Goal: Task Accomplishment & Management: Use online tool/utility

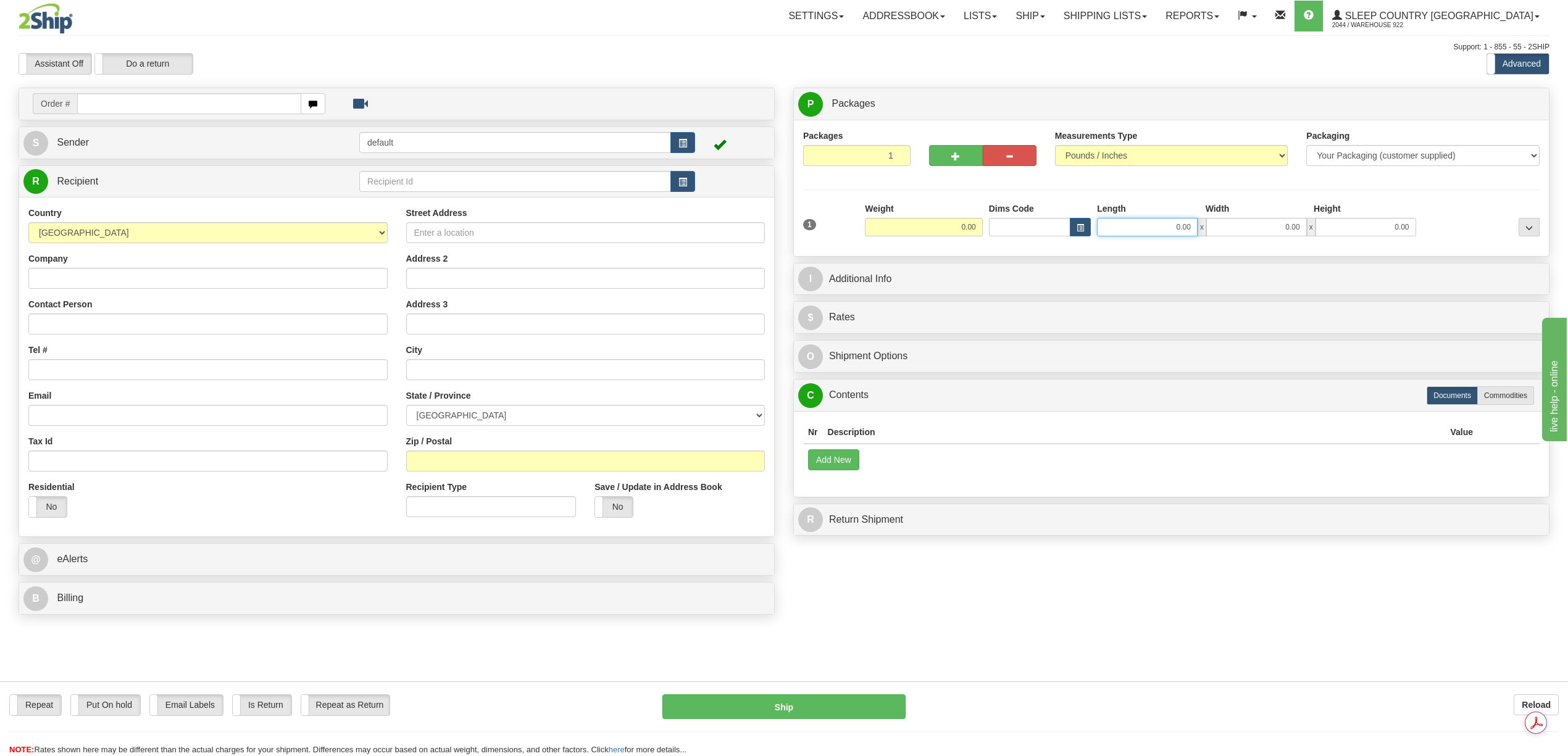
click at [909, 229] on input "0.00" at bounding box center [1147, 227] width 101 height 19
type input "12.00"
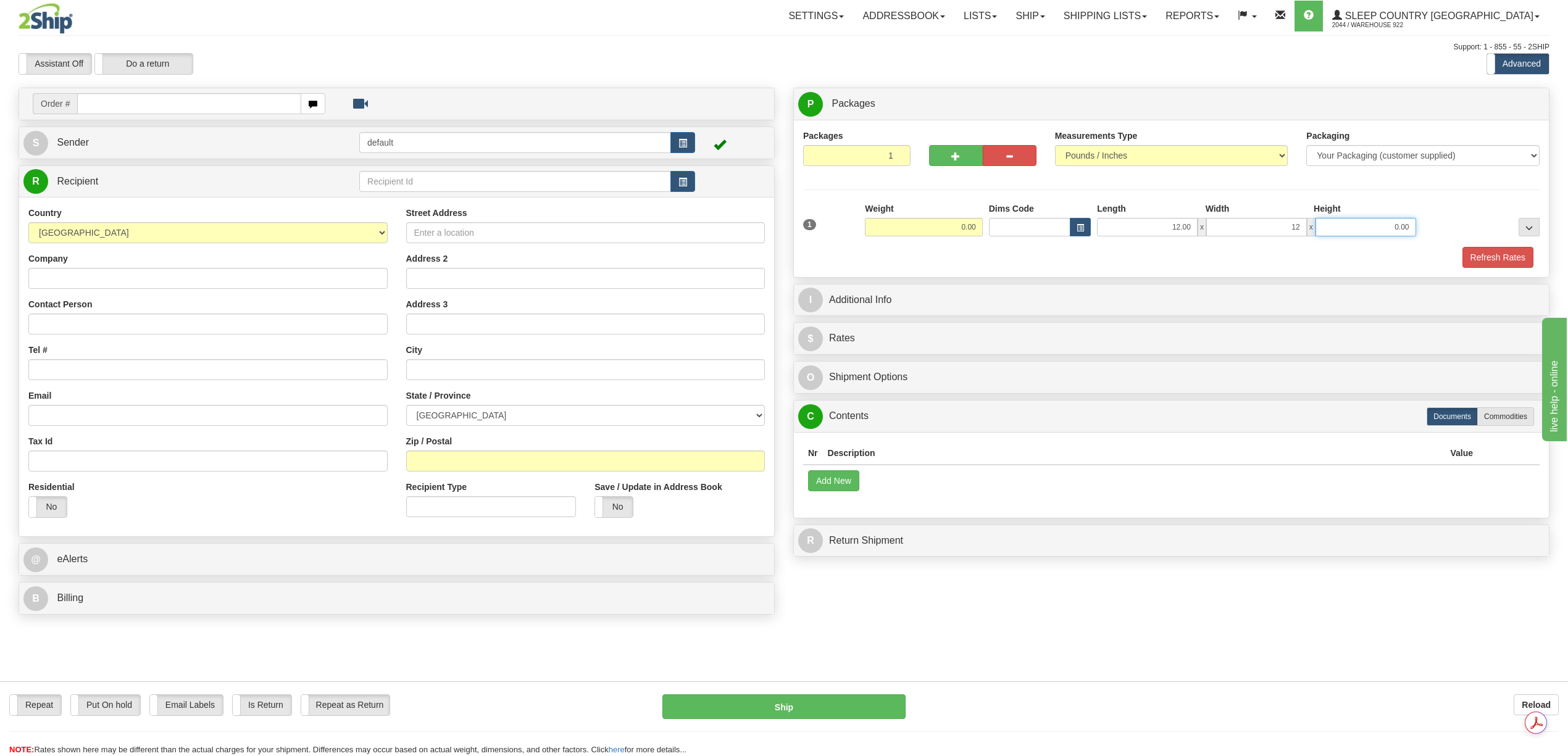
type input "12.00"
click at [909, 260] on button "Refresh Rates" at bounding box center [1498, 257] width 71 height 21
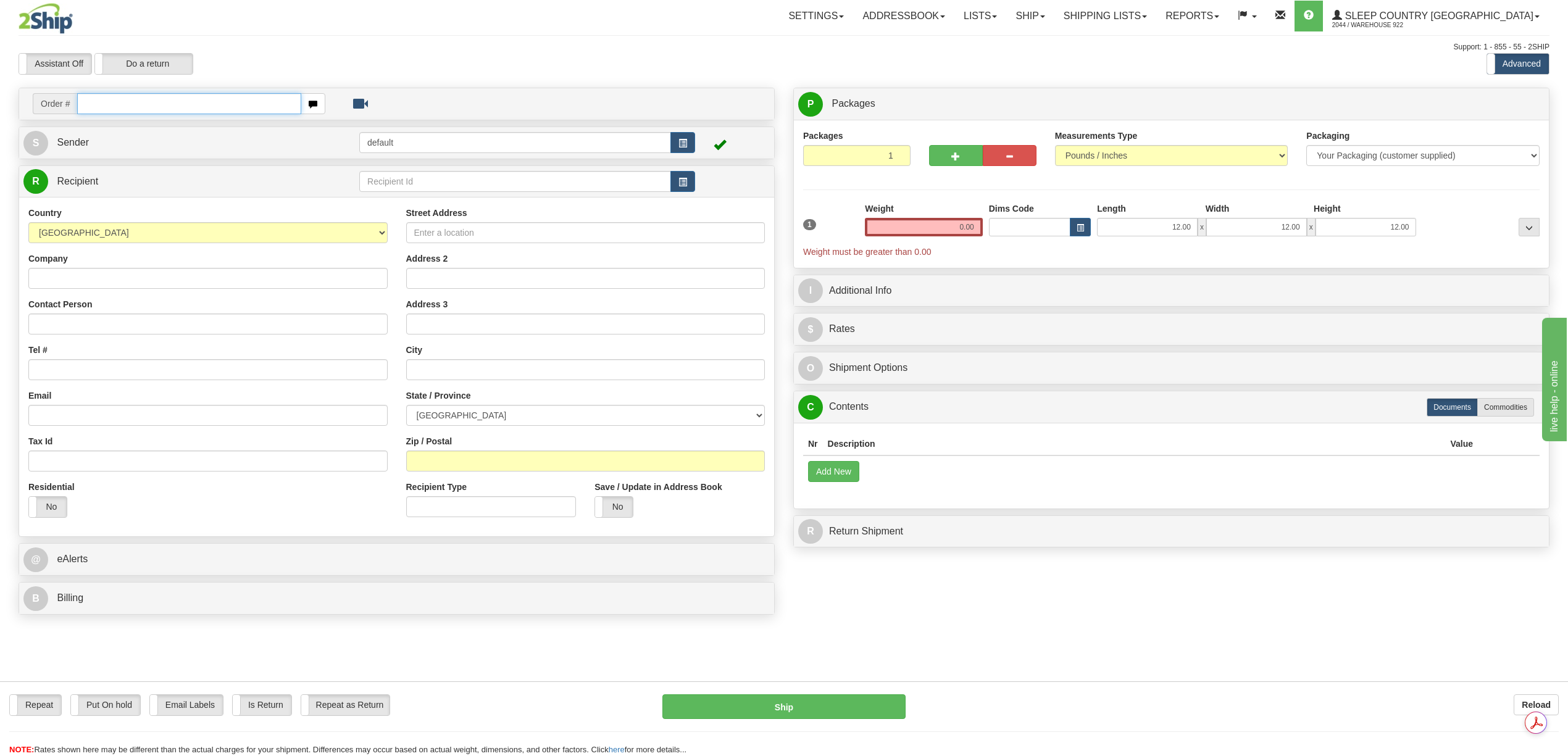
click at [109, 108] on input "text" at bounding box center [189, 103] width 223 height 21
paste input "9000I075510"
type input "9000I075510"
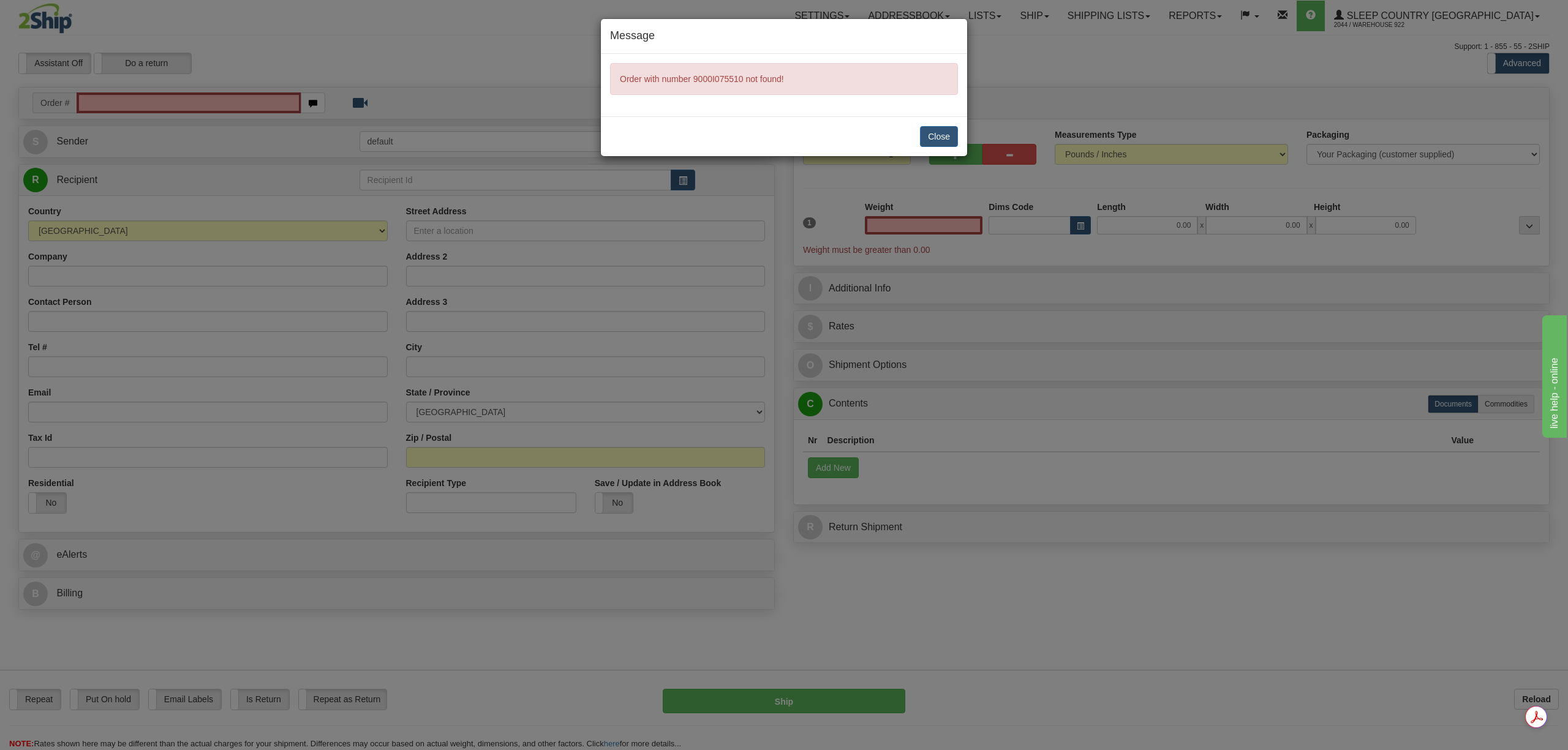
type input "0.00"
click at [902, 269] on div "Message Order with number 9000I075510 not found! Close" at bounding box center [784, 375] width 1568 height 750
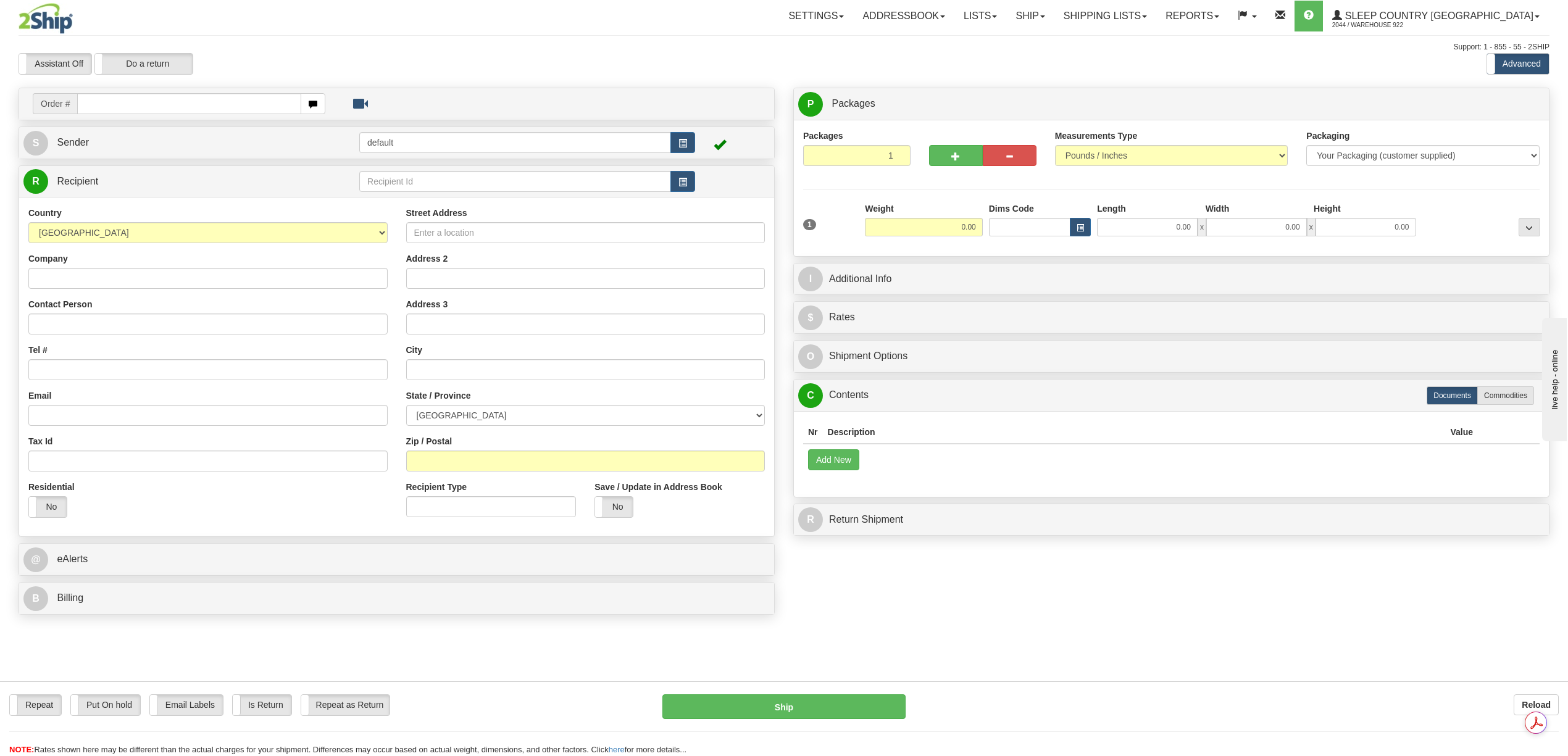
click at [117, 104] on input "text" at bounding box center [189, 103] width 223 height 21
type input "9000I075510"
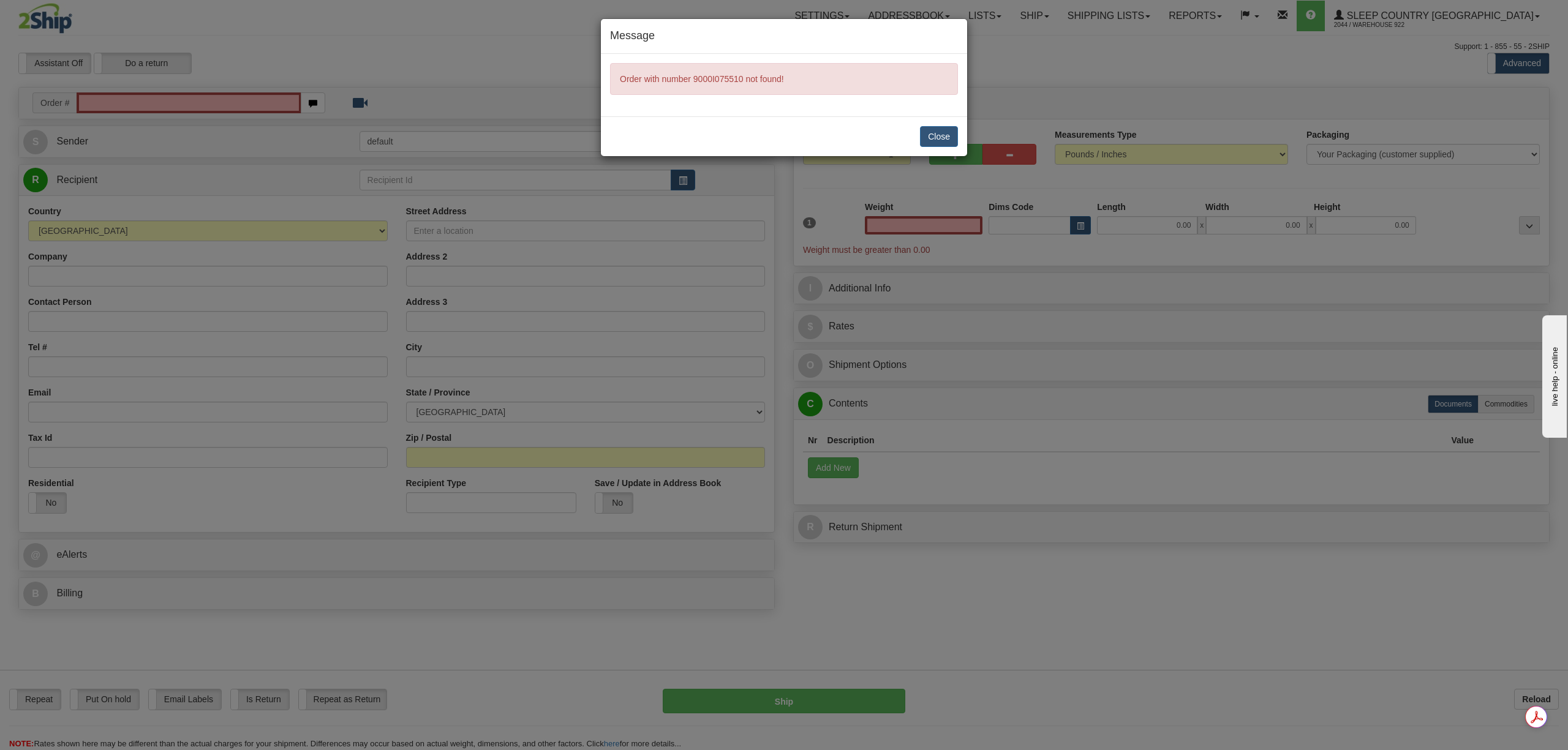
type input "0.00"
click at [937, 135] on button "Close" at bounding box center [938, 136] width 38 height 21
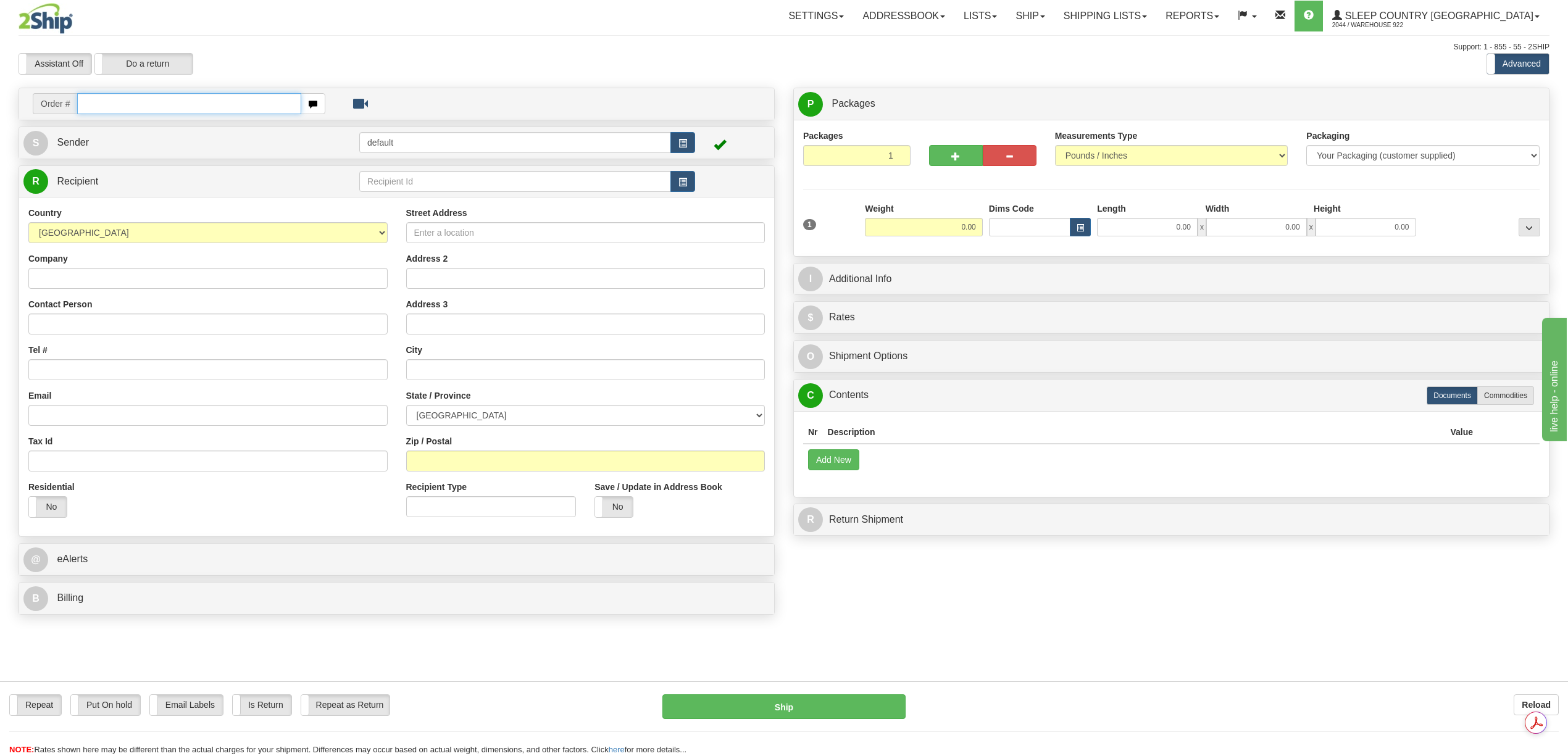
click at [94, 108] on input "text" at bounding box center [189, 103] width 223 height 21
paste input "9000I075510"
type input "9000I075510"
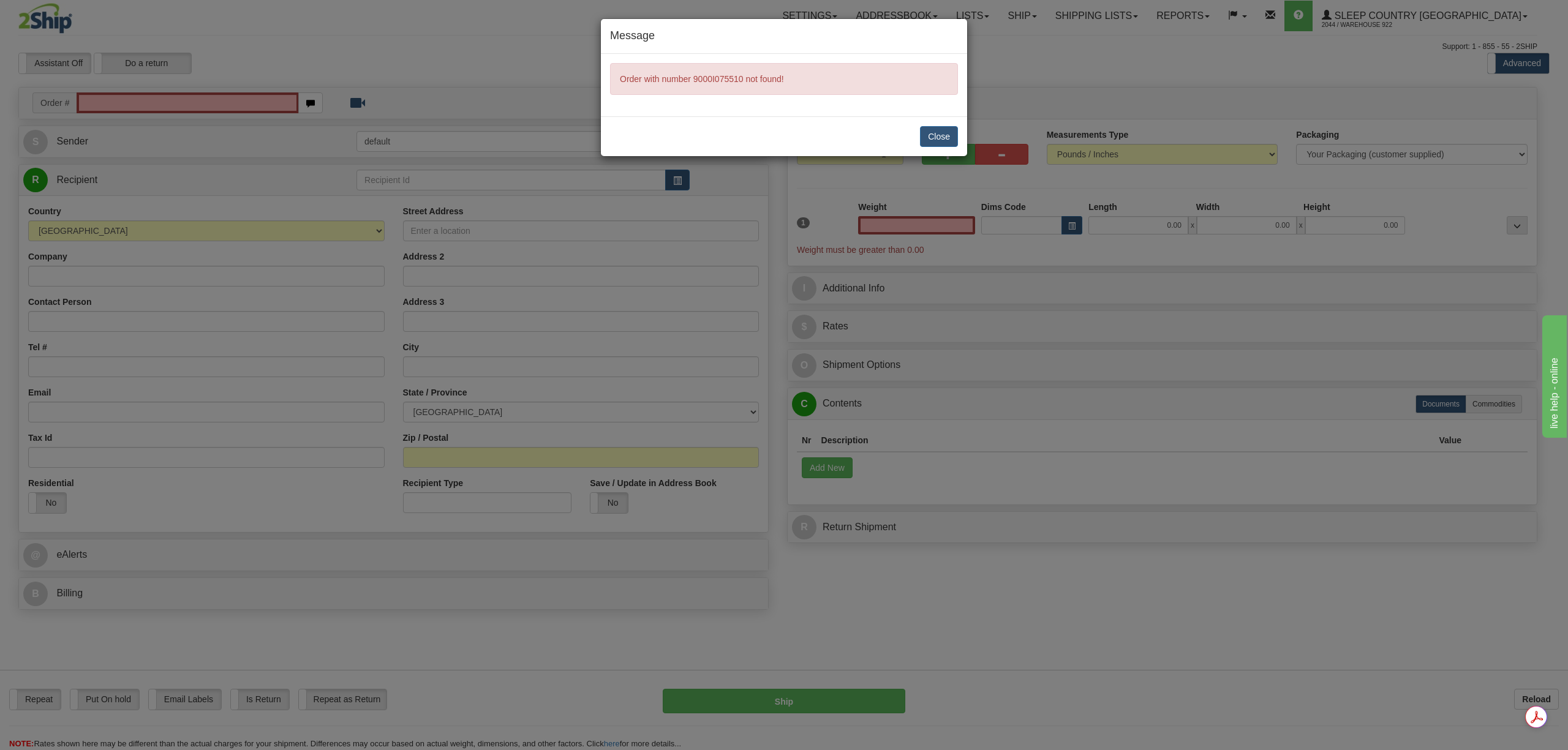
type input "0.00"
click at [946, 141] on button "Close" at bounding box center [938, 136] width 38 height 21
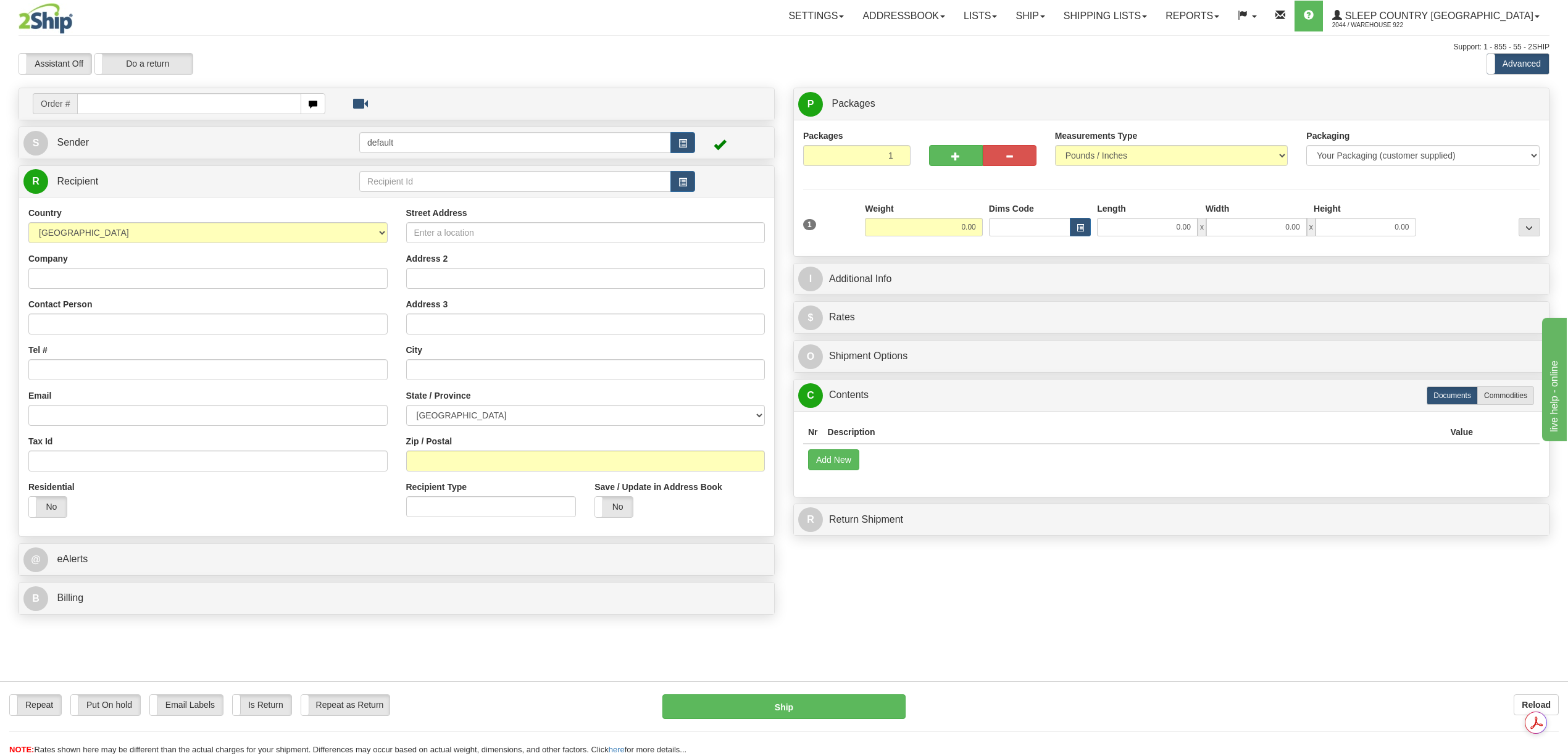
click at [102, 99] on input "text" at bounding box center [189, 103] width 223 height 21
type input "9000I075510"
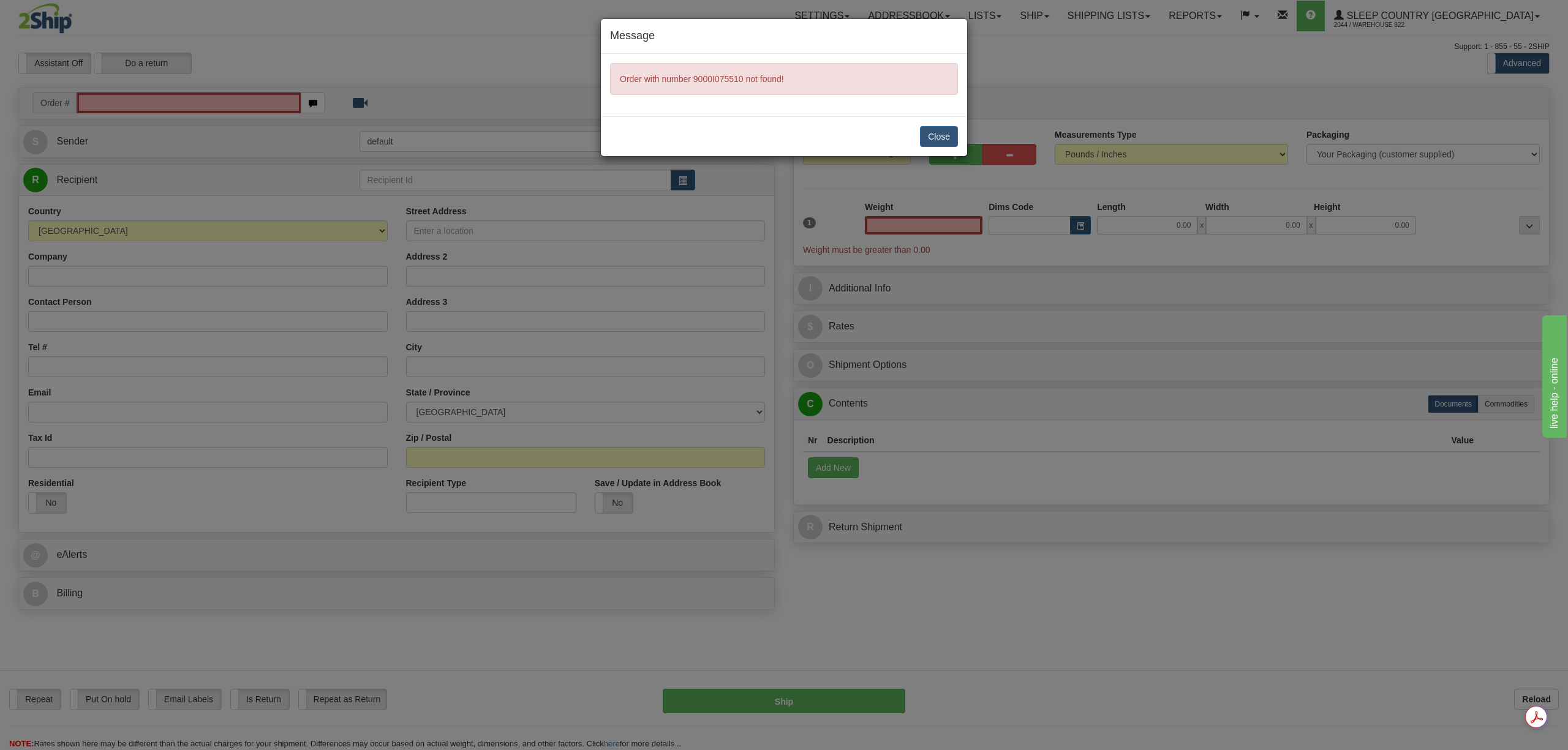
type input "0.00"
click at [1106, 392] on div "Message Order with number 9000I075510 not found! Close" at bounding box center [784, 375] width 1568 height 750
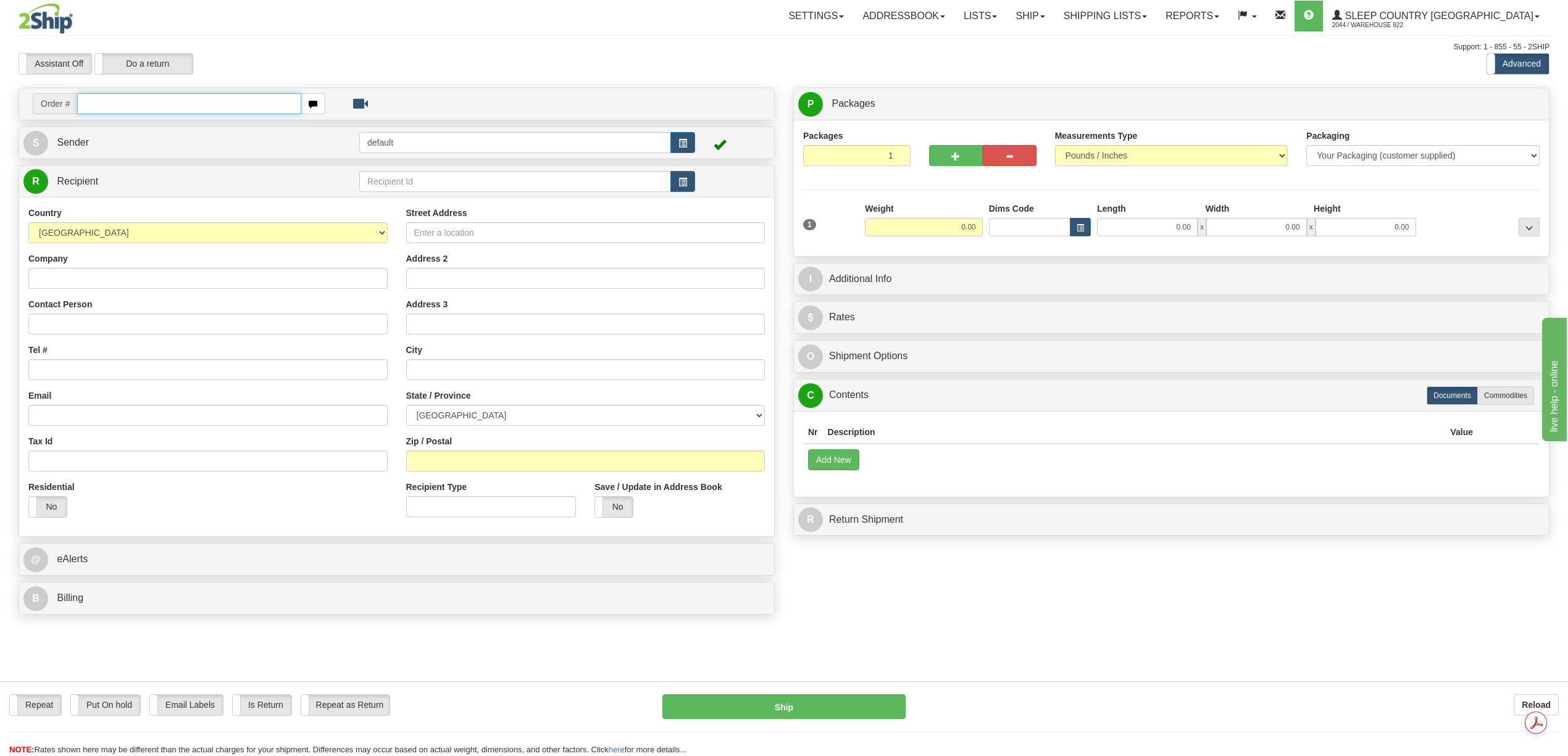
click at [118, 102] on input "text" at bounding box center [189, 103] width 223 height 21
paste input "9000I075447"
type input "9000I075447"
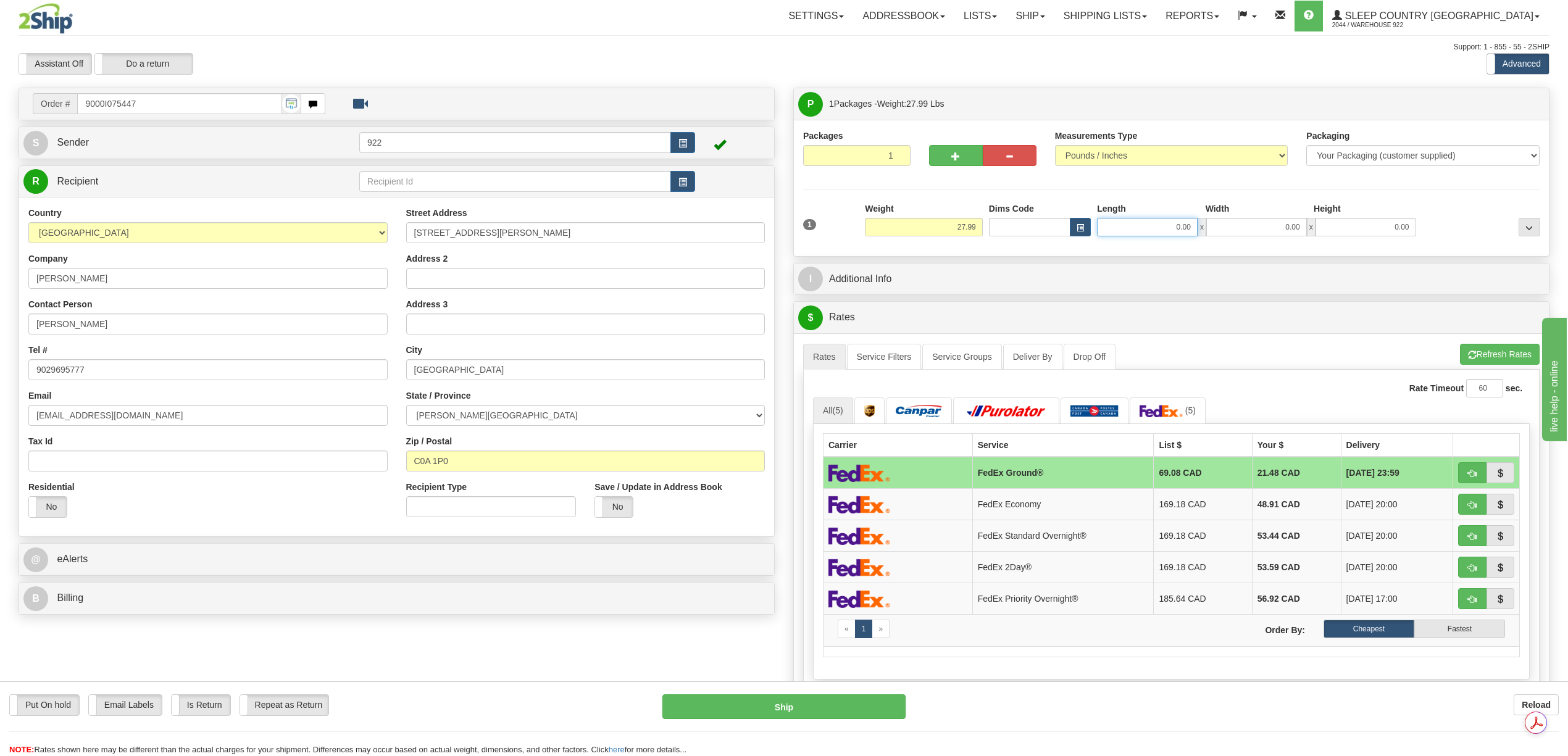
click at [1171, 232] on input "0.00" at bounding box center [1147, 227] width 101 height 19
type input "20.00"
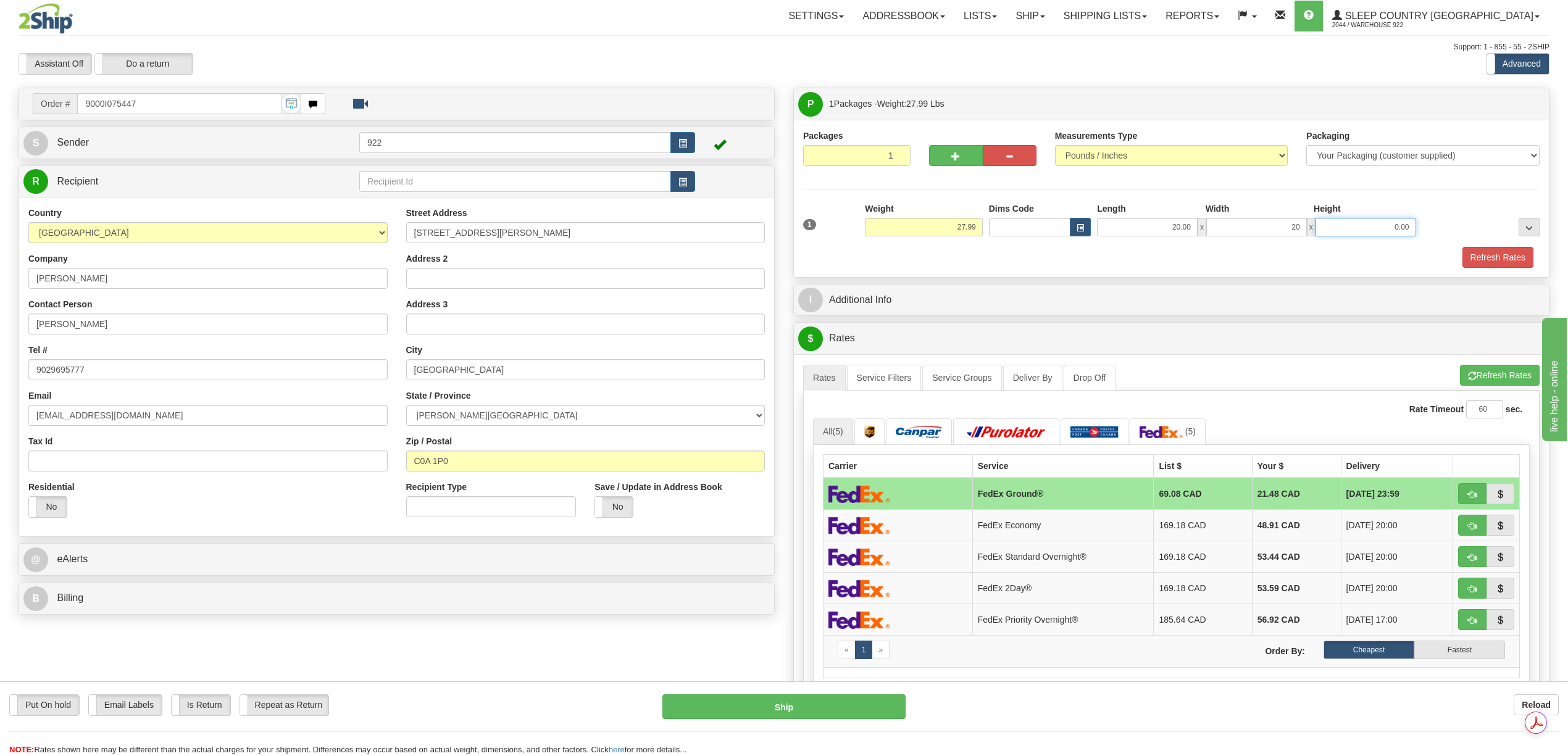
type input "20.00"
type input "40.00"
click at [1494, 265] on button "Refresh Rates" at bounding box center [1498, 257] width 71 height 21
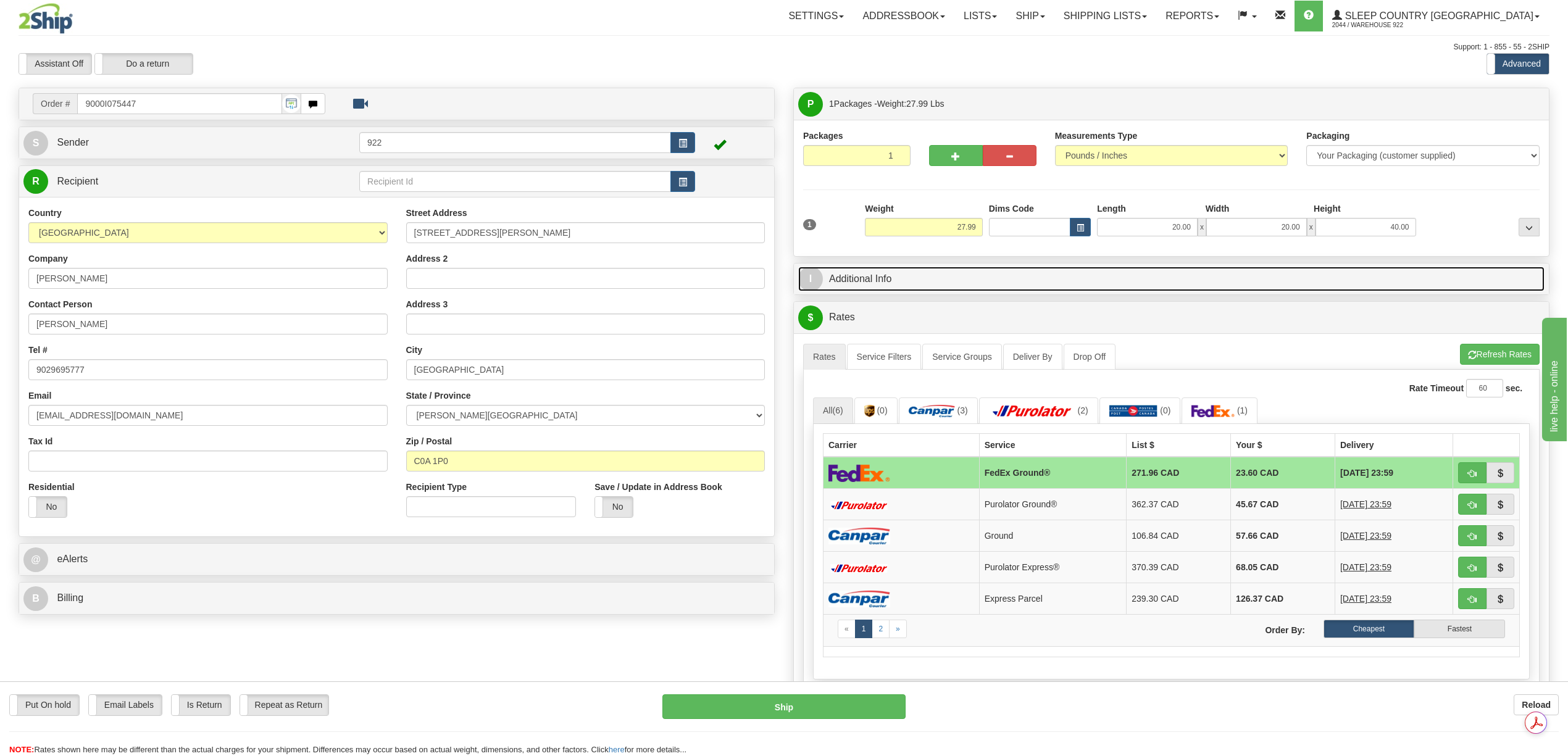
click at [1115, 279] on link "I Additional Info" at bounding box center [1171, 279] width 746 height 25
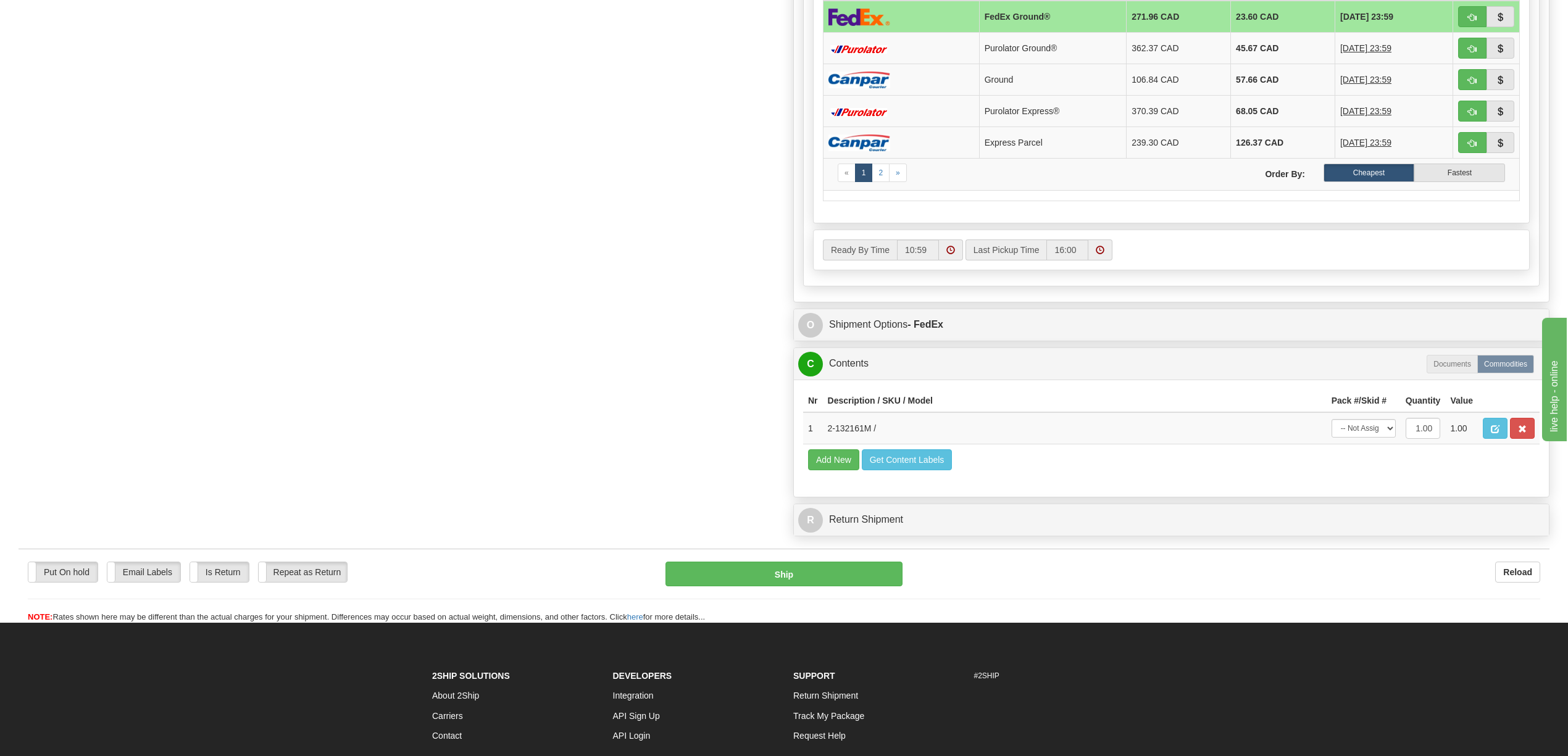
scroll to position [576, 0]
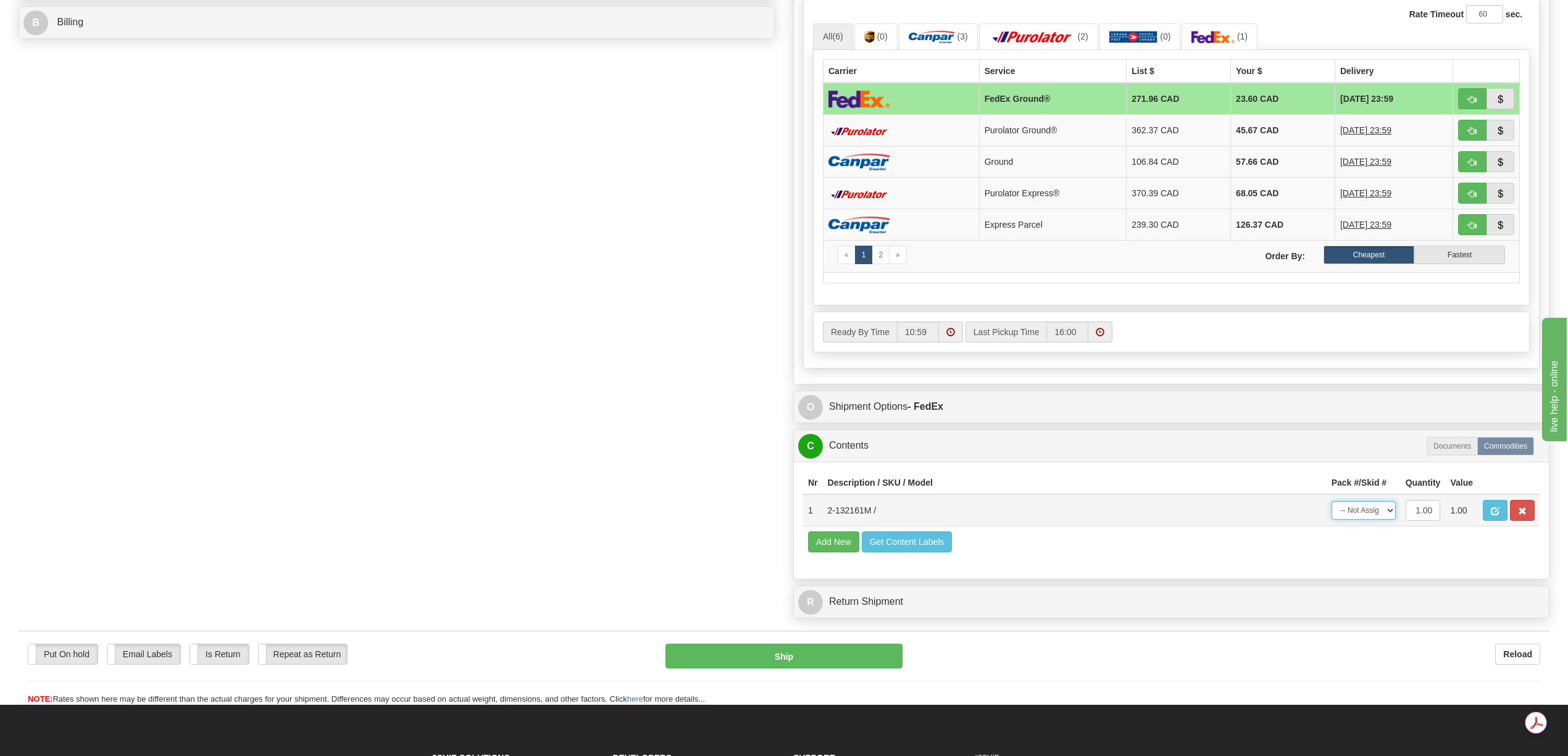
click at [1388, 520] on select "-- Not Assigned -- Package 1" at bounding box center [1363, 511] width 64 height 19
select select "0"
click at [1331, 520] on select "-- Not Assigned -- Package 1" at bounding box center [1363, 511] width 64 height 19
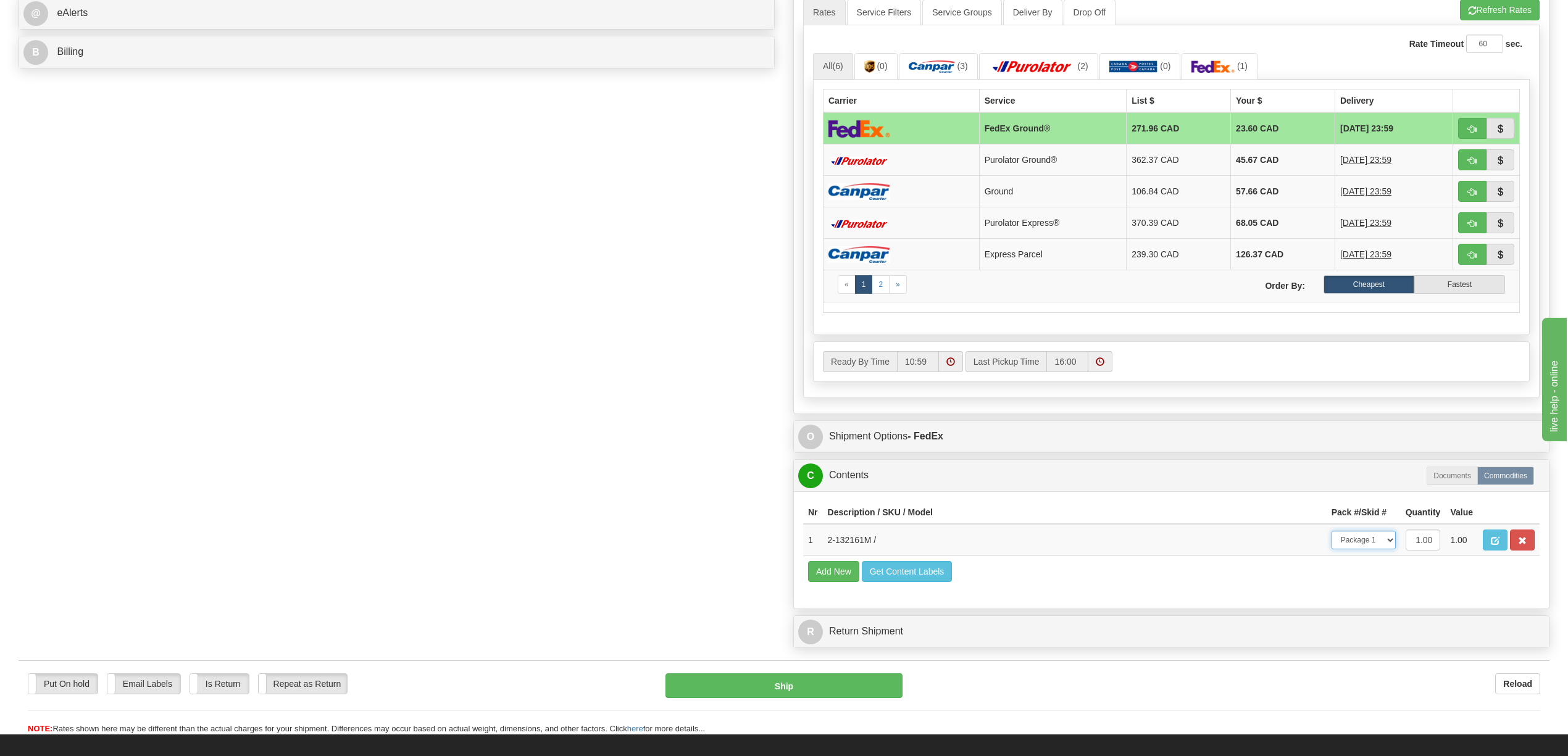
scroll to position [732, 0]
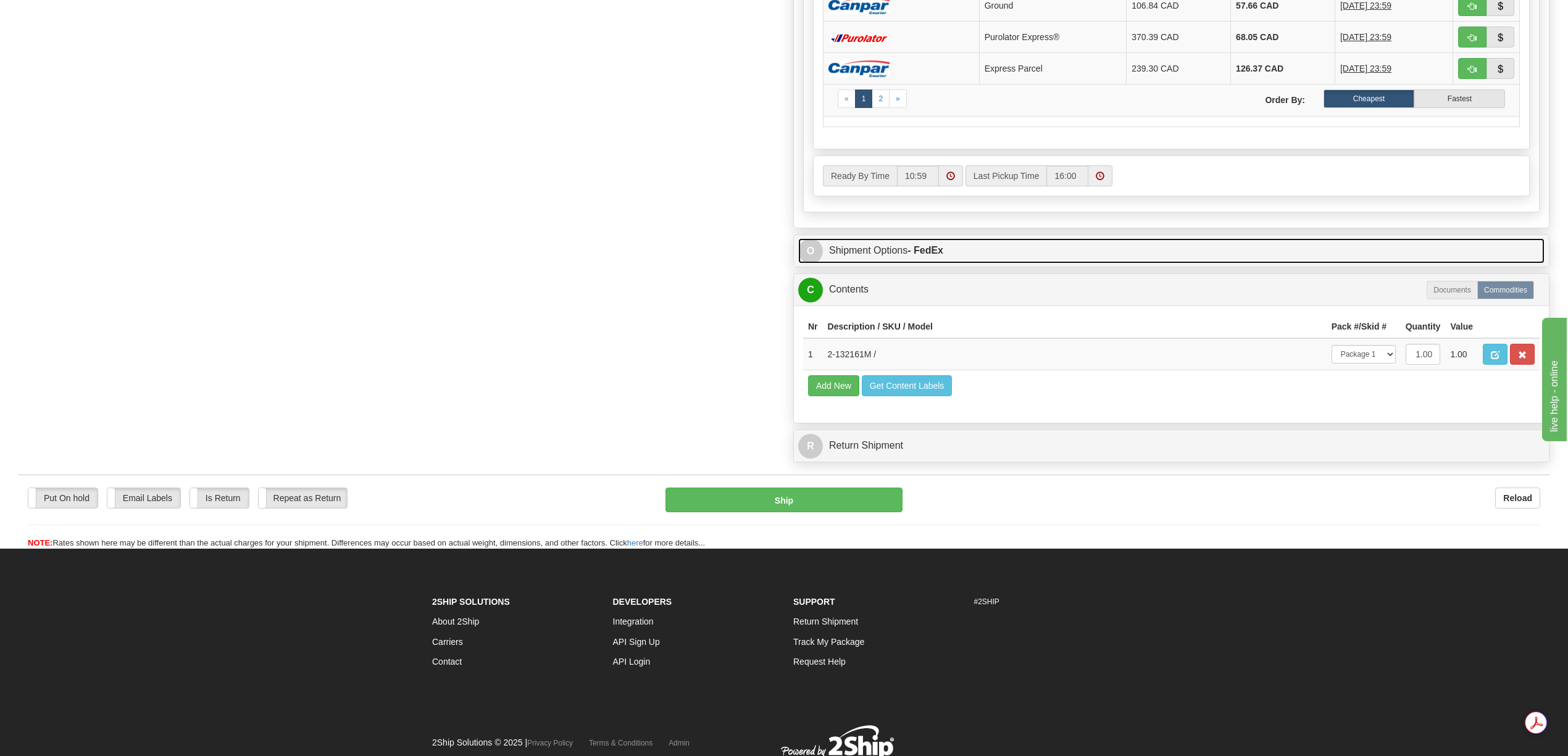
click at [877, 264] on link "O Shipment Options - FedEx" at bounding box center [1171, 251] width 746 height 25
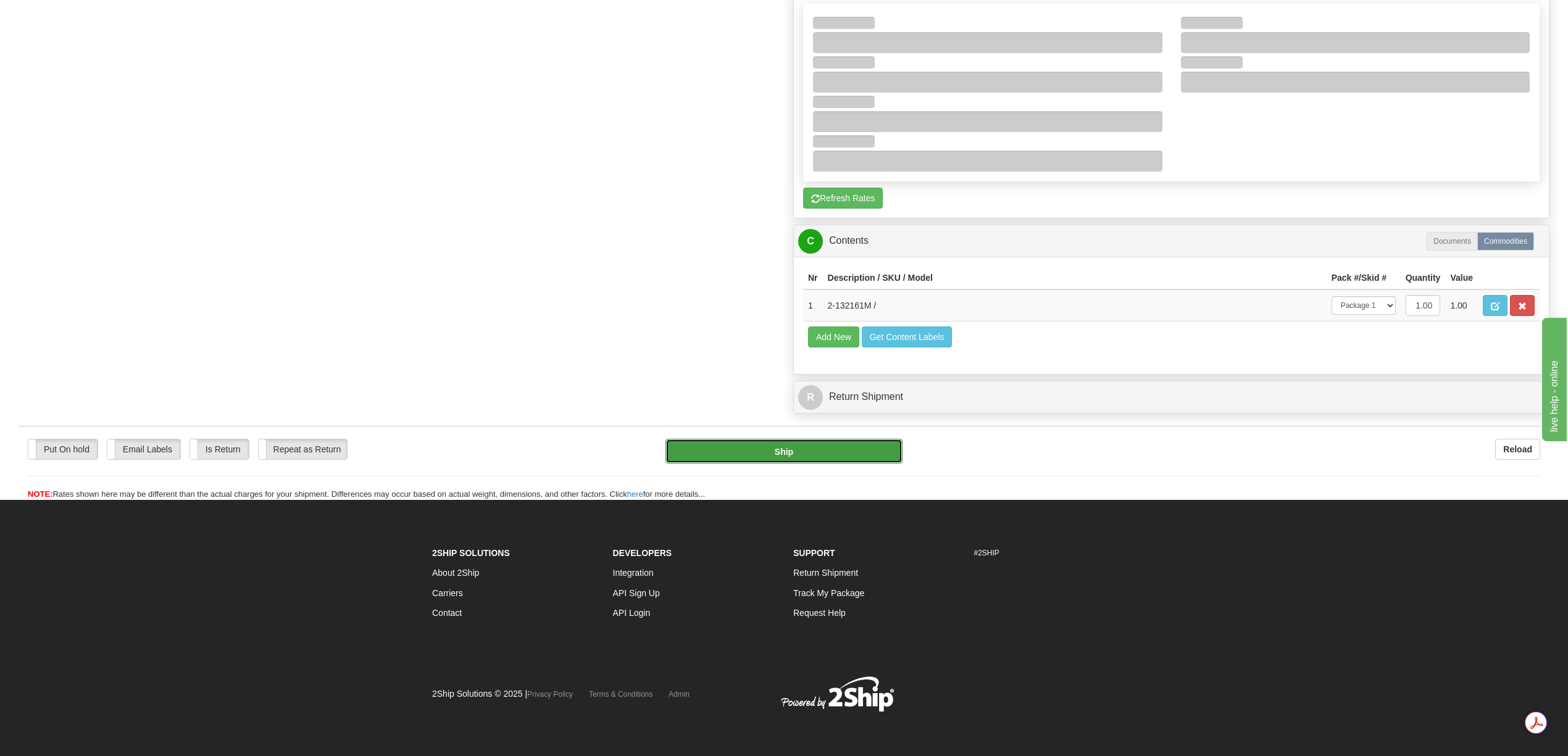
click at [840, 455] on button "Ship" at bounding box center [784, 451] width 237 height 25
type input "92"
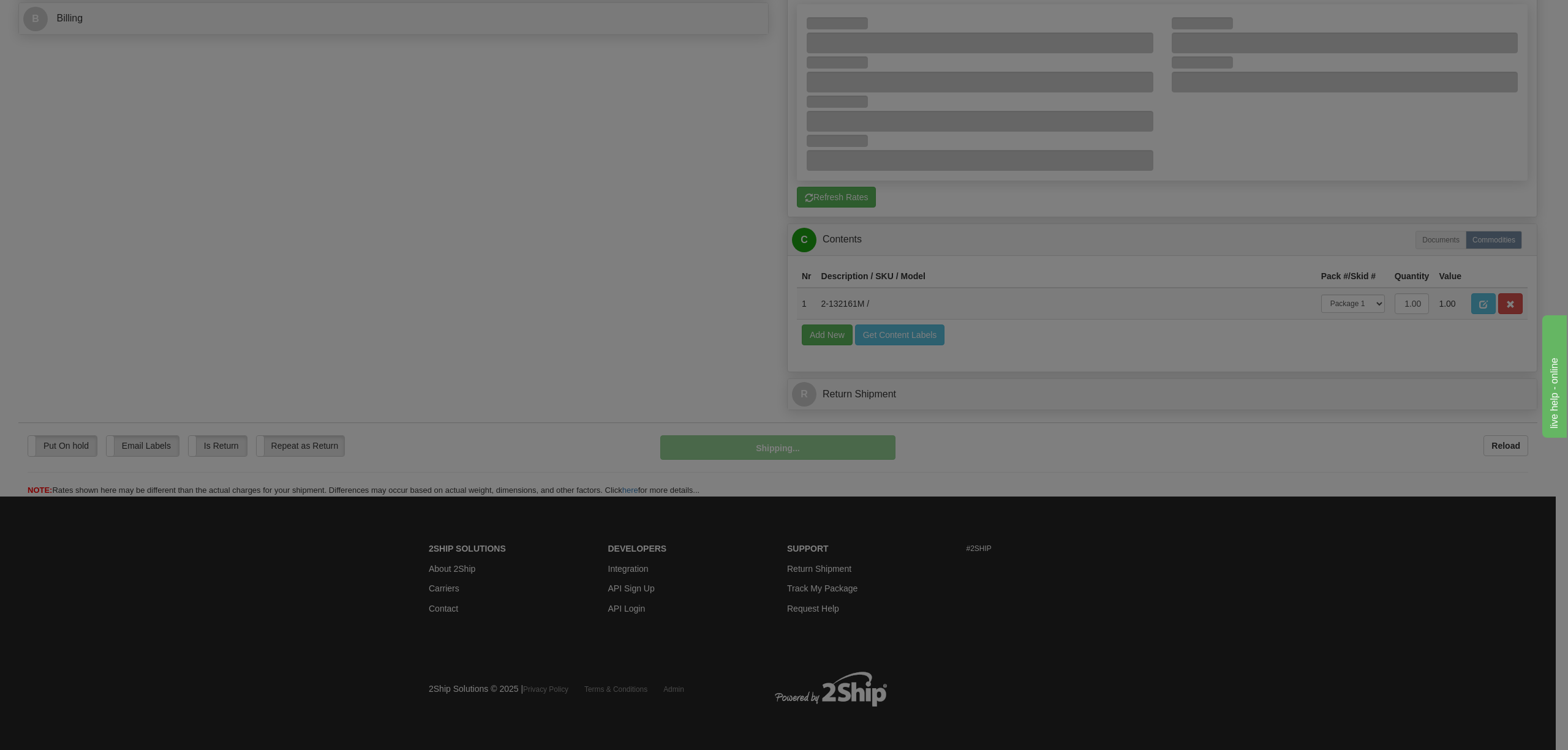
scroll to position [604, 0]
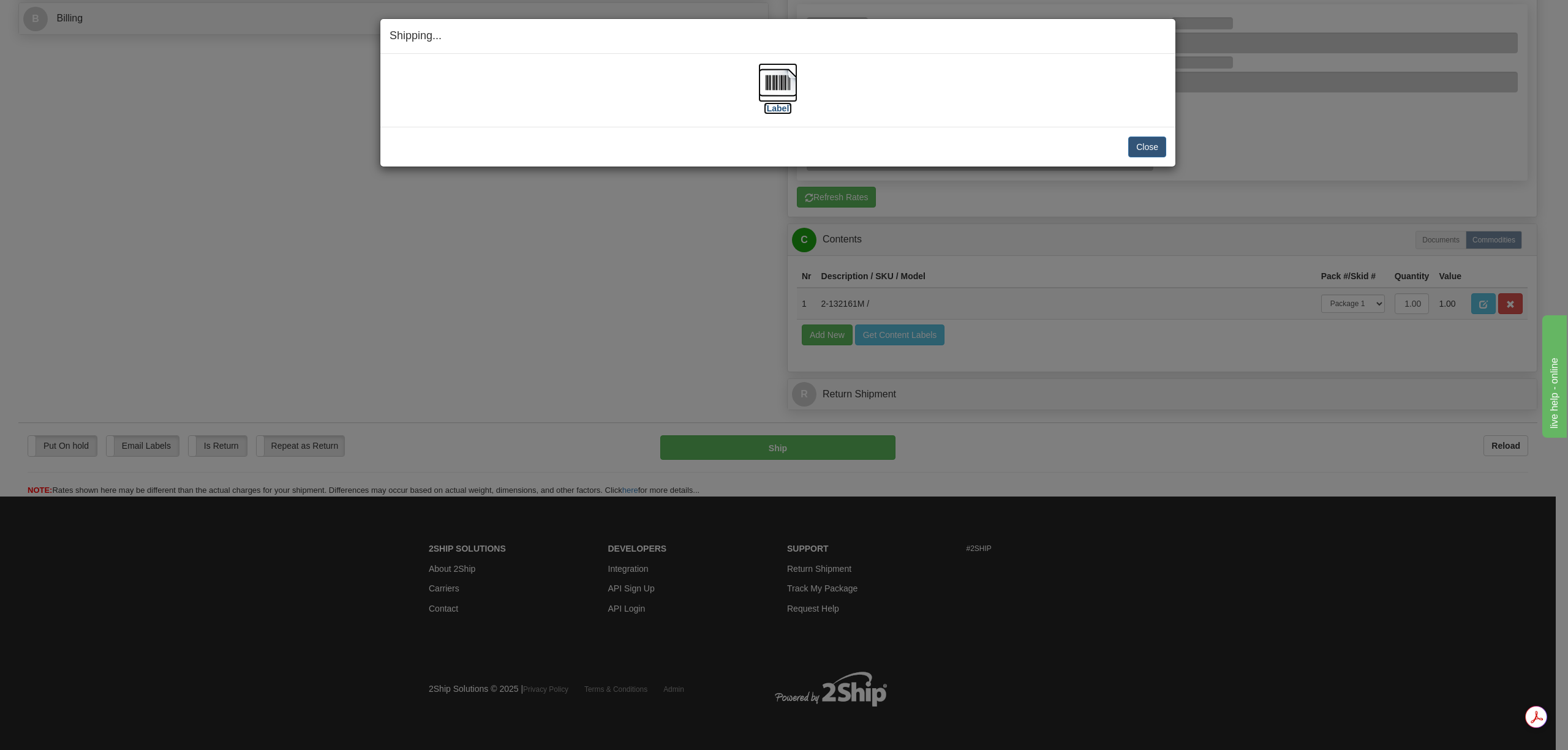
click at [787, 86] on img at bounding box center [778, 82] width 39 height 39
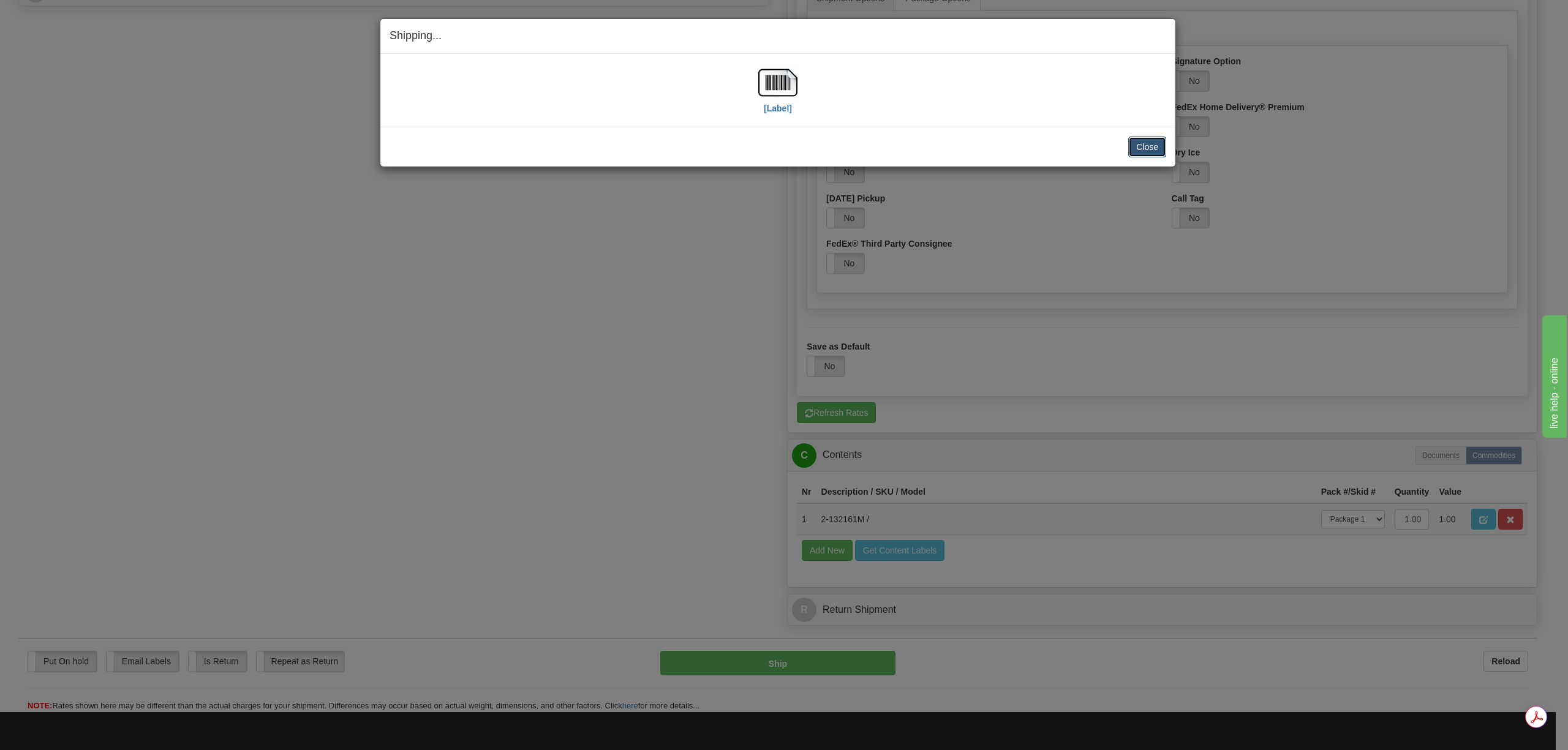
click at [1142, 145] on button "Close" at bounding box center [1147, 147] width 38 height 21
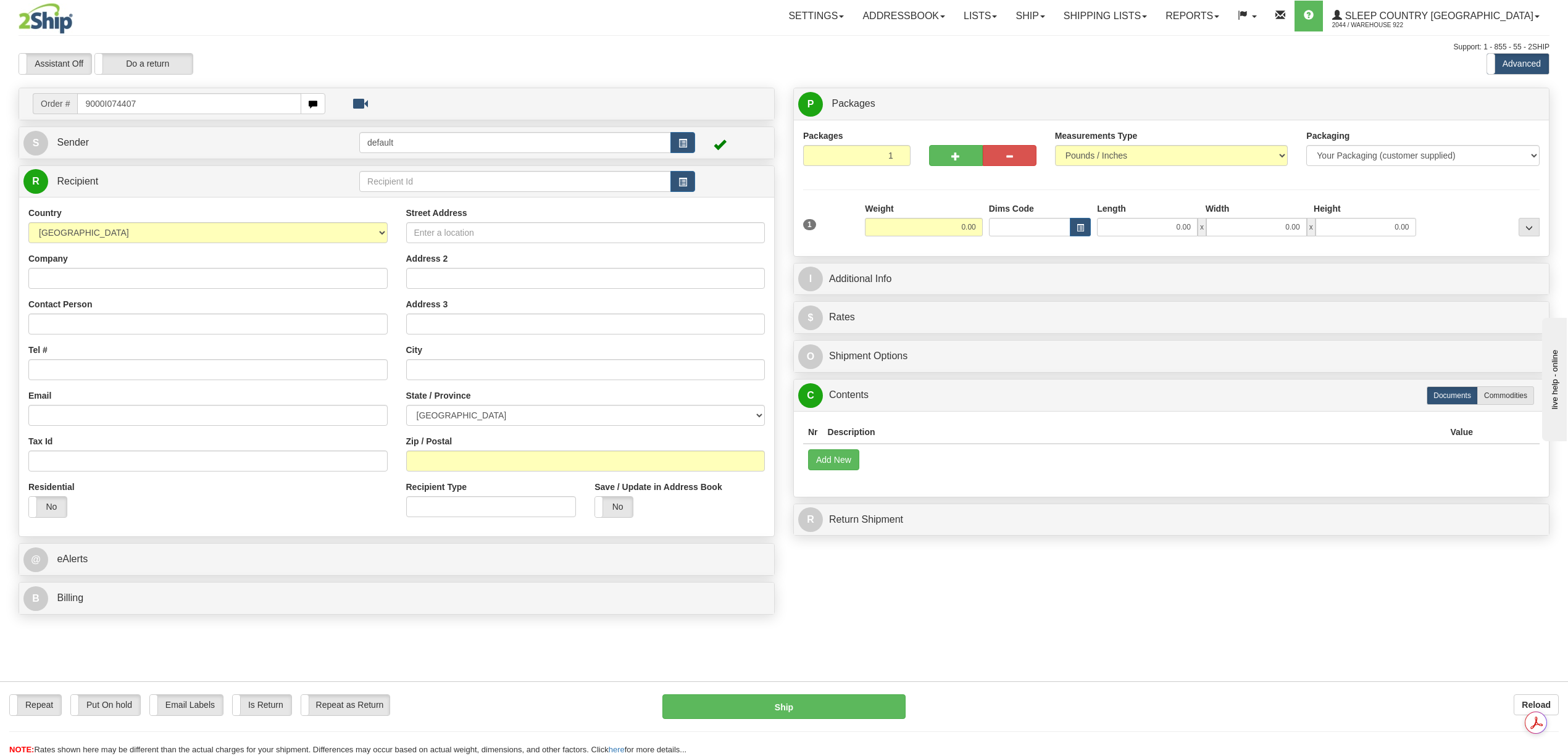
type input "9000I074407"
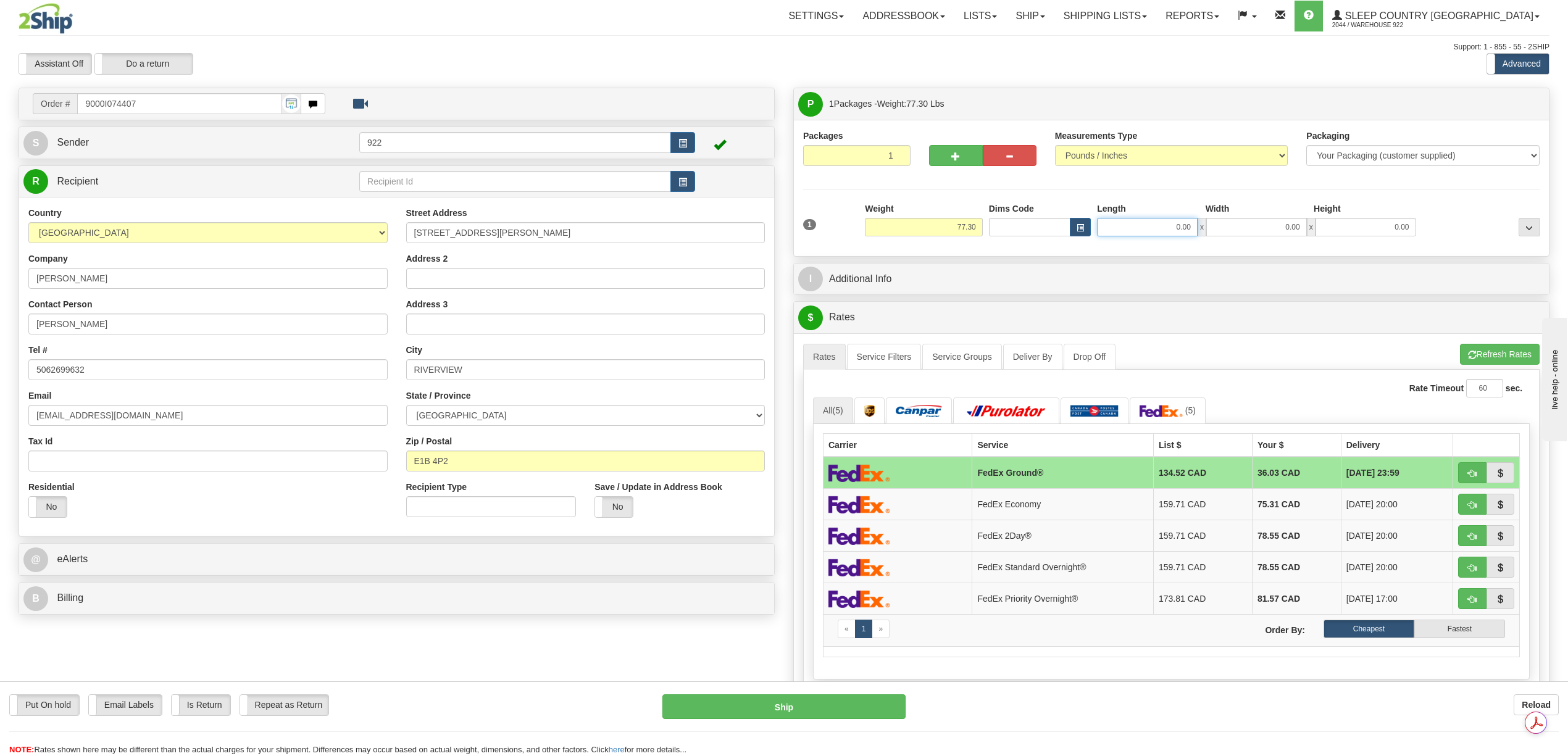
click at [1174, 232] on input "0.00" at bounding box center [1147, 227] width 101 height 19
type input "0.00"
click at [957, 150] on button "button" at bounding box center [955, 156] width 53 height 21
type input "2"
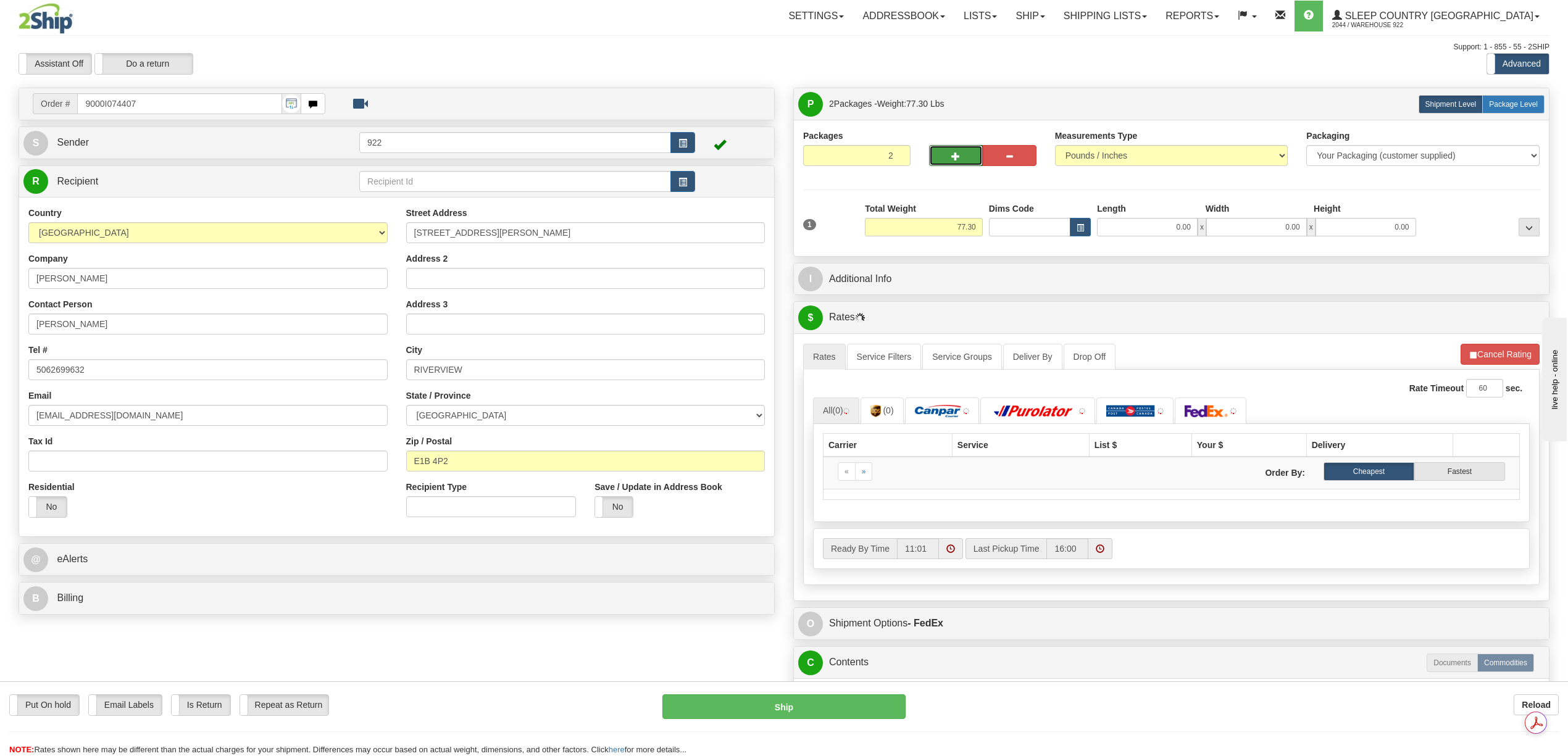
click at [1499, 108] on label "Package Level Pack.." at bounding box center [1513, 104] width 63 height 19
radio input "true"
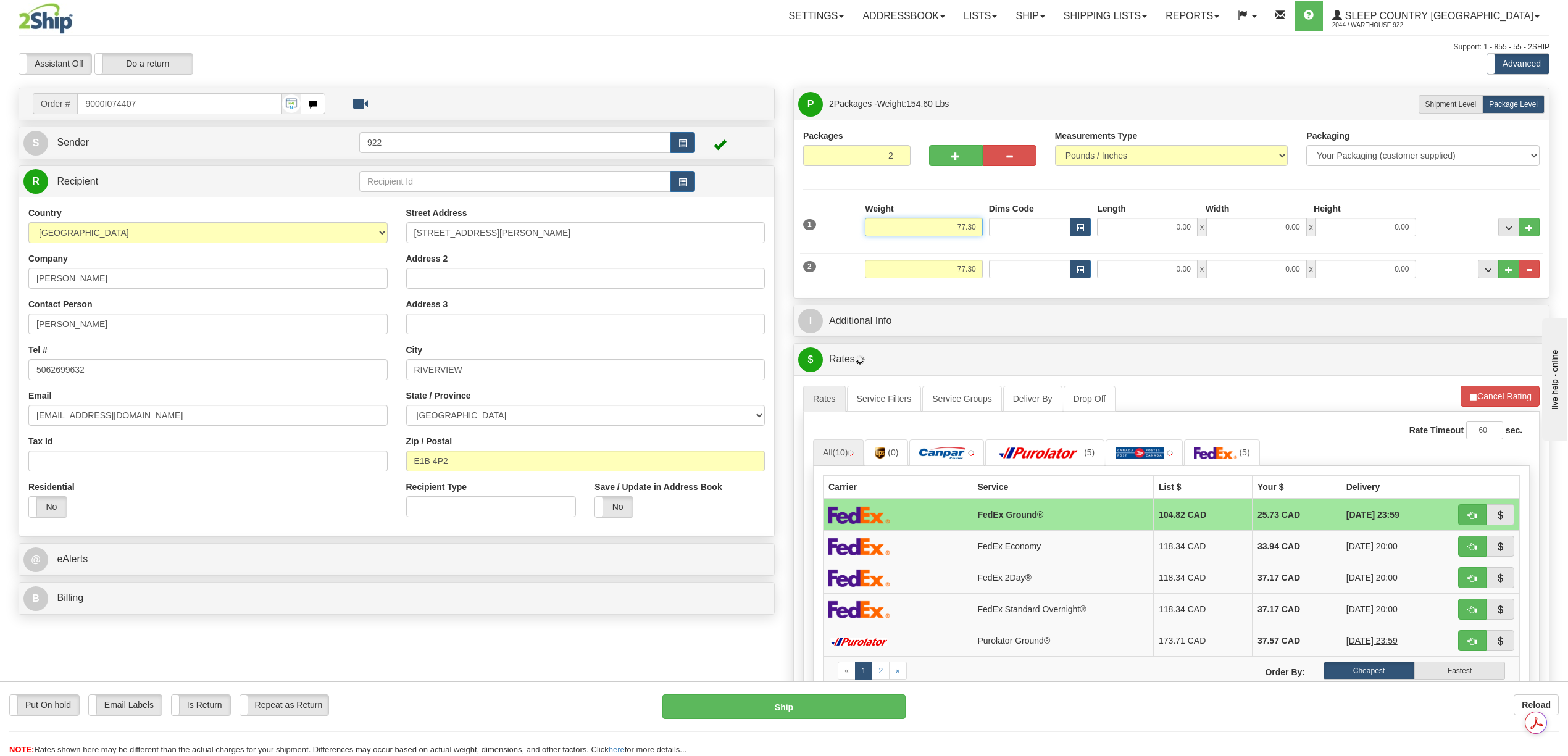
drag, startPoint x: 946, startPoint y: 225, endPoint x: 978, endPoint y: 229, distance: 32.2
click at [978, 229] on input "77.30" at bounding box center [923, 227] width 118 height 19
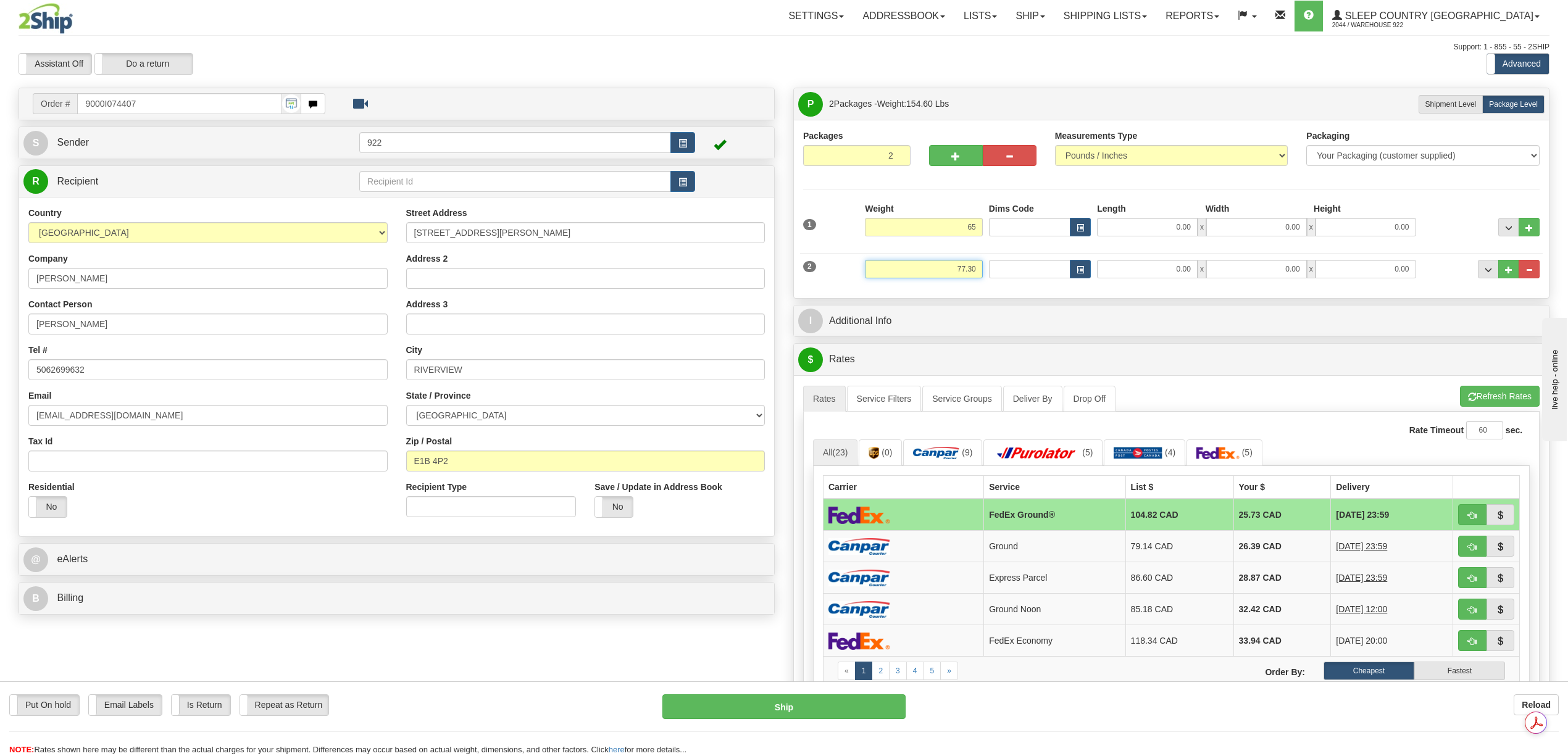
type input "65.00"
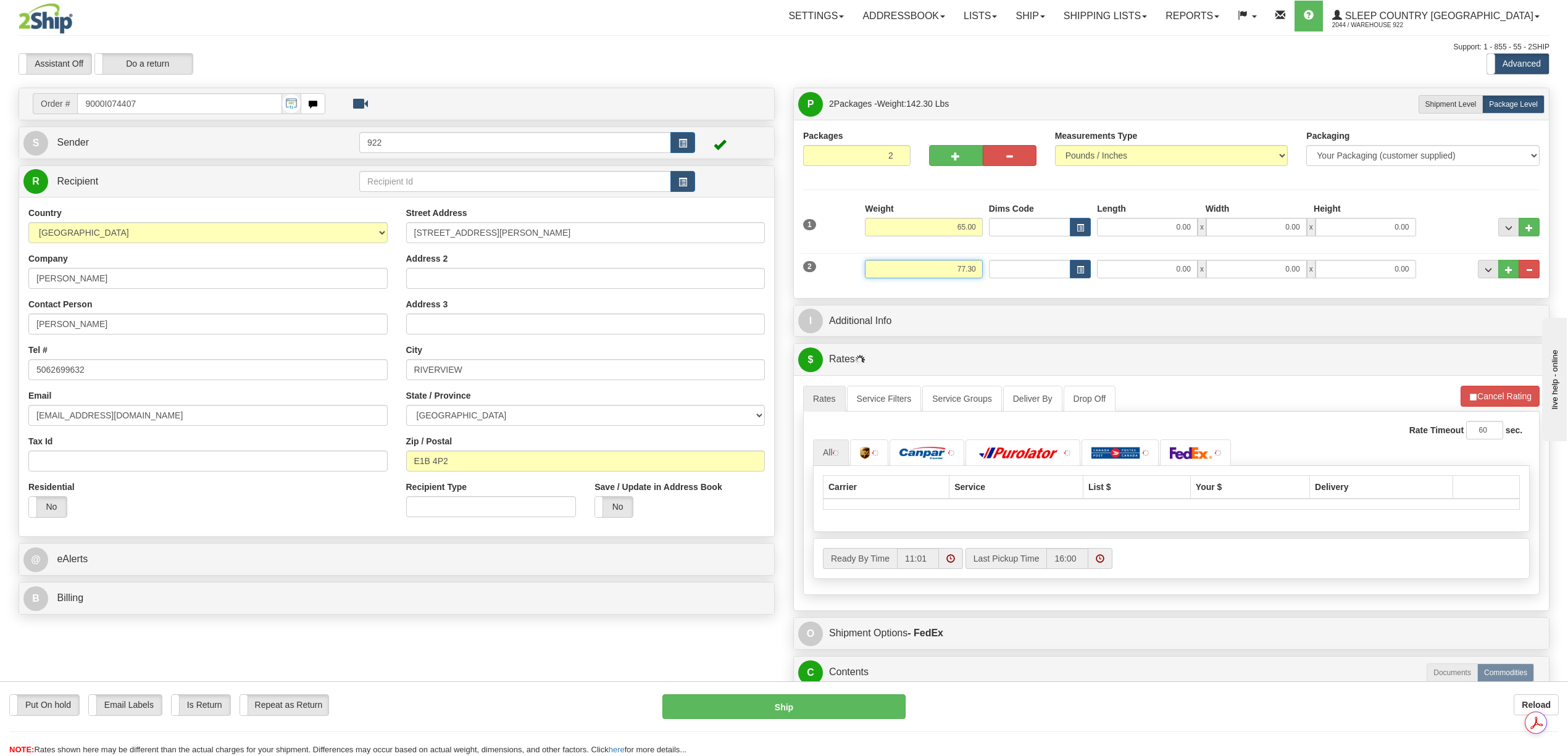
drag, startPoint x: 973, startPoint y: 272, endPoint x: 986, endPoint y: 273, distance: 13.0
click at [986, 273] on div "2 Weight 77.30 Dims Code Length Width Height" at bounding box center [1171, 267] width 743 height 41
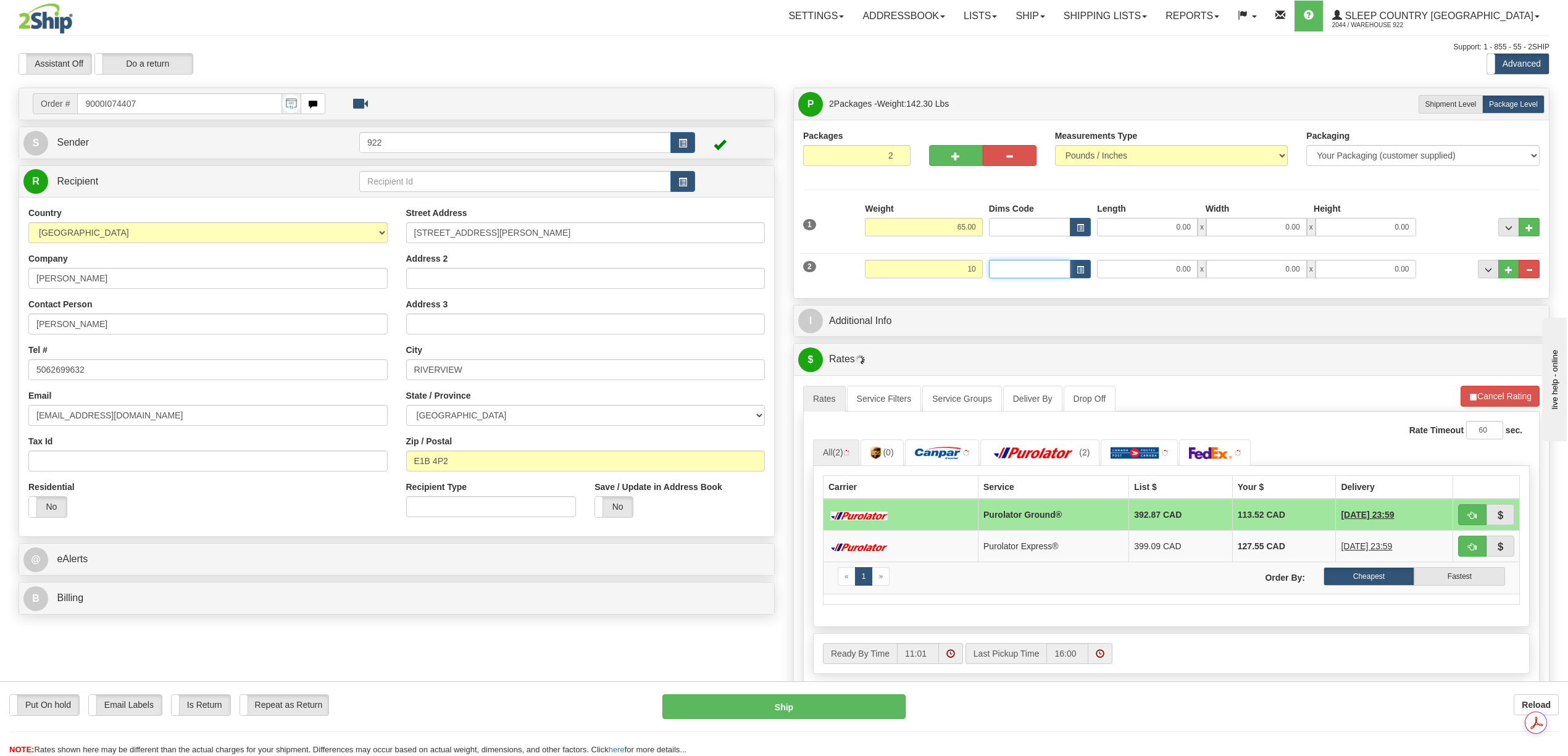
type input "10.00"
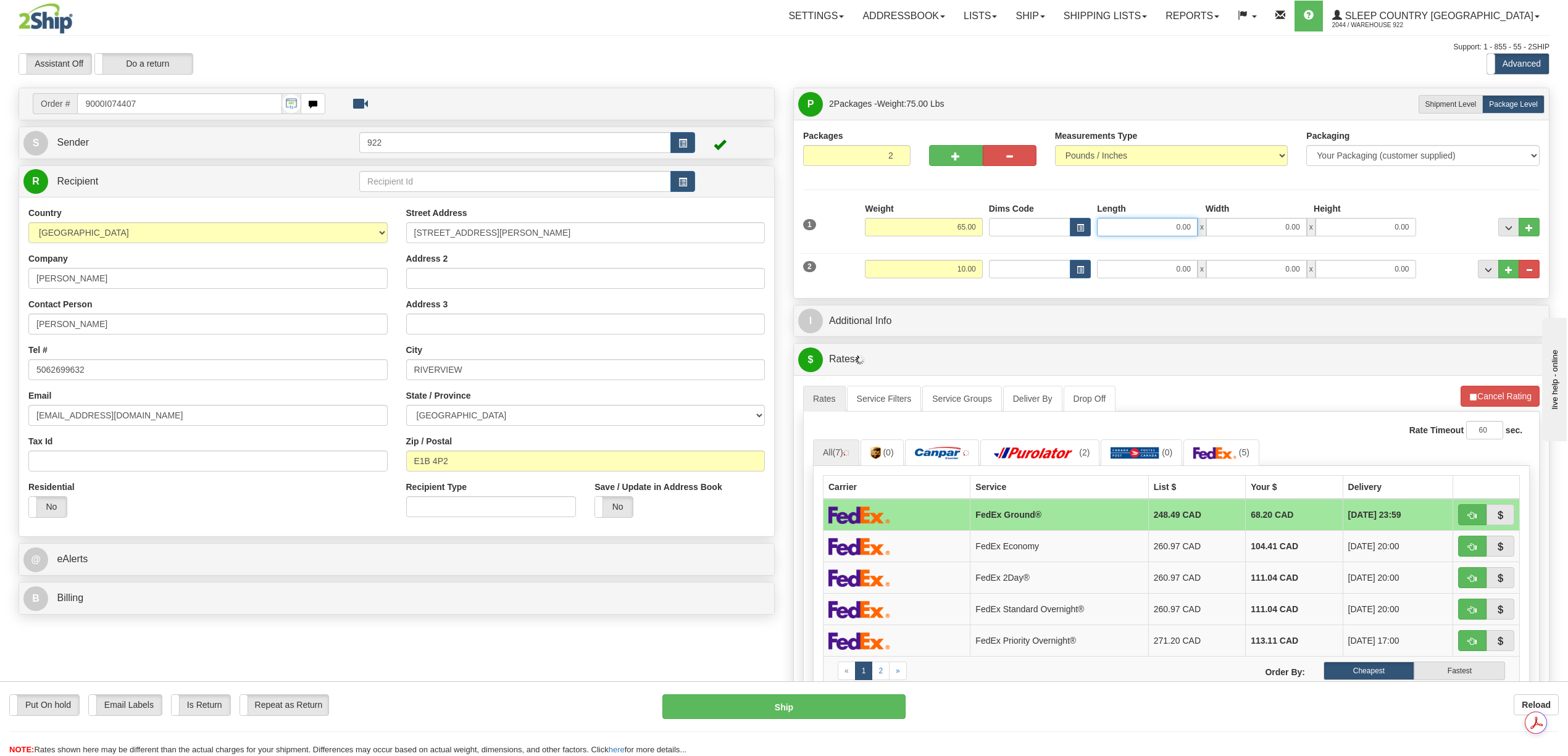
click at [1154, 225] on input "0.00" at bounding box center [1147, 227] width 101 height 19
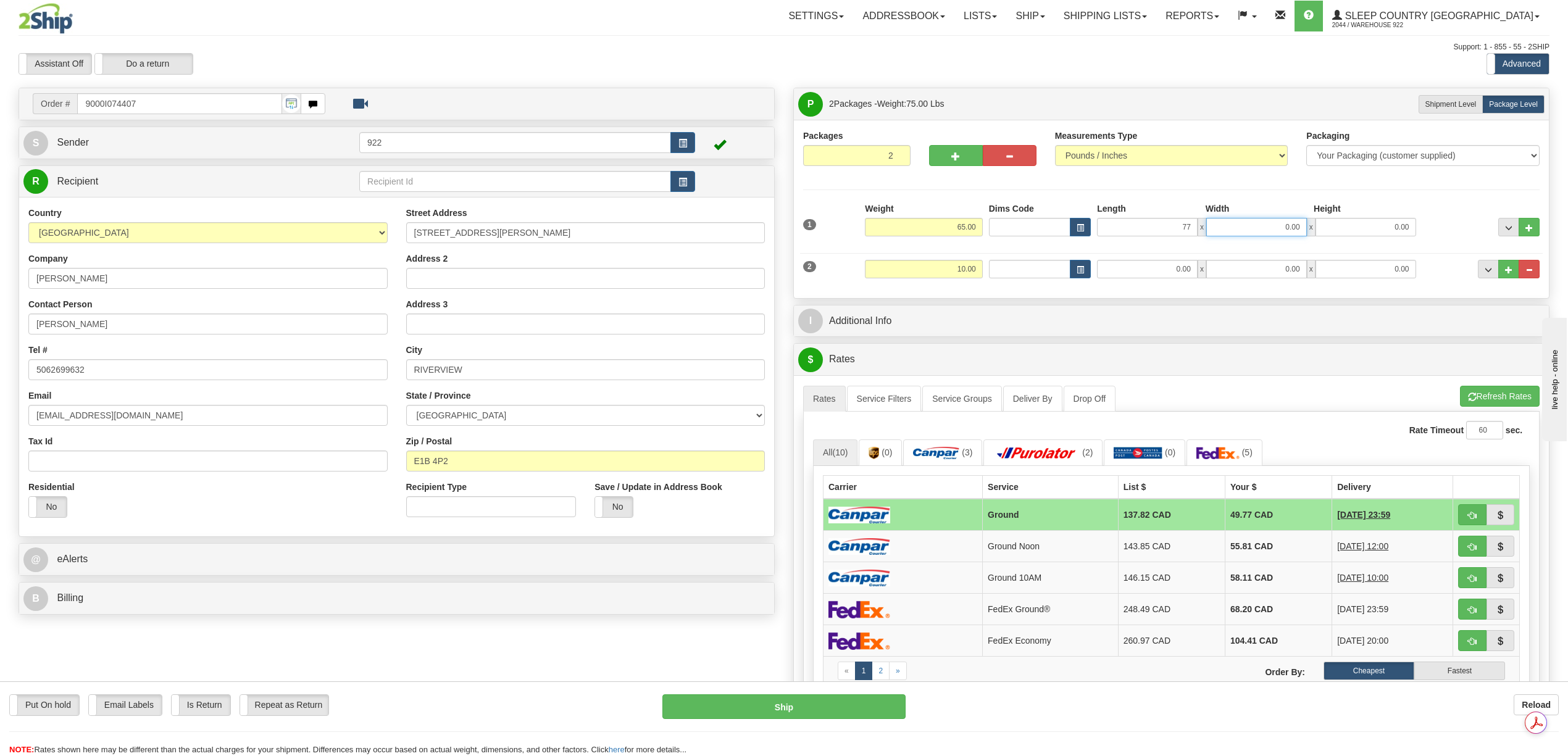
type input "77.00"
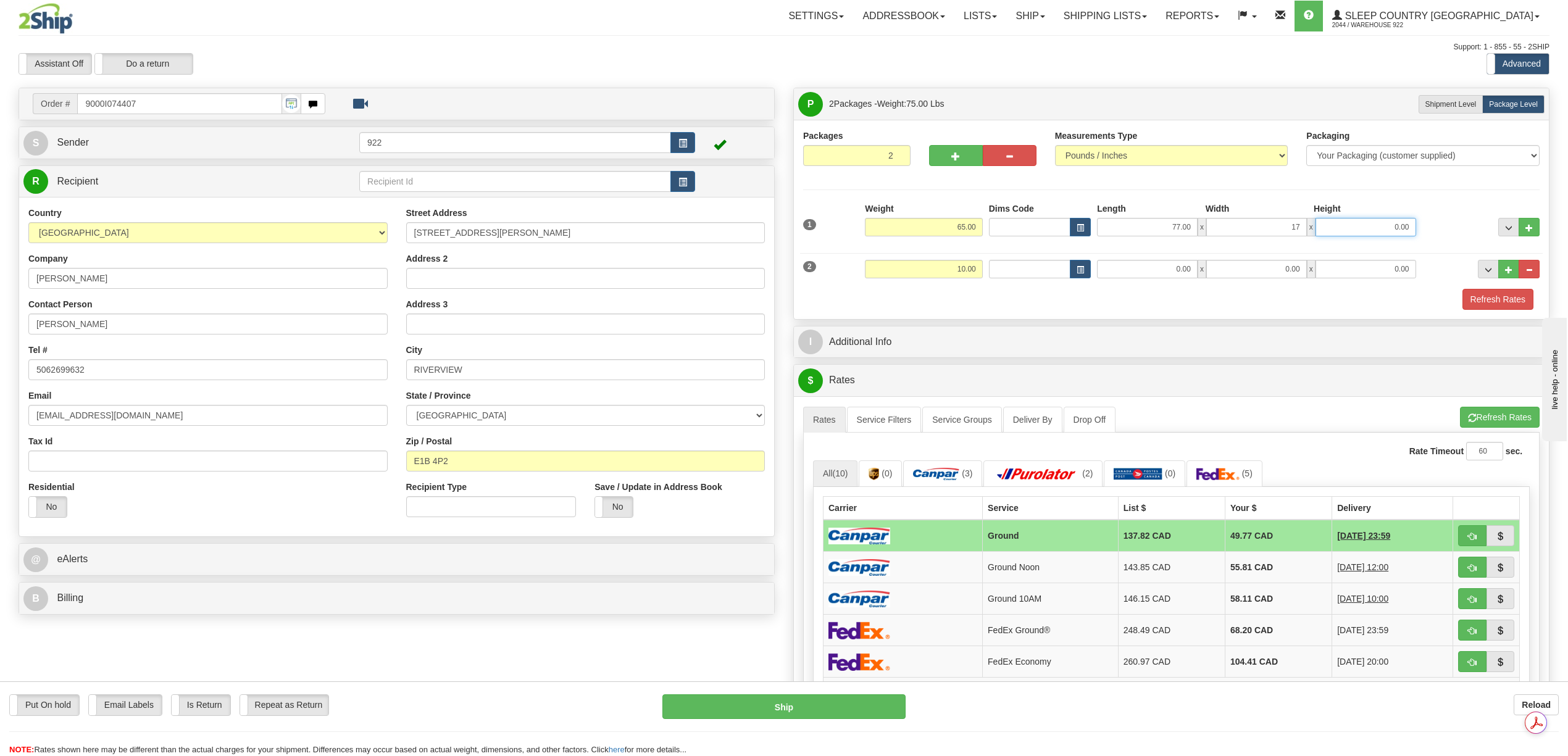
type input "17.00"
type input "10.00"
click at [1163, 272] on input "0.00" at bounding box center [1147, 269] width 101 height 19
type input "12.00"
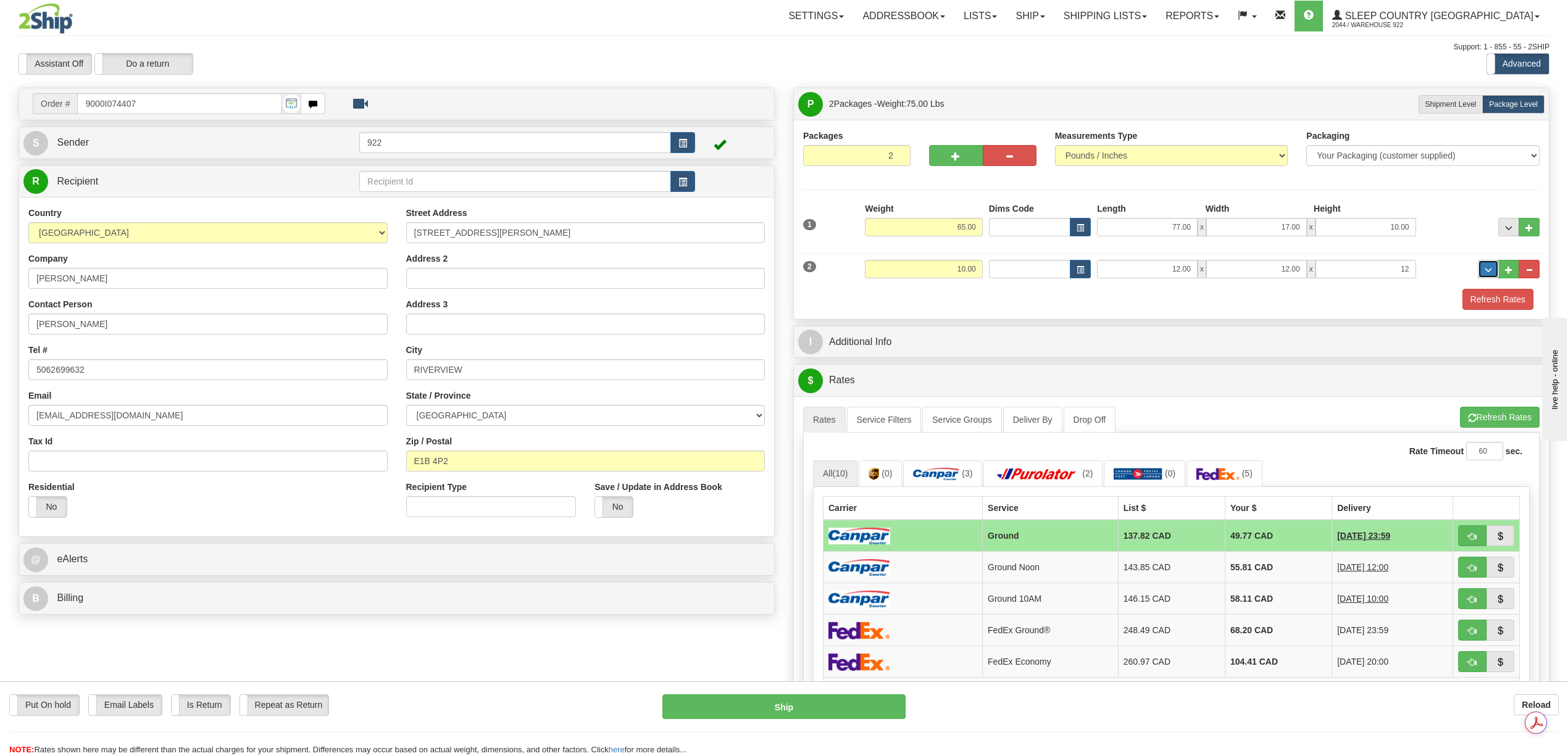
type input "12.00"
click at [1498, 300] on button "Refresh Rates" at bounding box center [1498, 299] width 71 height 21
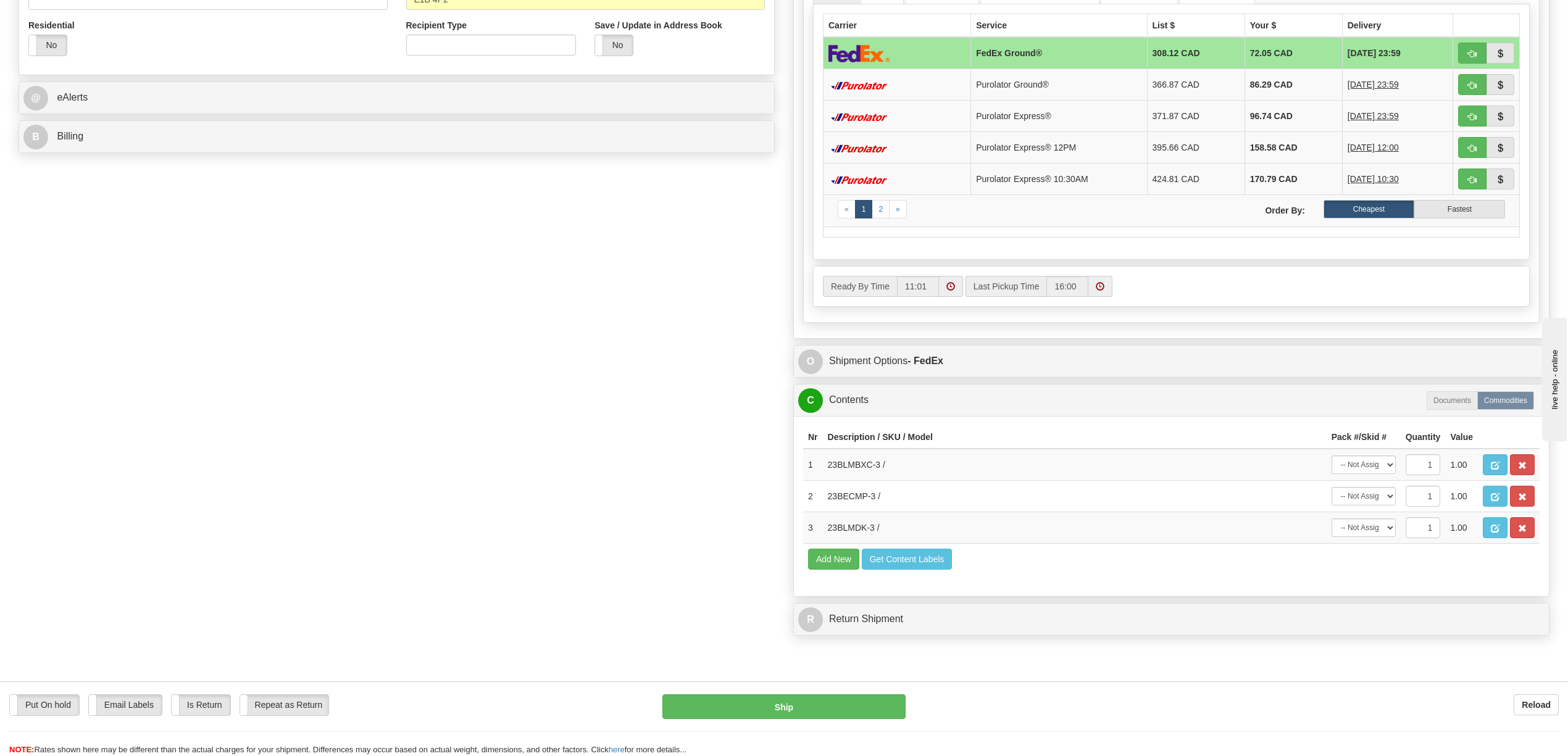
scroll to position [494, 0]
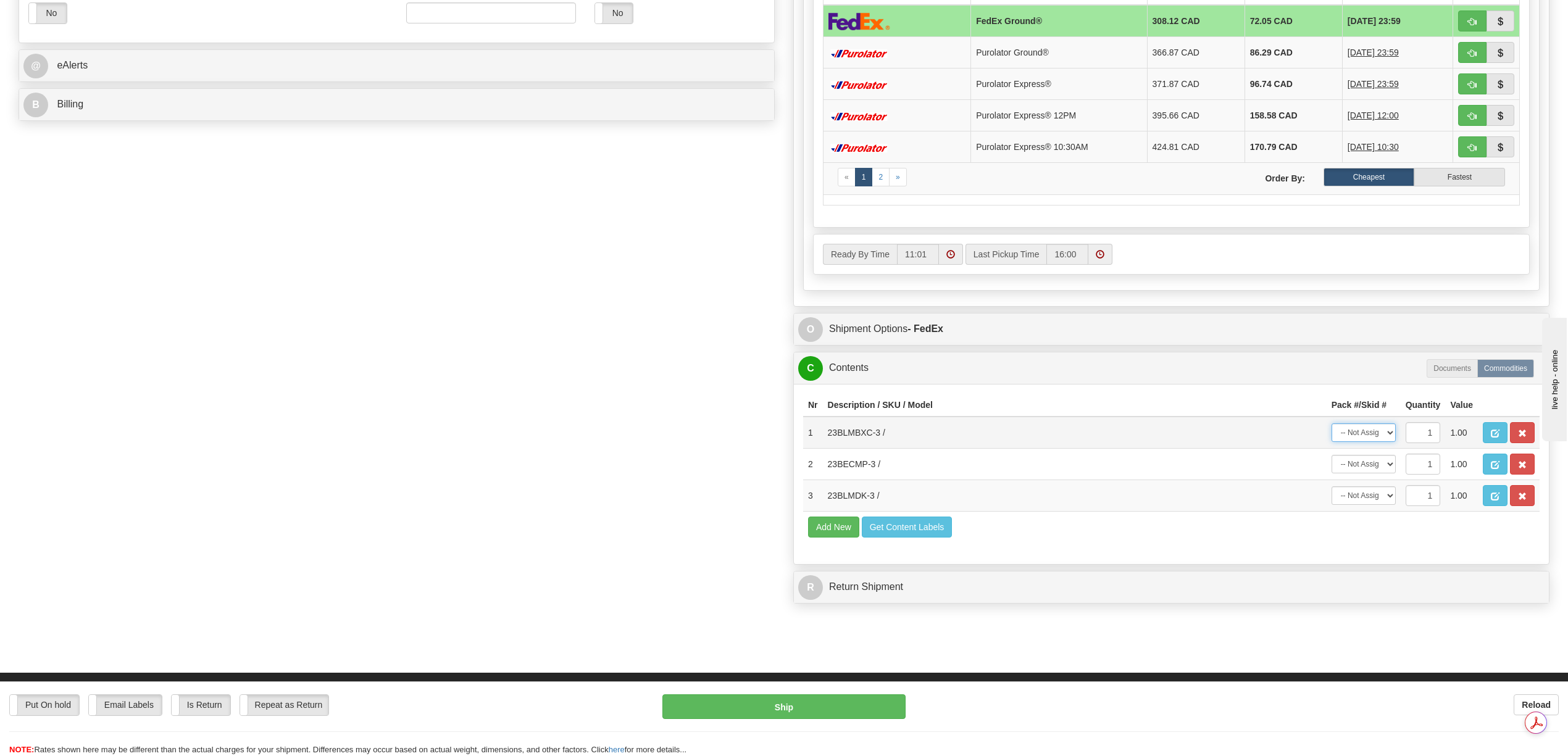
click at [1384, 442] on select "-- Not Assigned -- Package 1 Package 2" at bounding box center [1363, 433] width 64 height 19
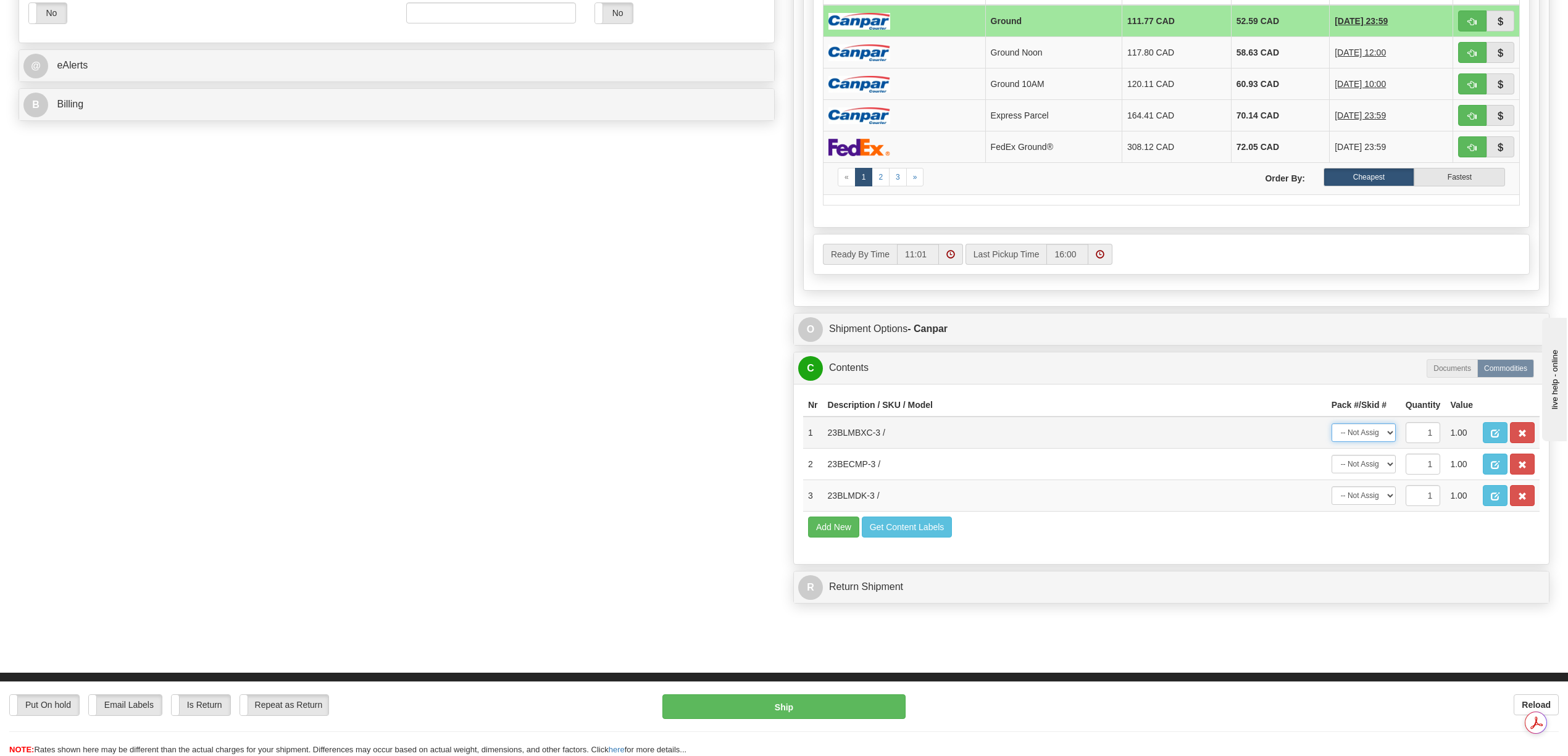
select select "0"
click at [1331, 442] on select "-- Not Assigned -- Package 1 Package 2" at bounding box center [1363, 433] width 64 height 19
click at [1388, 474] on select "-- Not Assigned -- Package 1 Package 2" at bounding box center [1363, 464] width 64 height 19
select select "1"
click at [1331, 474] on select "-- Not Assigned -- Package 1 Package 2" at bounding box center [1363, 464] width 64 height 19
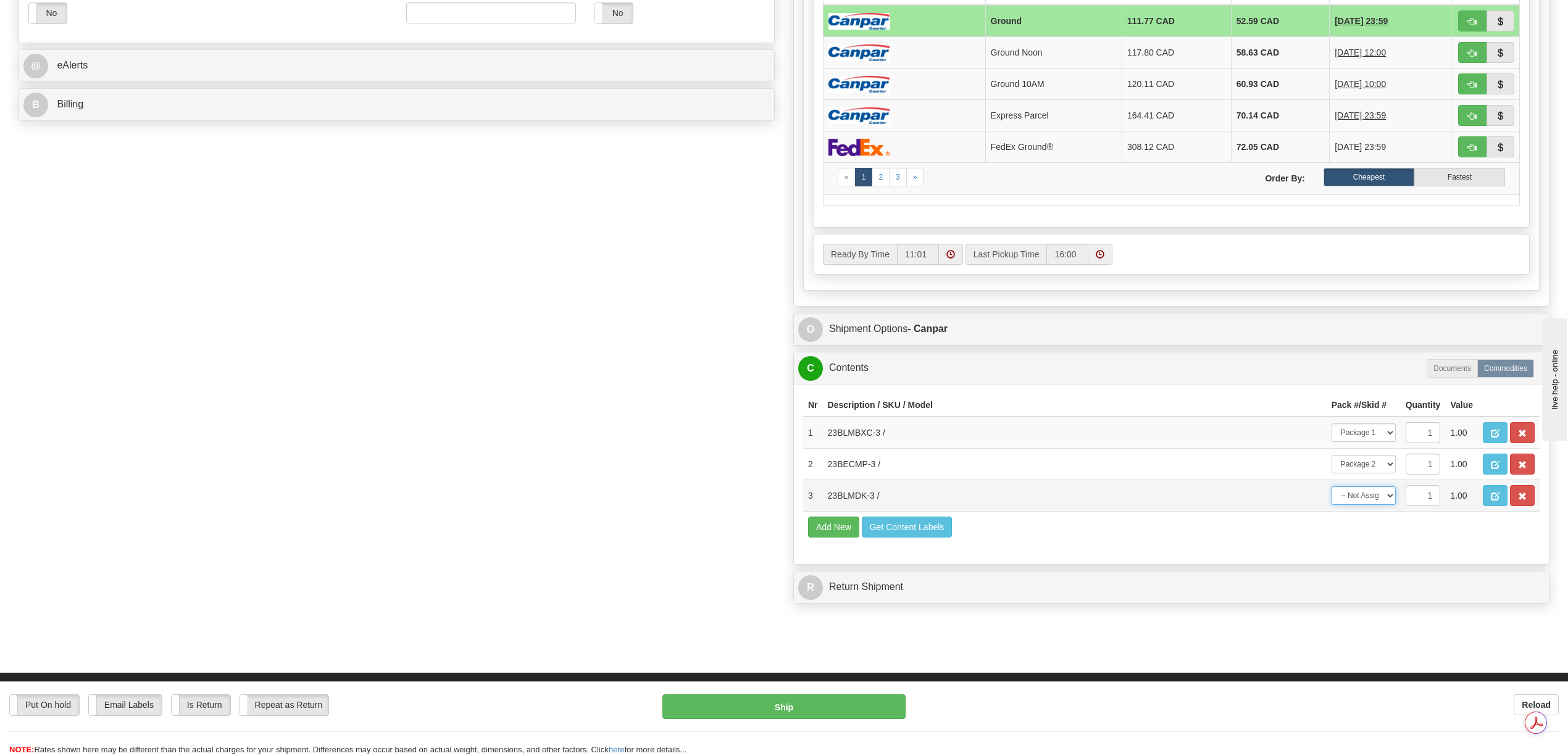
drag, startPoint x: 1389, startPoint y: 556, endPoint x: 1388, endPoint y: 568, distance: 12.0
click at [1389, 505] on select "-- Not Assigned -- Package 1 Package 2" at bounding box center [1363, 496] width 64 height 19
select select "1"
click at [1331, 505] on select "-- Not Assigned -- Package 1 Package 2" at bounding box center [1363, 496] width 64 height 19
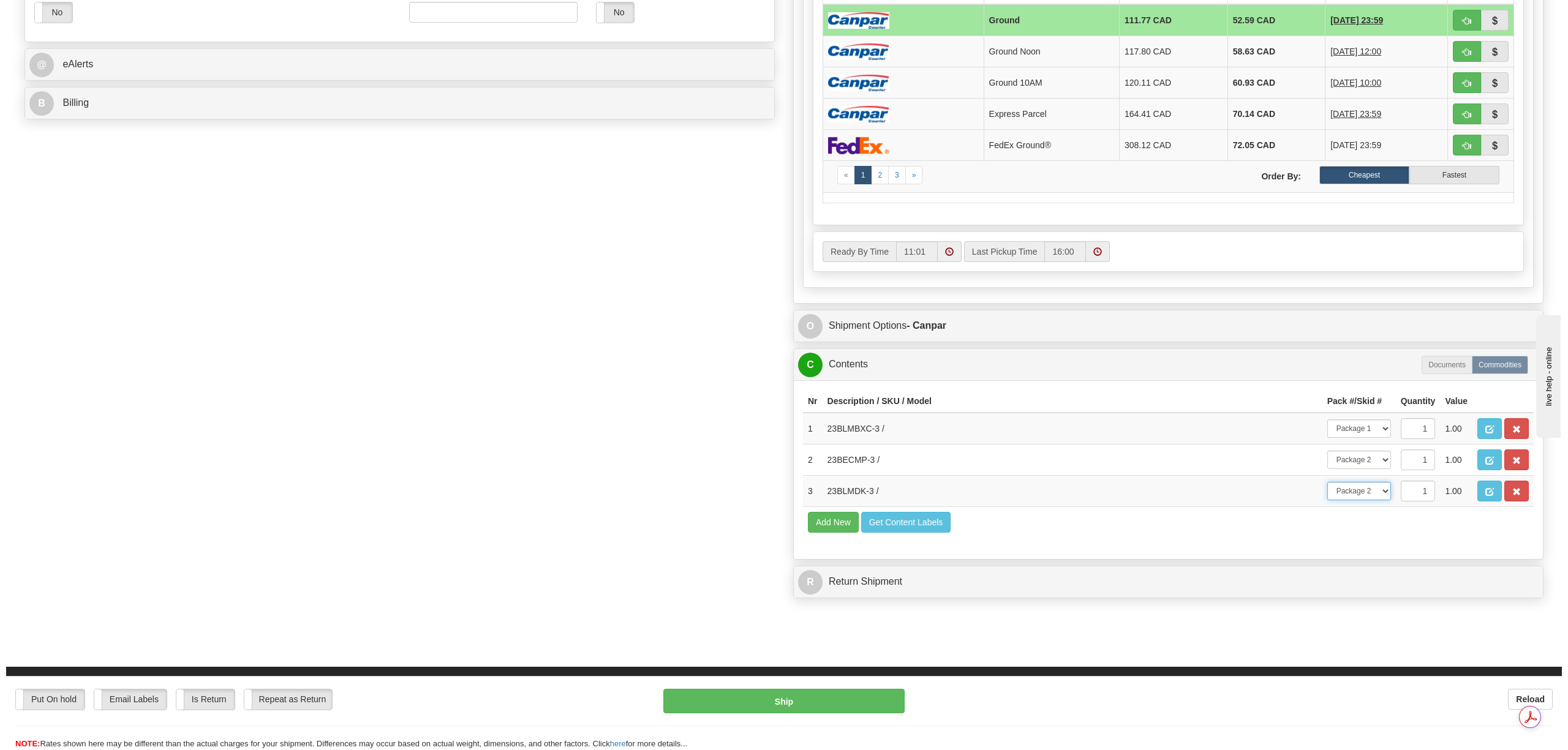
scroll to position [653, 0]
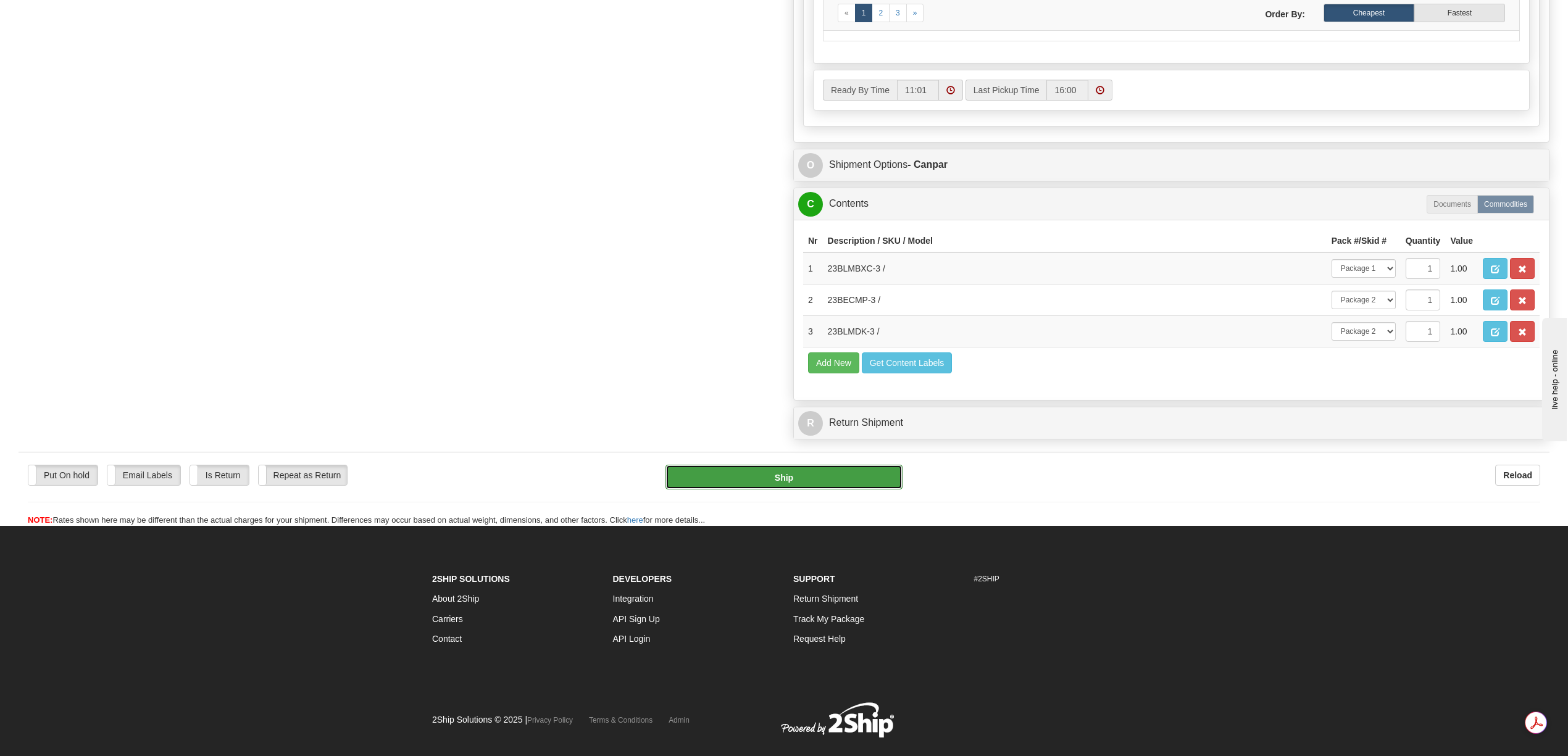
click at [818, 490] on button "Ship" at bounding box center [784, 477] width 237 height 25
type input "1"
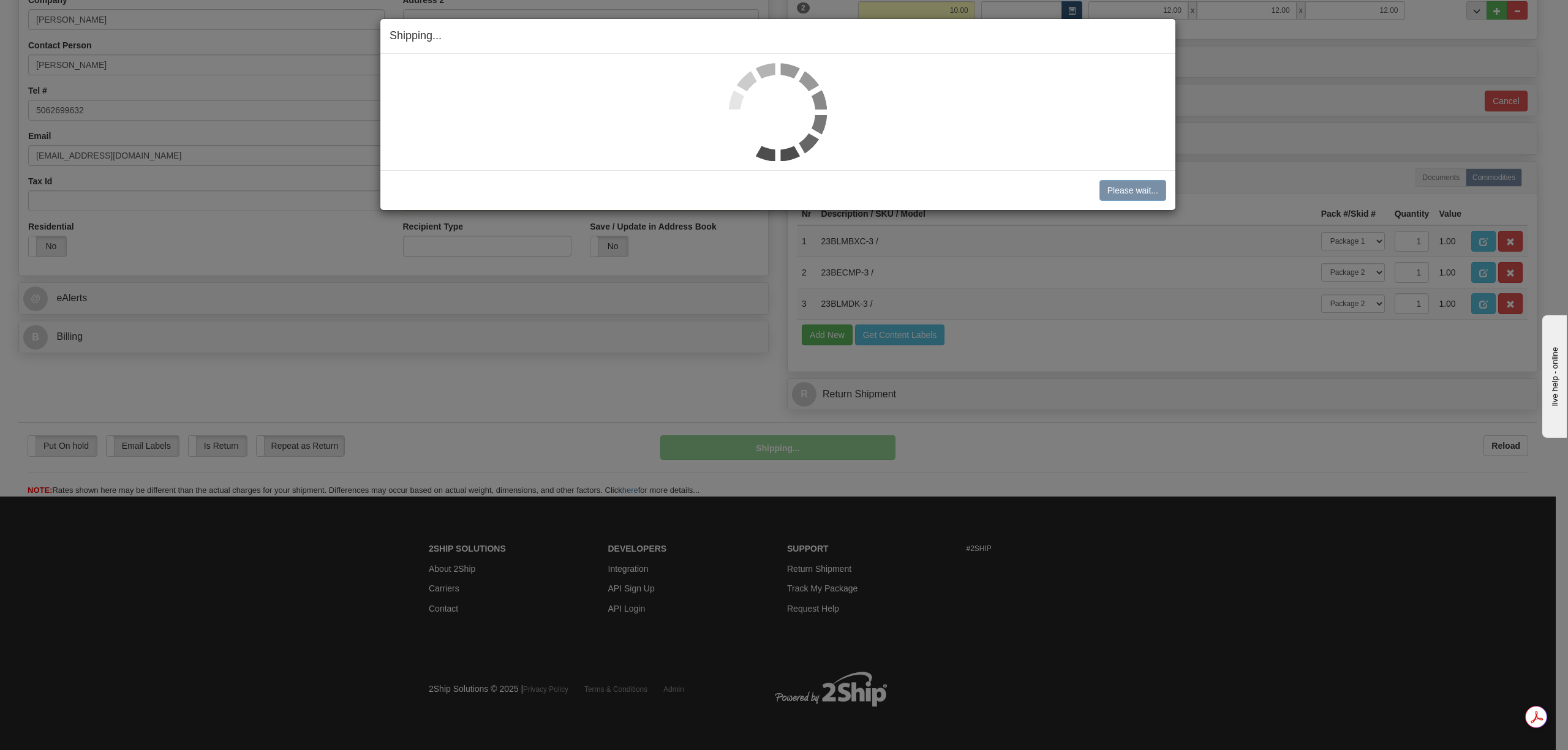
scroll to position [328, 0]
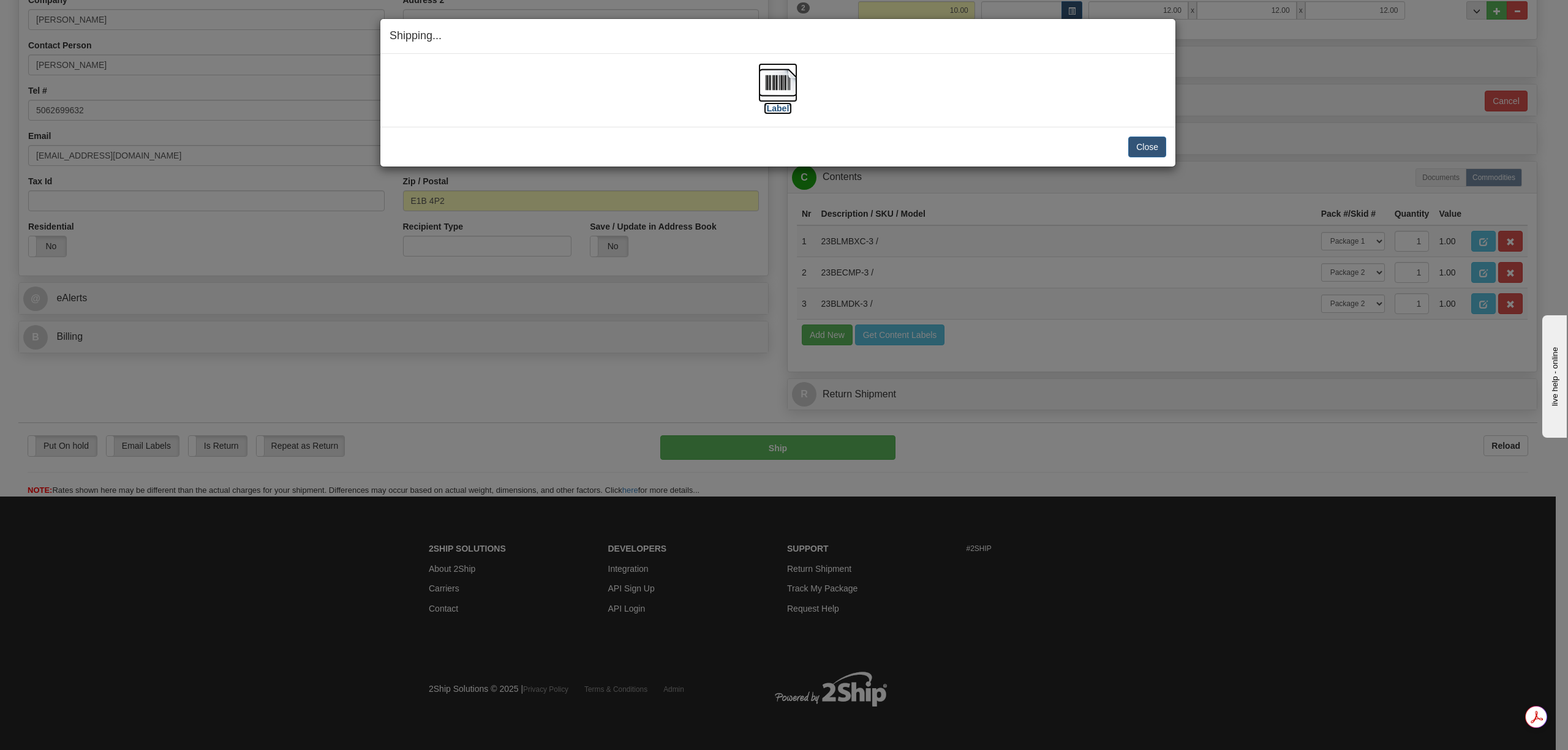
click at [772, 91] on img at bounding box center [778, 82] width 39 height 39
click at [1145, 143] on button "Close" at bounding box center [1147, 147] width 38 height 21
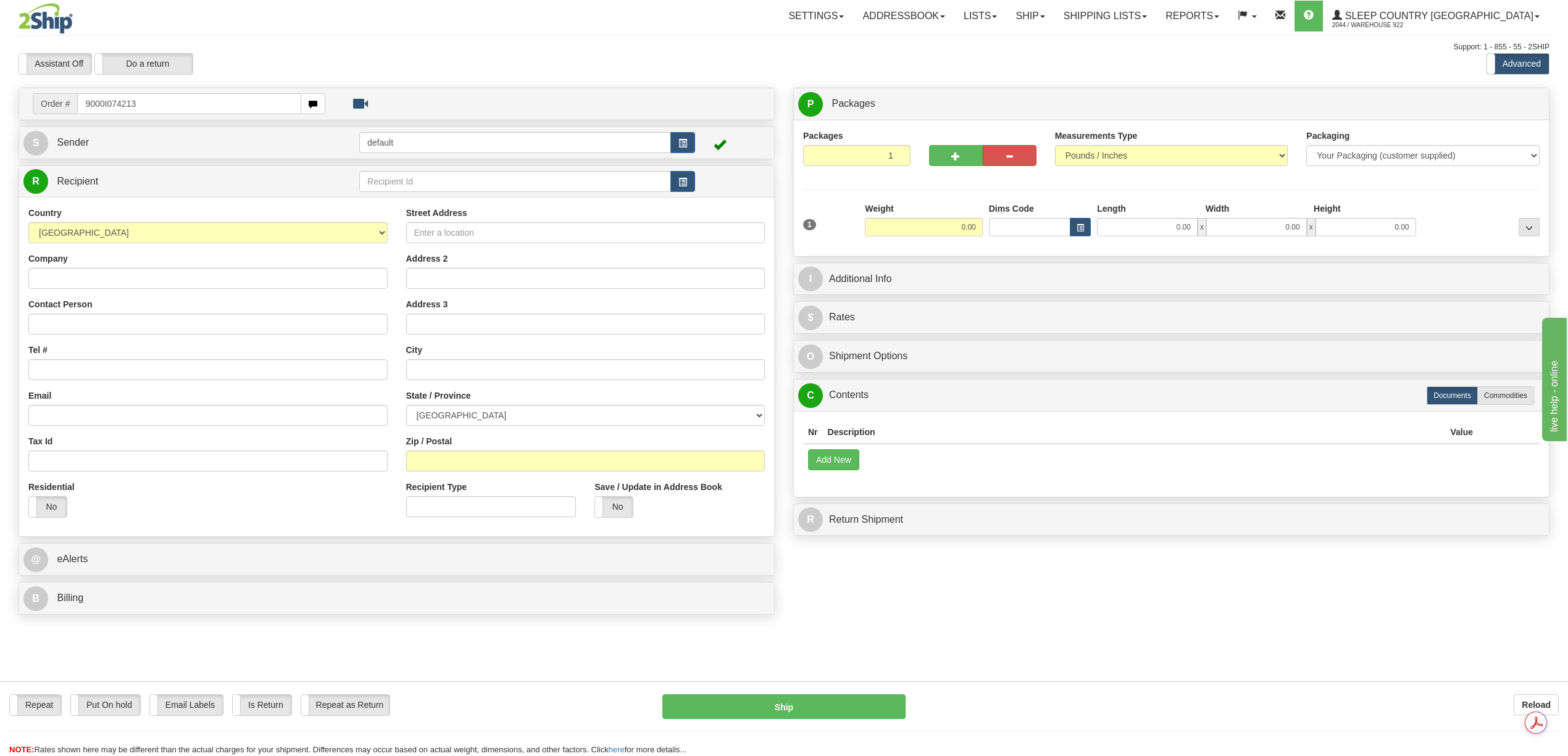
type input "9000I074213"
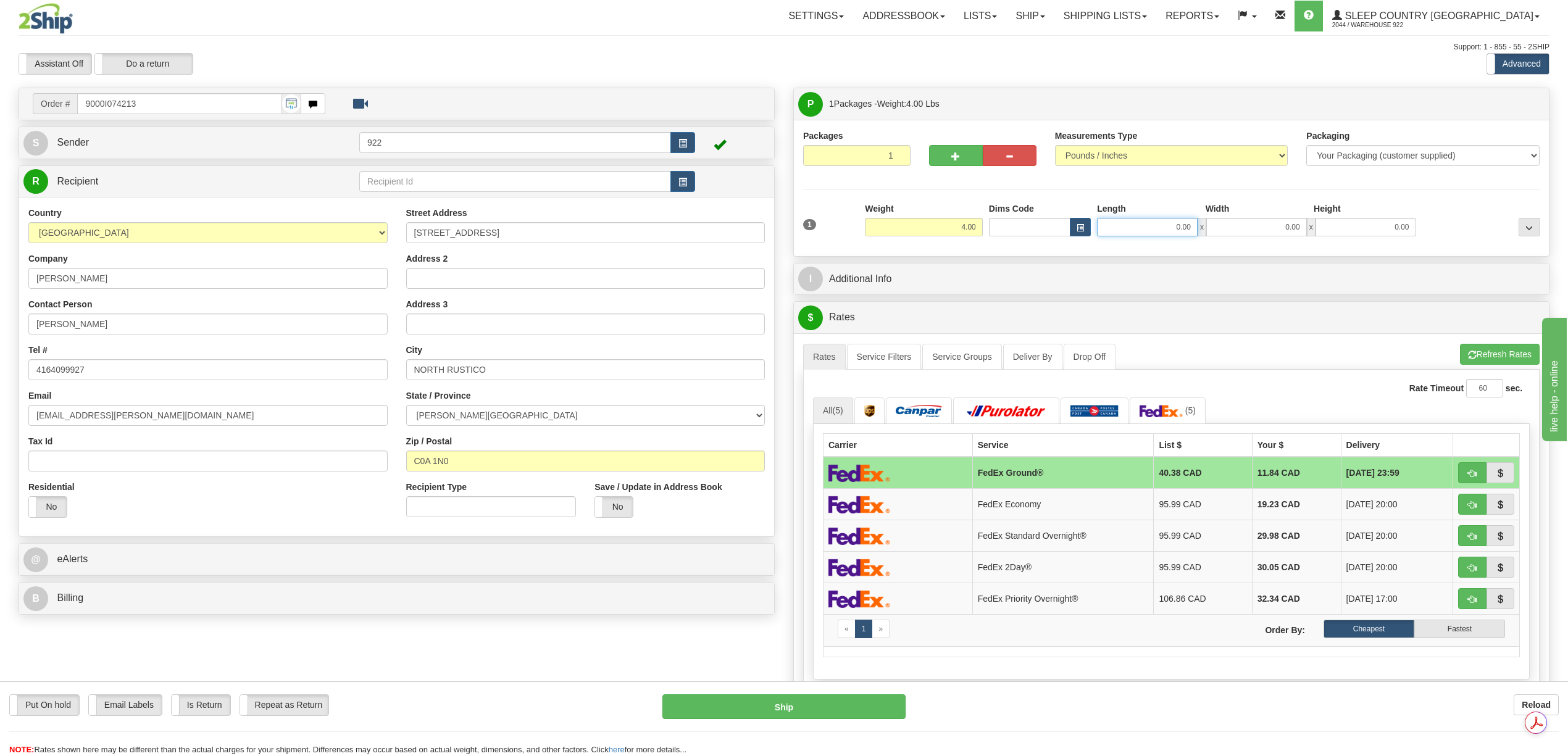
click at [1161, 228] on input "0.00" at bounding box center [1147, 227] width 101 height 19
type input "0.00"
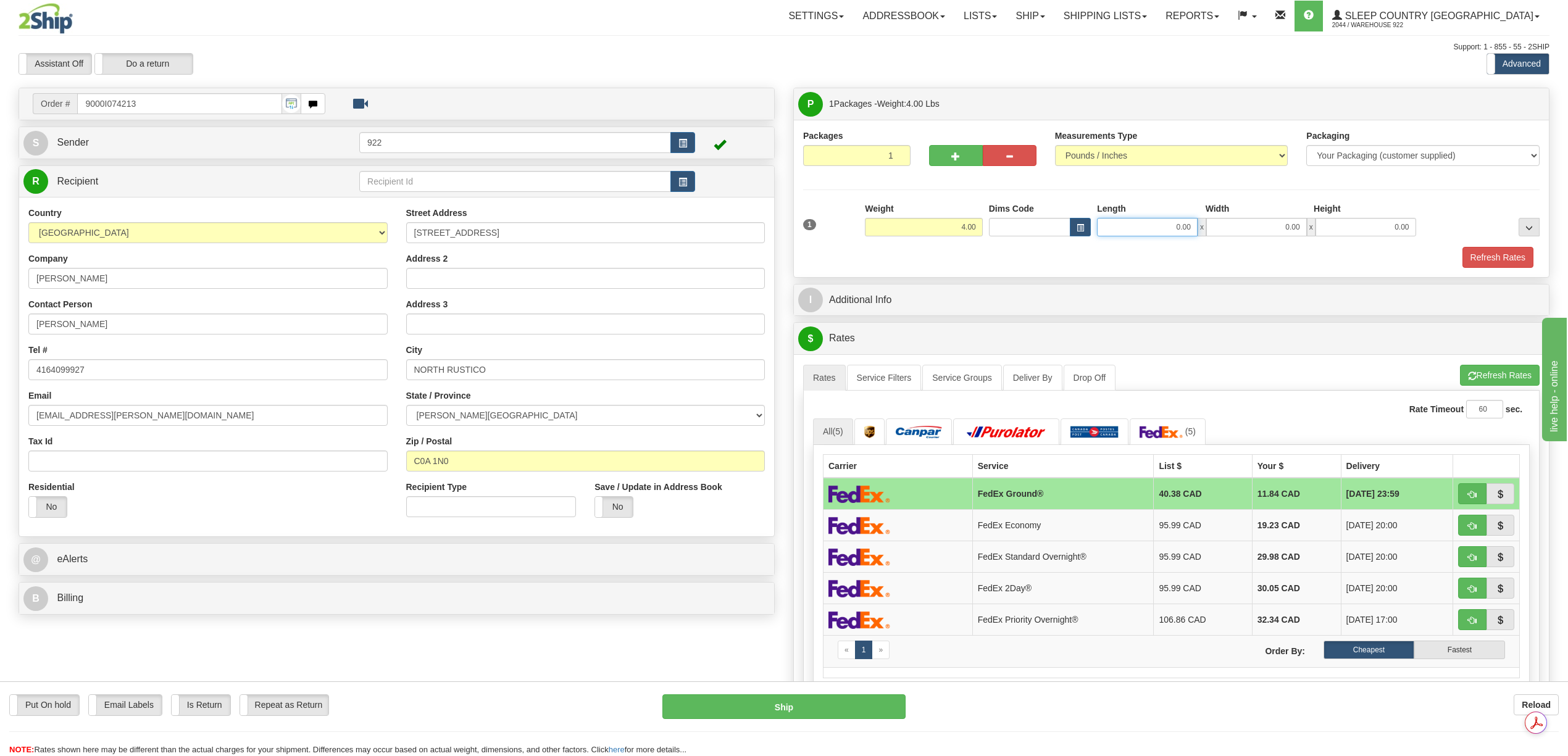
click at [1160, 234] on input "0.00" at bounding box center [1147, 227] width 101 height 19
type input "20.00"
type input "6.00"
type input "12.00"
click at [1497, 260] on button "Refresh Rates" at bounding box center [1498, 257] width 71 height 21
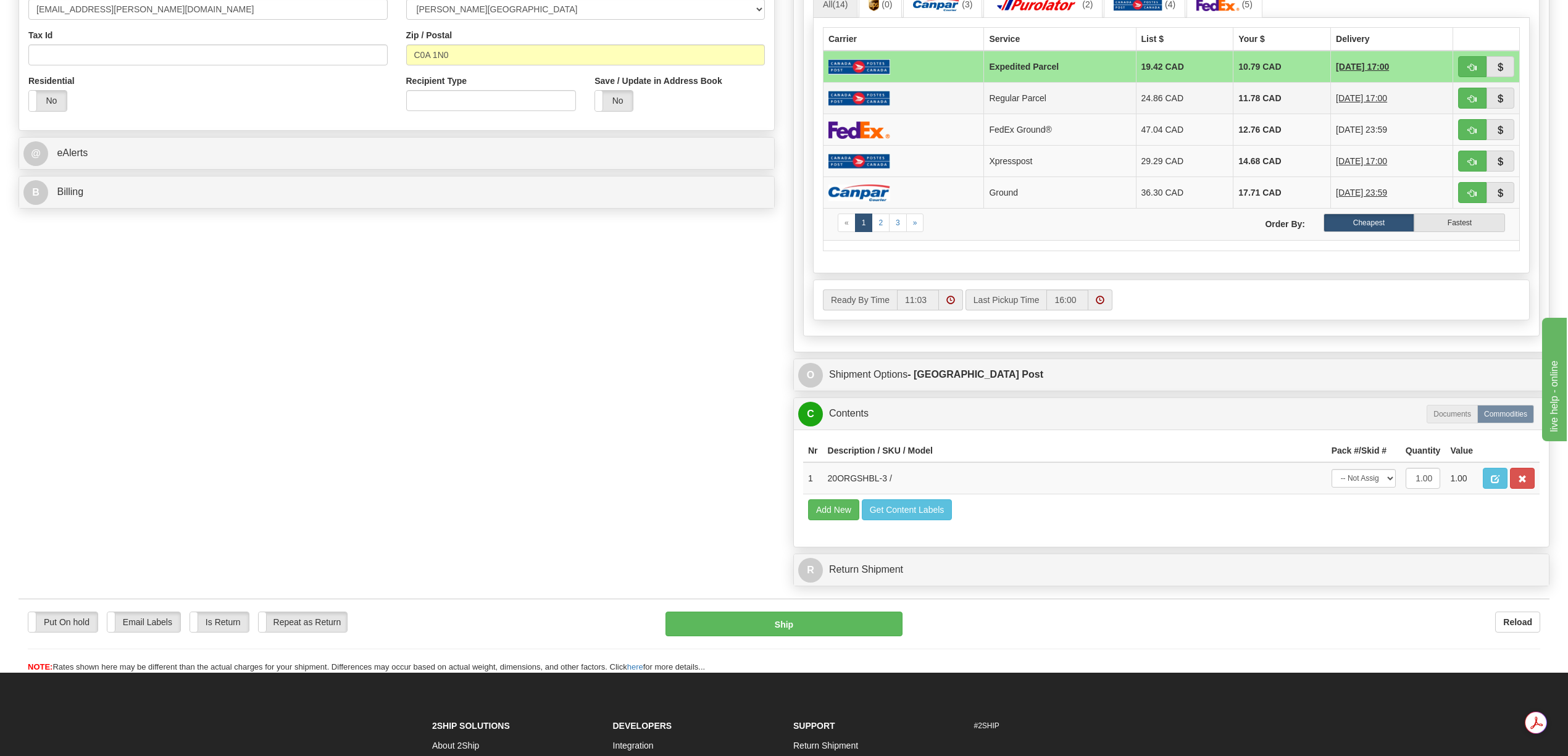
scroll to position [411, 0]
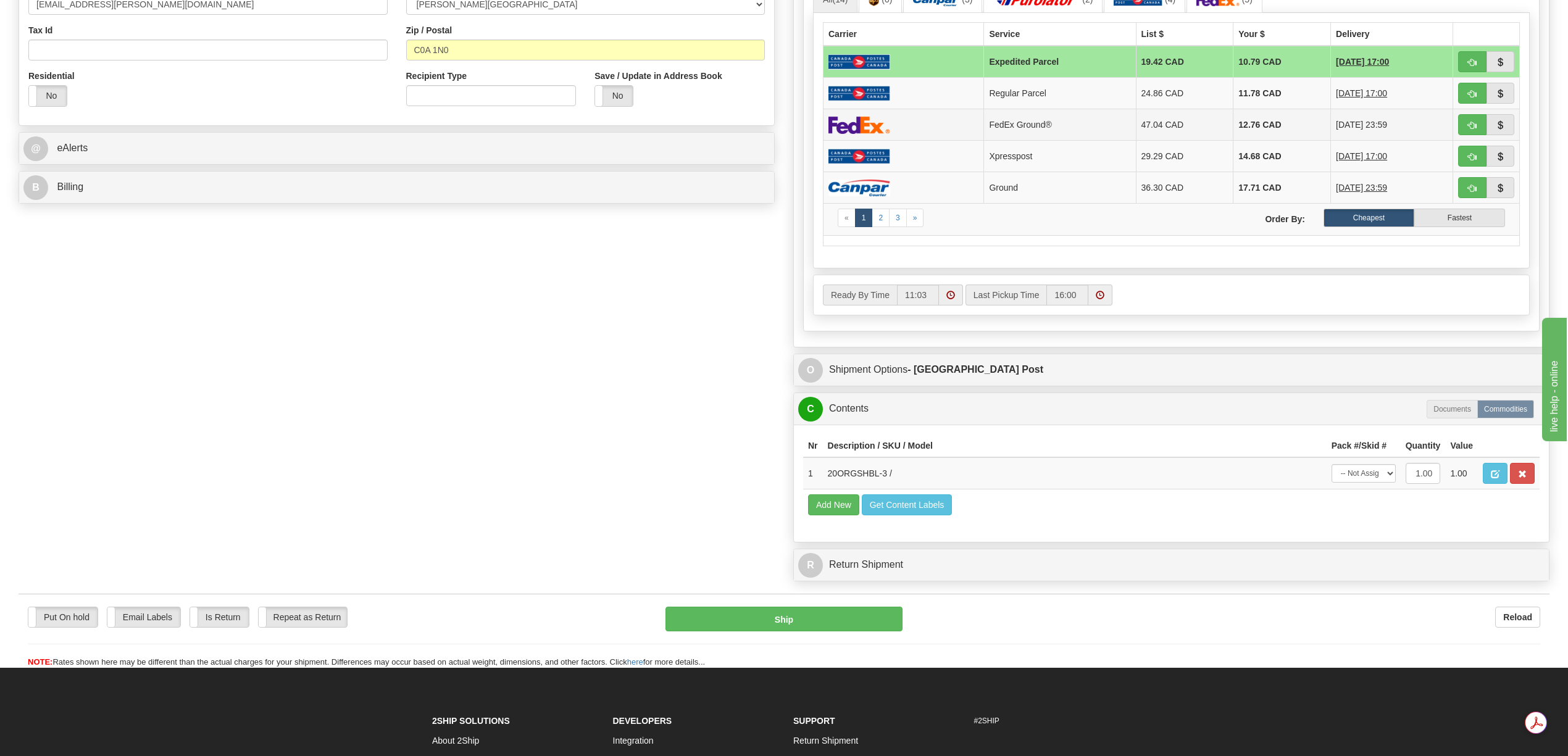
click at [1241, 131] on td "12.76 CAD" at bounding box center [1281, 124] width 97 height 31
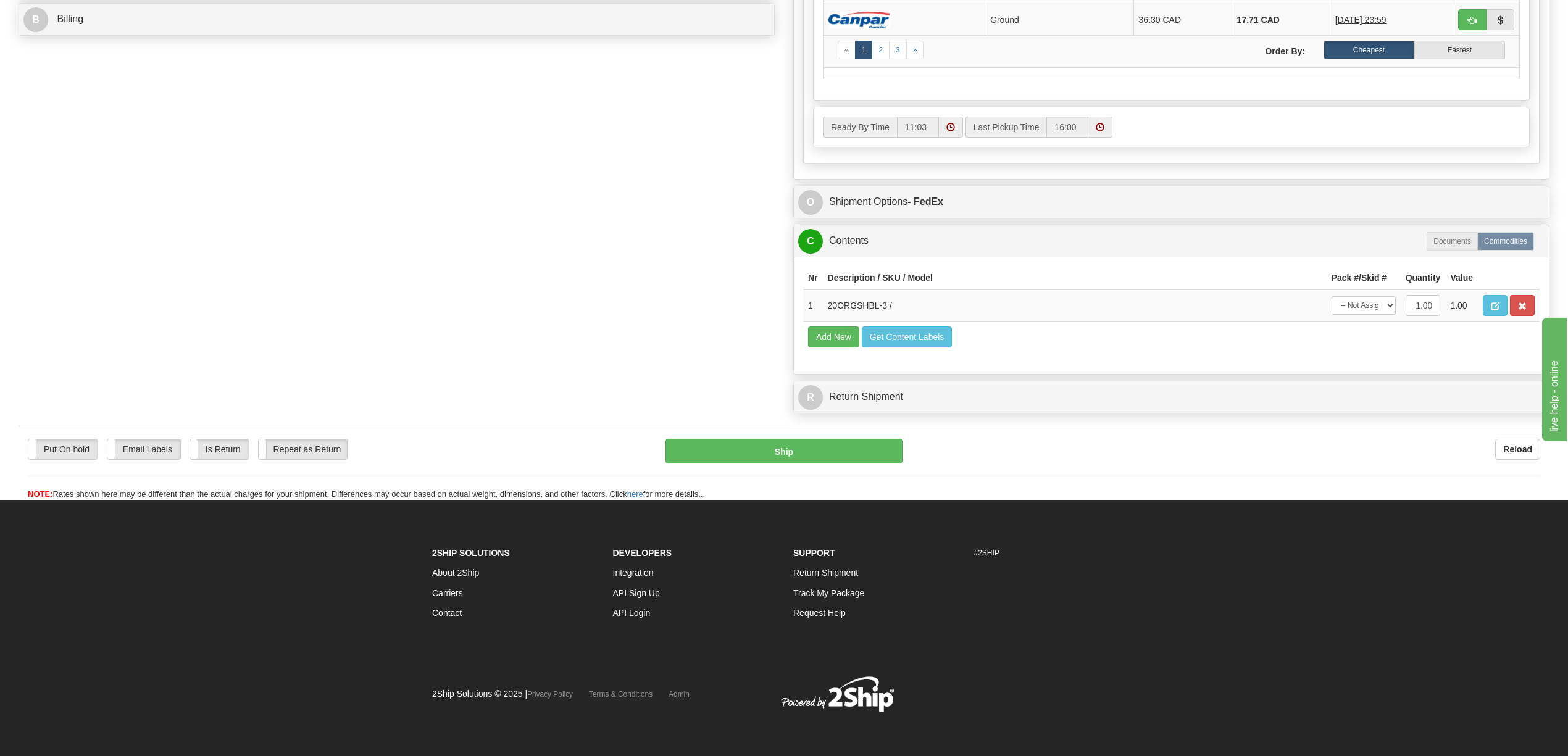
scroll to position [612, 0]
click at [1390, 296] on select "-- Not Assigned -- Package 1" at bounding box center [1363, 305] width 64 height 19
select select "0"
click at [1331, 296] on select "-- Not Assigned -- Package 1" at bounding box center [1363, 305] width 64 height 19
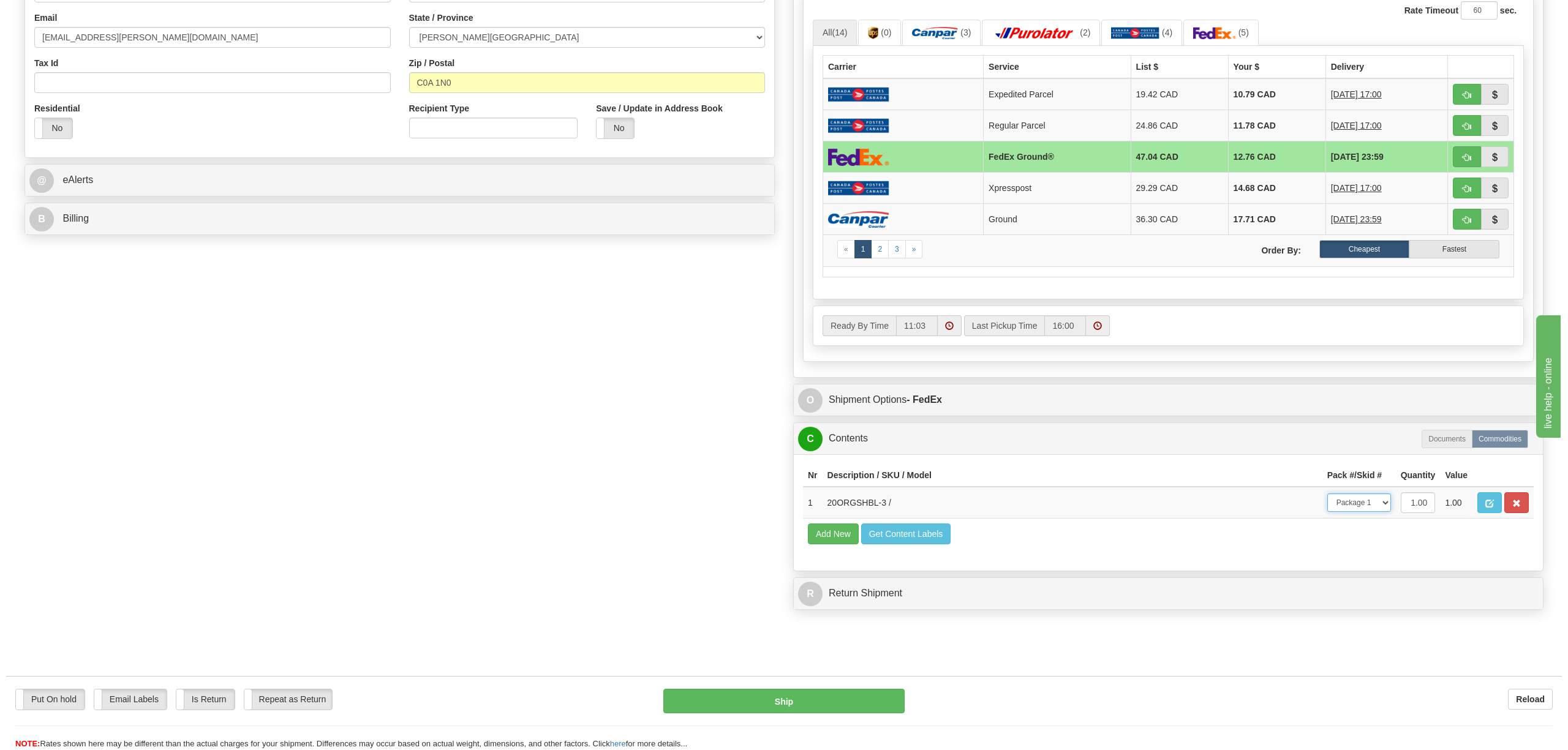
scroll to position [408, 0]
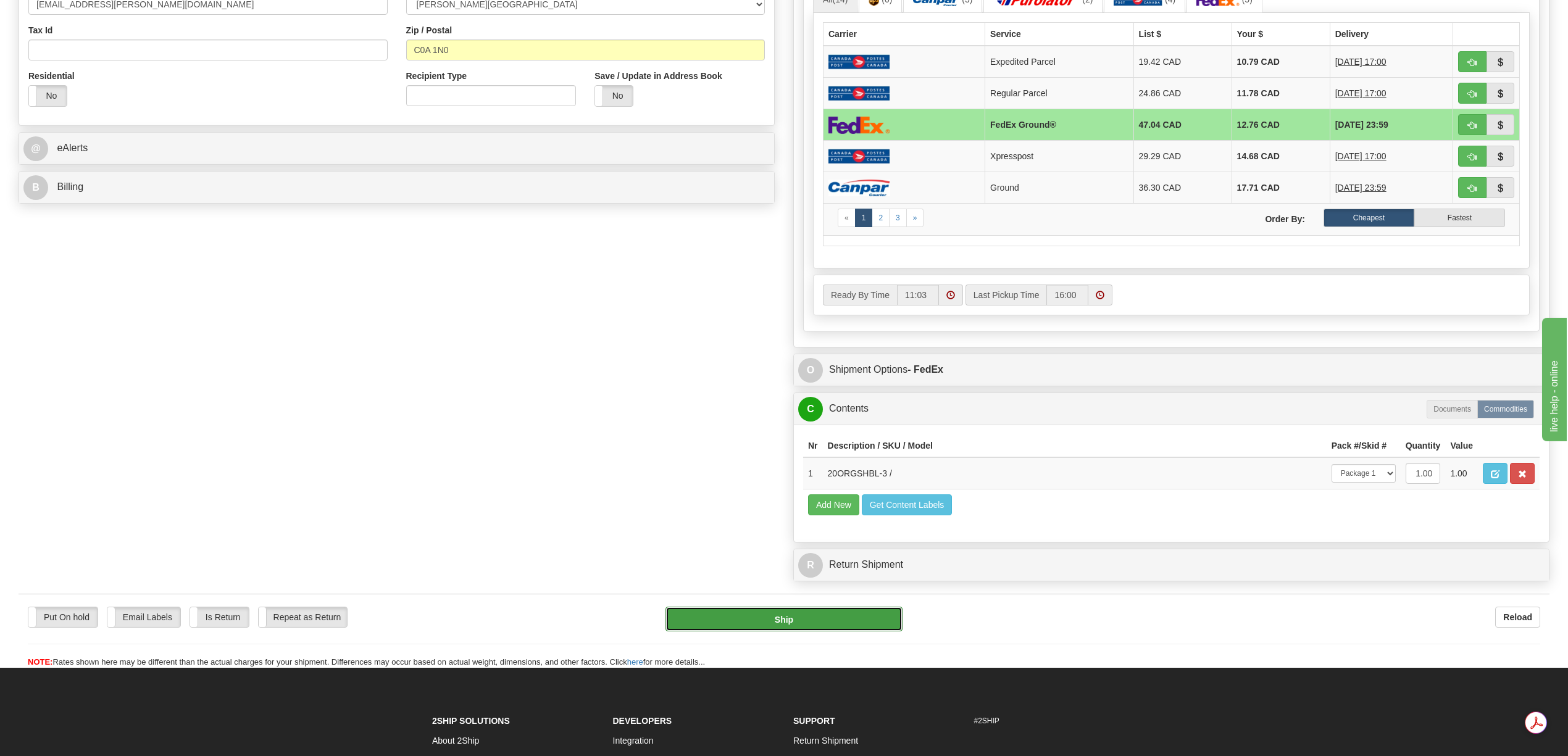
click at [857, 632] on button "Ship" at bounding box center [784, 618] width 237 height 25
type input "92"
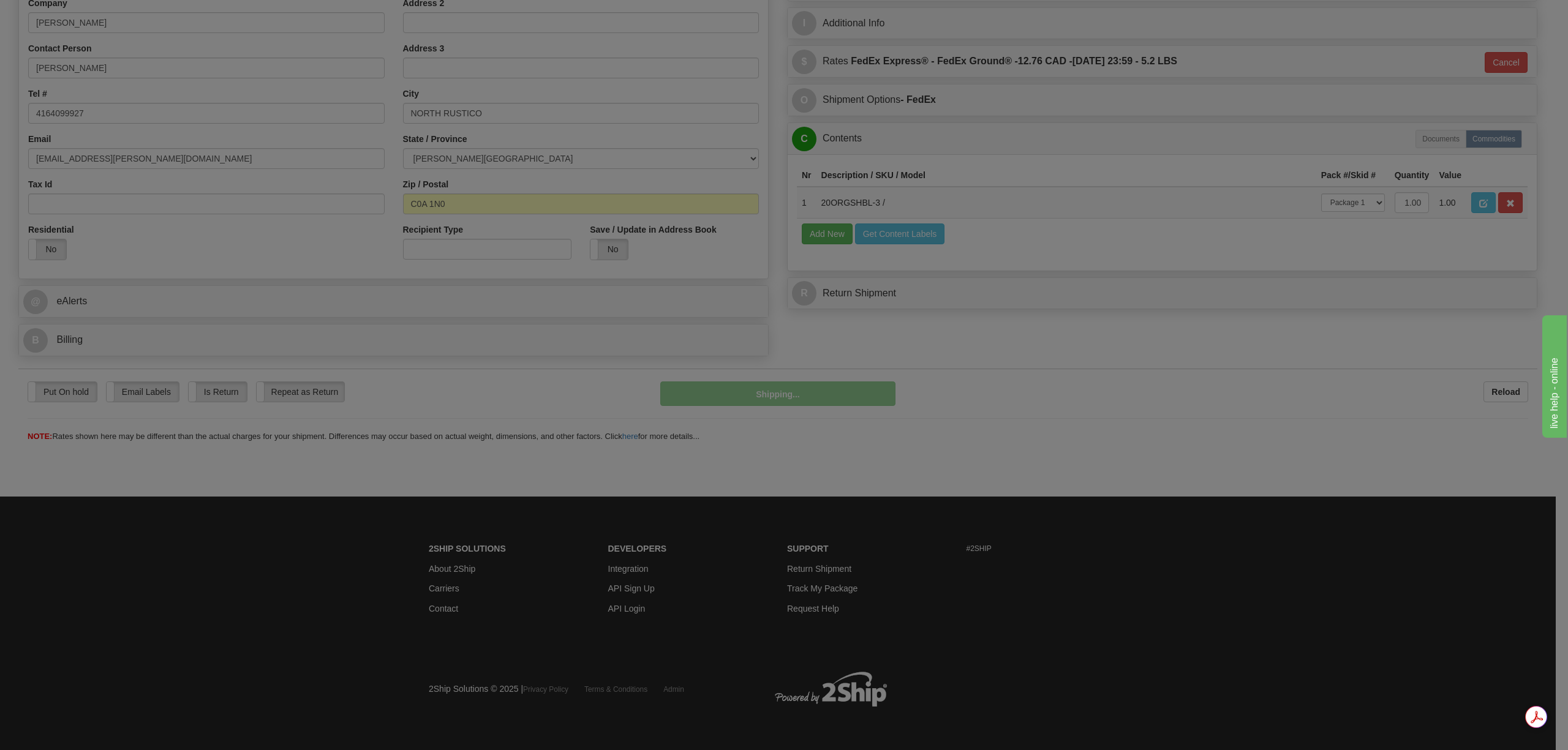
scroll to position [253, 0]
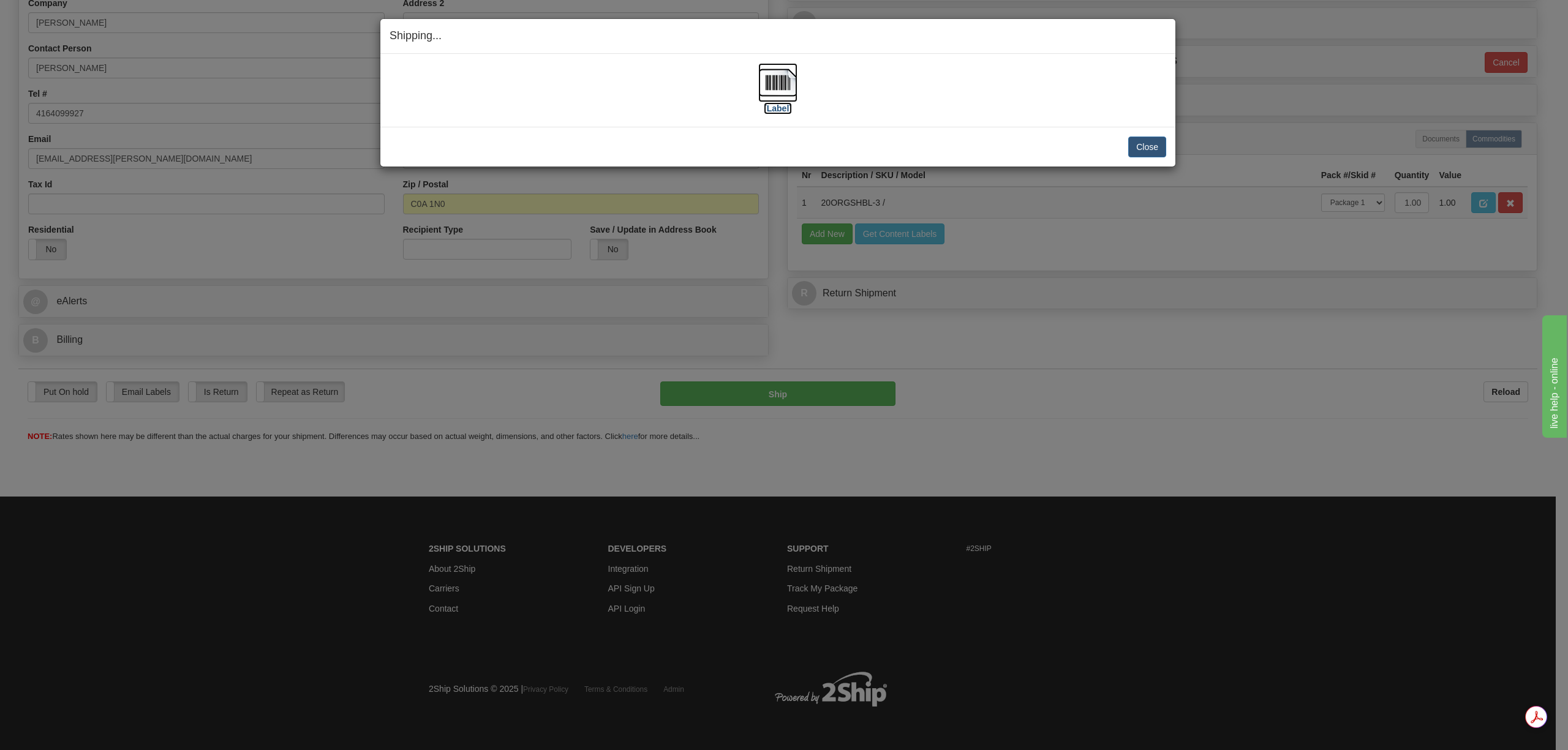
click at [781, 80] on img at bounding box center [778, 82] width 39 height 39
click at [1158, 143] on button "Close" at bounding box center [1147, 147] width 38 height 21
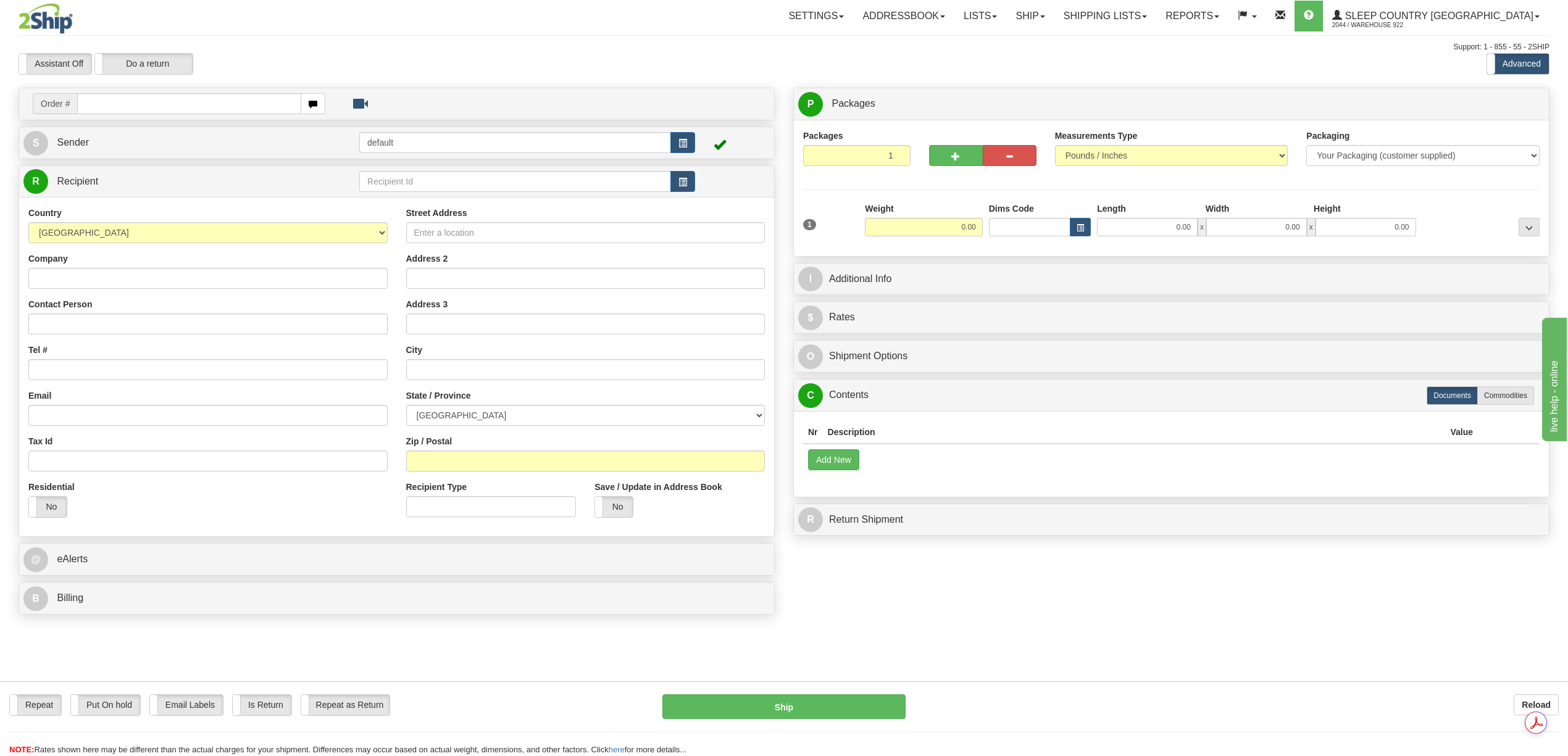
click at [119, 107] on input "text" at bounding box center [189, 103] width 223 height 21
type input "9000I076481"
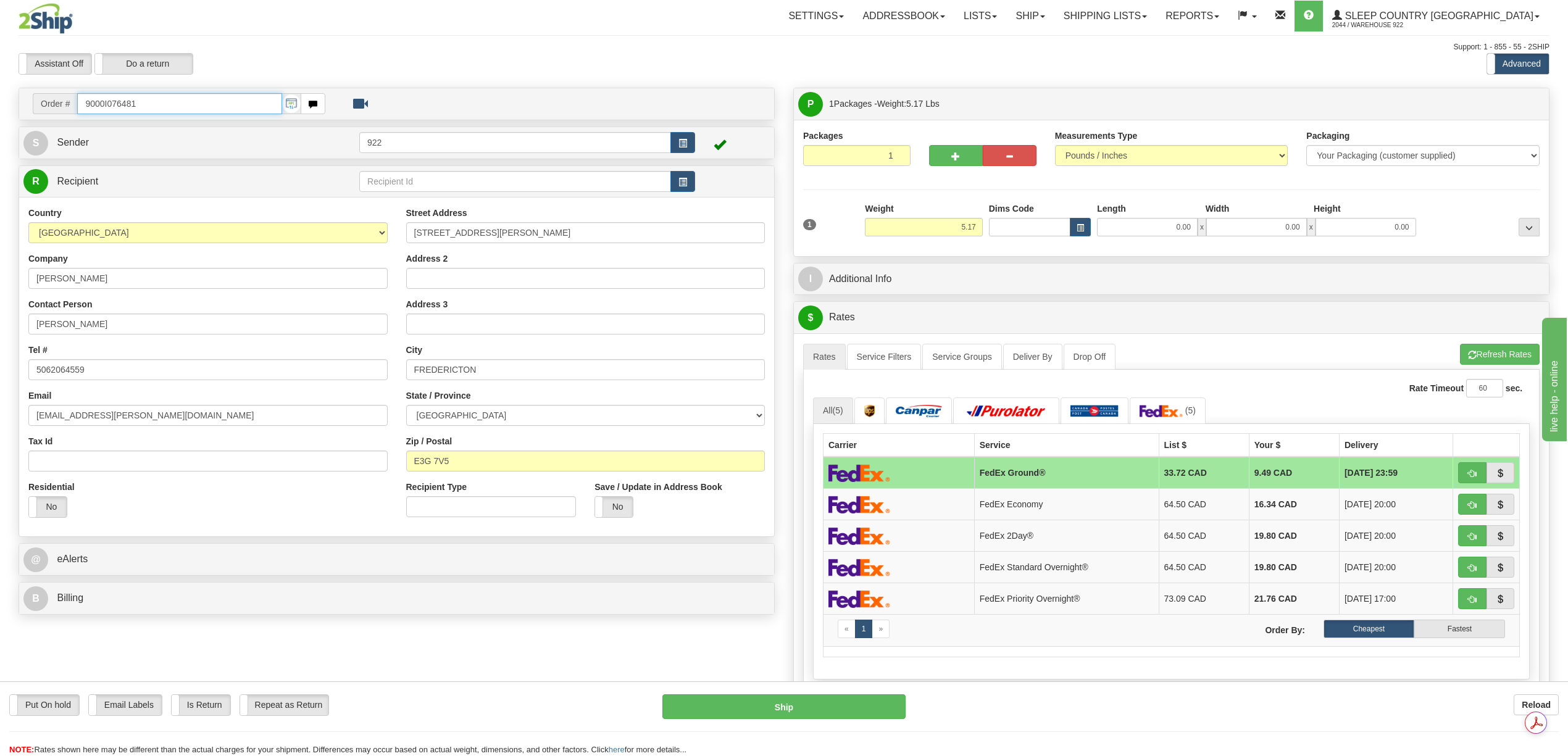
drag, startPoint x: 142, startPoint y: 112, endPoint x: -65, endPoint y: 112, distance: 207.0
click at [0, 112] on html "Training Course Close Toggle navigation Settings Shipping Preferences New Sende…" at bounding box center [784, 378] width 1568 height 756
paste input "4466"
type input "9000I074466"
click at [1171, 220] on input "0.00" at bounding box center [1147, 227] width 101 height 19
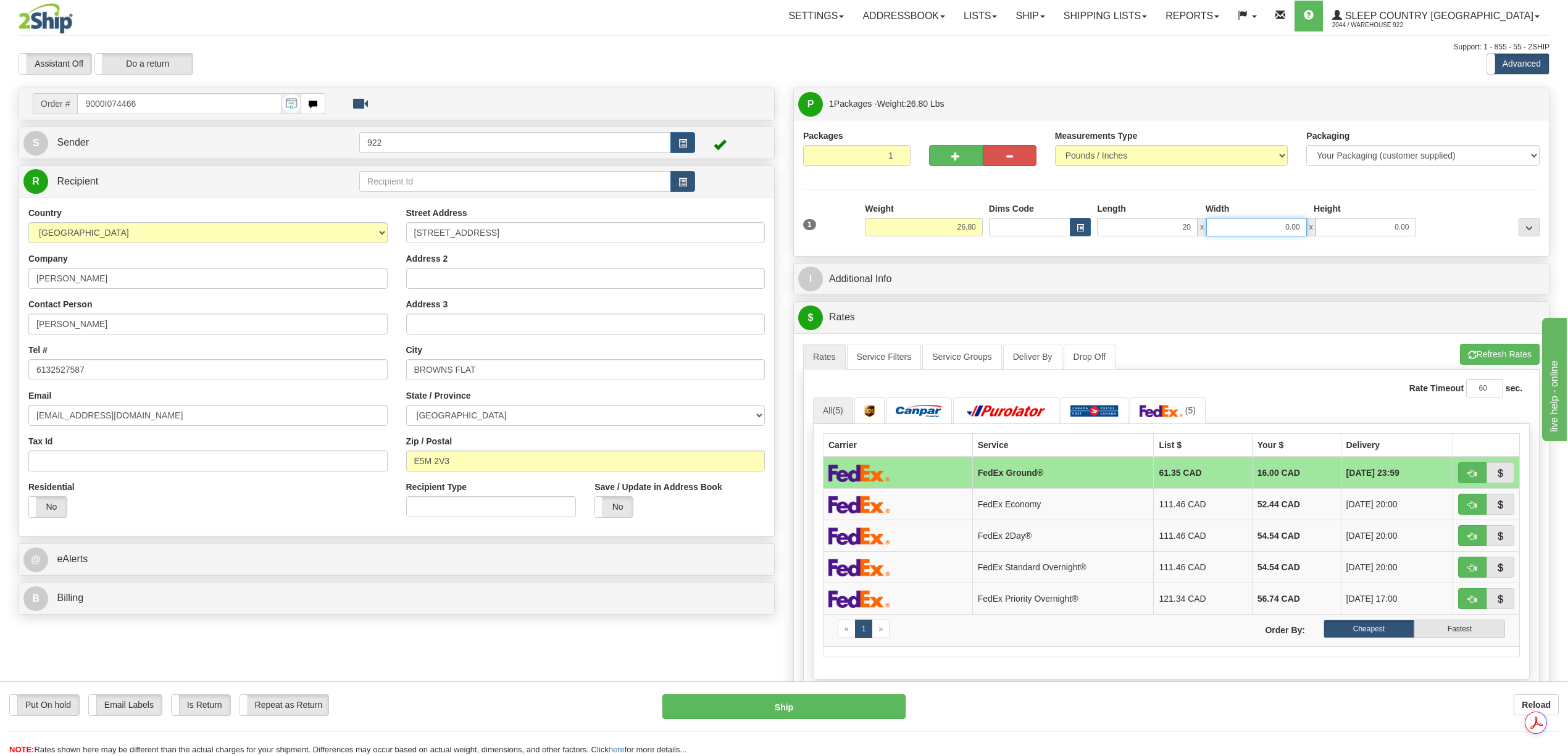
type input "20.00"
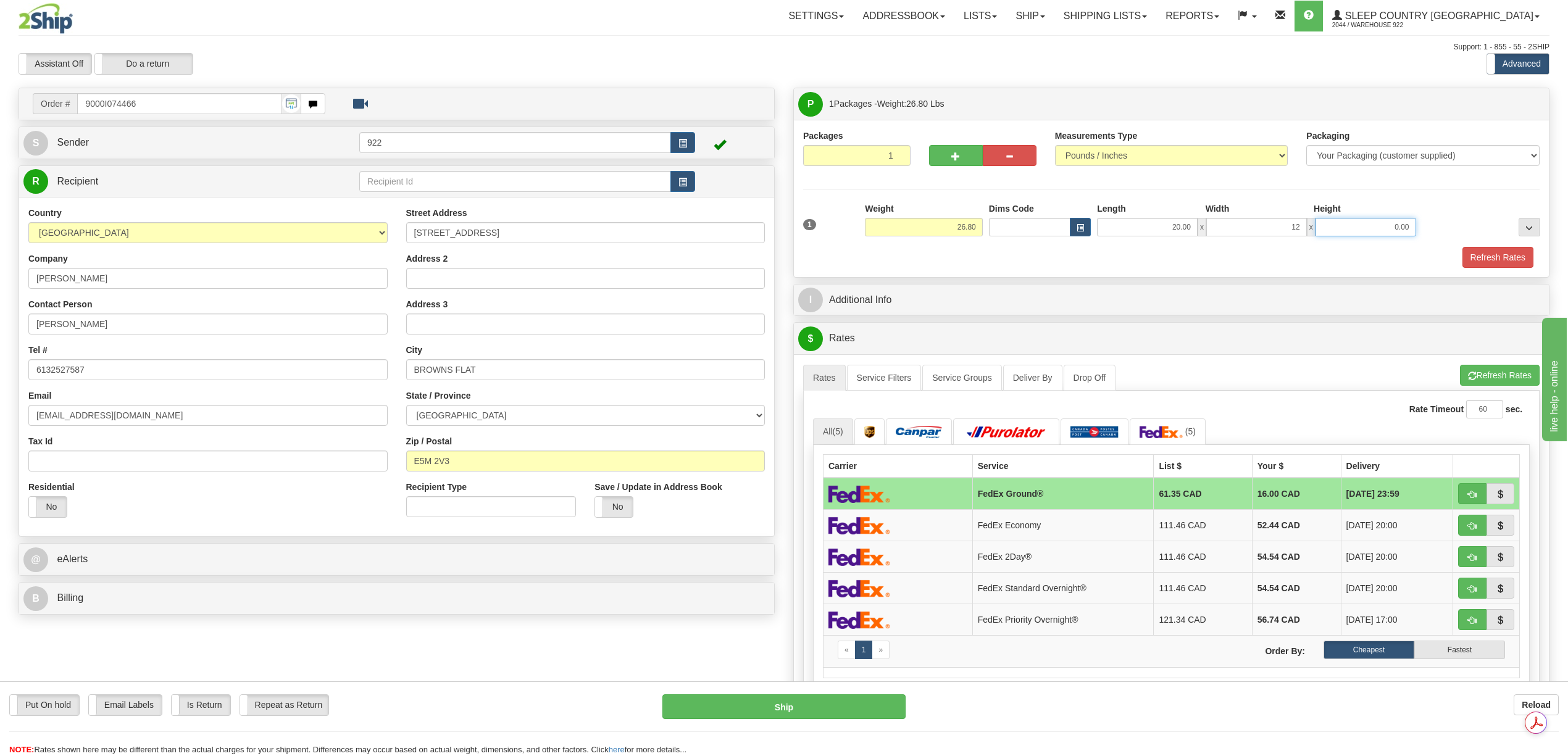
type input "12.00"
drag, startPoint x: 1504, startPoint y: 261, endPoint x: 1190, endPoint y: 196, distance: 320.7
click at [1504, 262] on button "Refresh Rates" at bounding box center [1498, 257] width 71 height 21
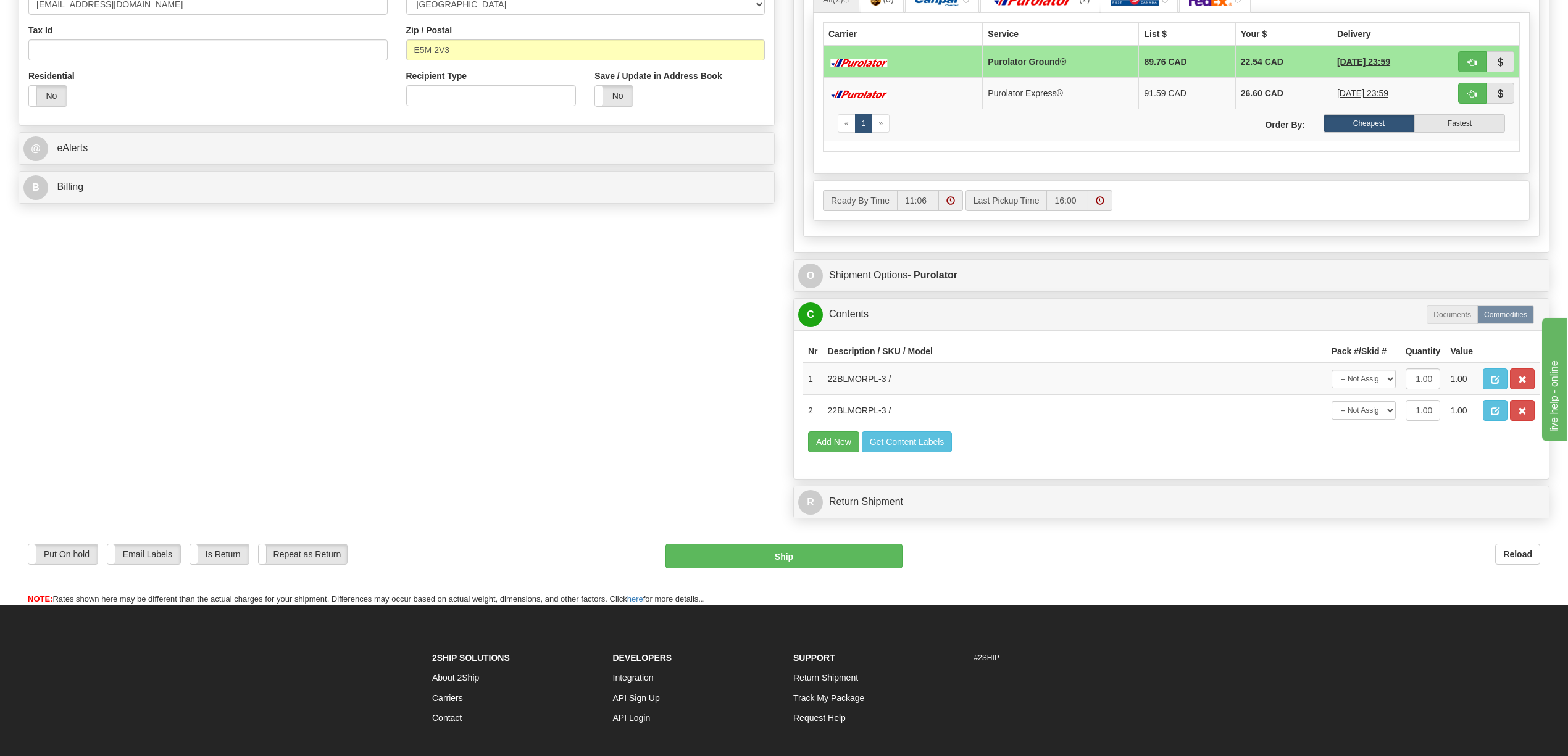
scroll to position [494, 0]
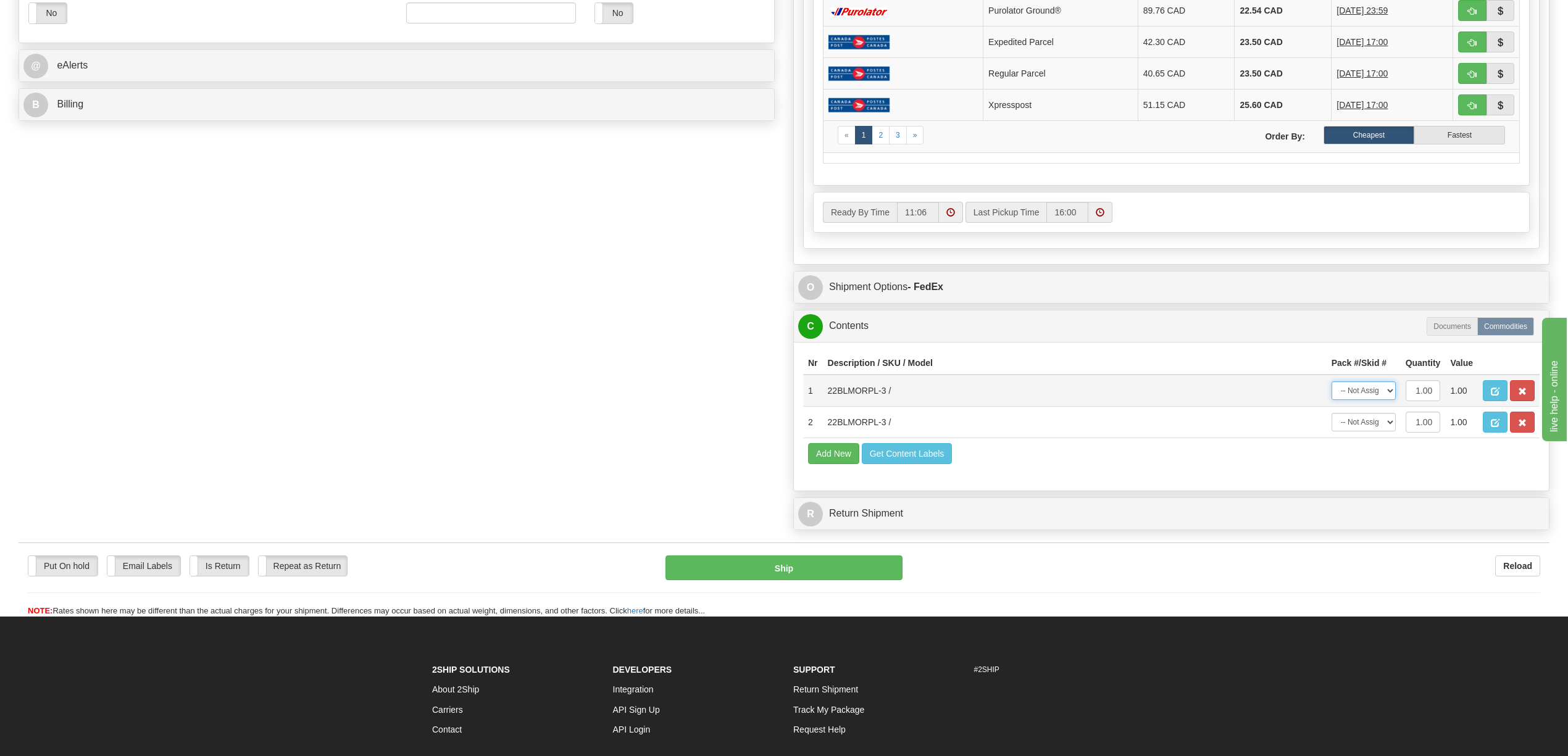
click at [1385, 400] on select "-- Not Assigned -- Package 1" at bounding box center [1363, 391] width 64 height 19
select select "0"
click at [1331, 400] on select "-- Not Assigned -- Package 1" at bounding box center [1363, 391] width 64 height 19
drag, startPoint x: 1385, startPoint y: 463, endPoint x: 1385, endPoint y: 472, distance: 9.0
click at [1385, 431] on select "-- Not Assigned -- Package 1" at bounding box center [1363, 422] width 64 height 19
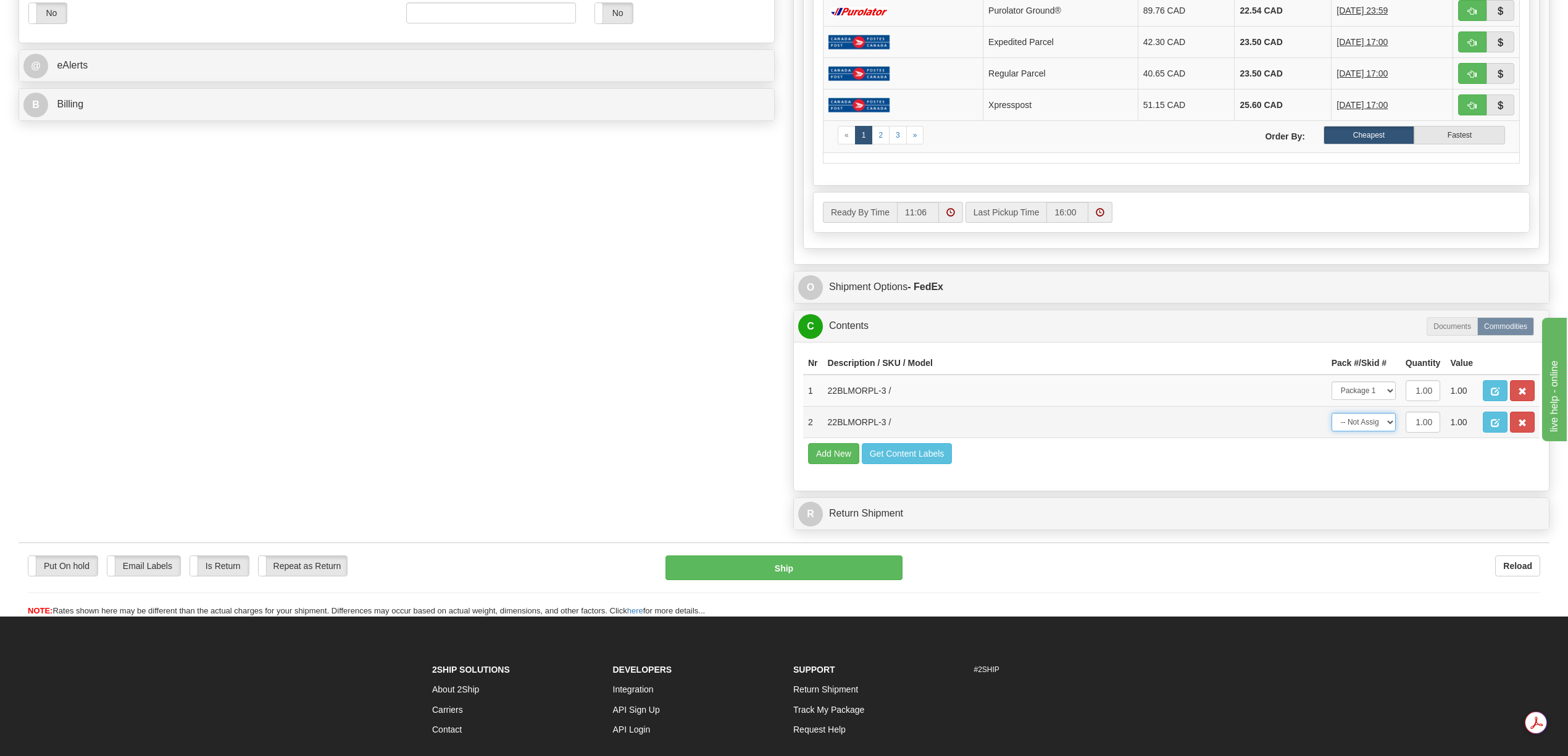
select select "0"
click at [1331, 431] on select "-- Not Assigned -- Package 1" at bounding box center [1363, 422] width 64 height 19
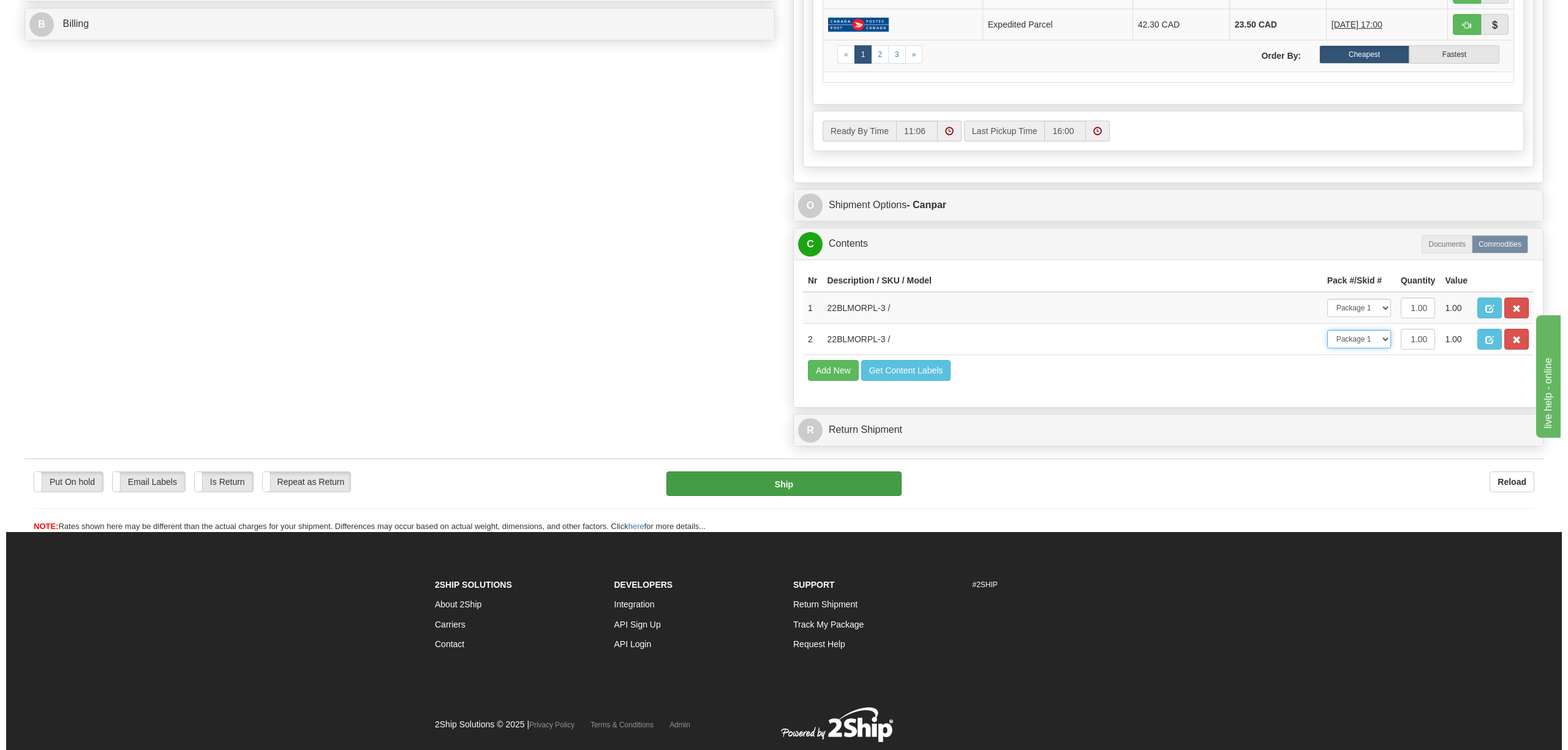
scroll to position [571, 0]
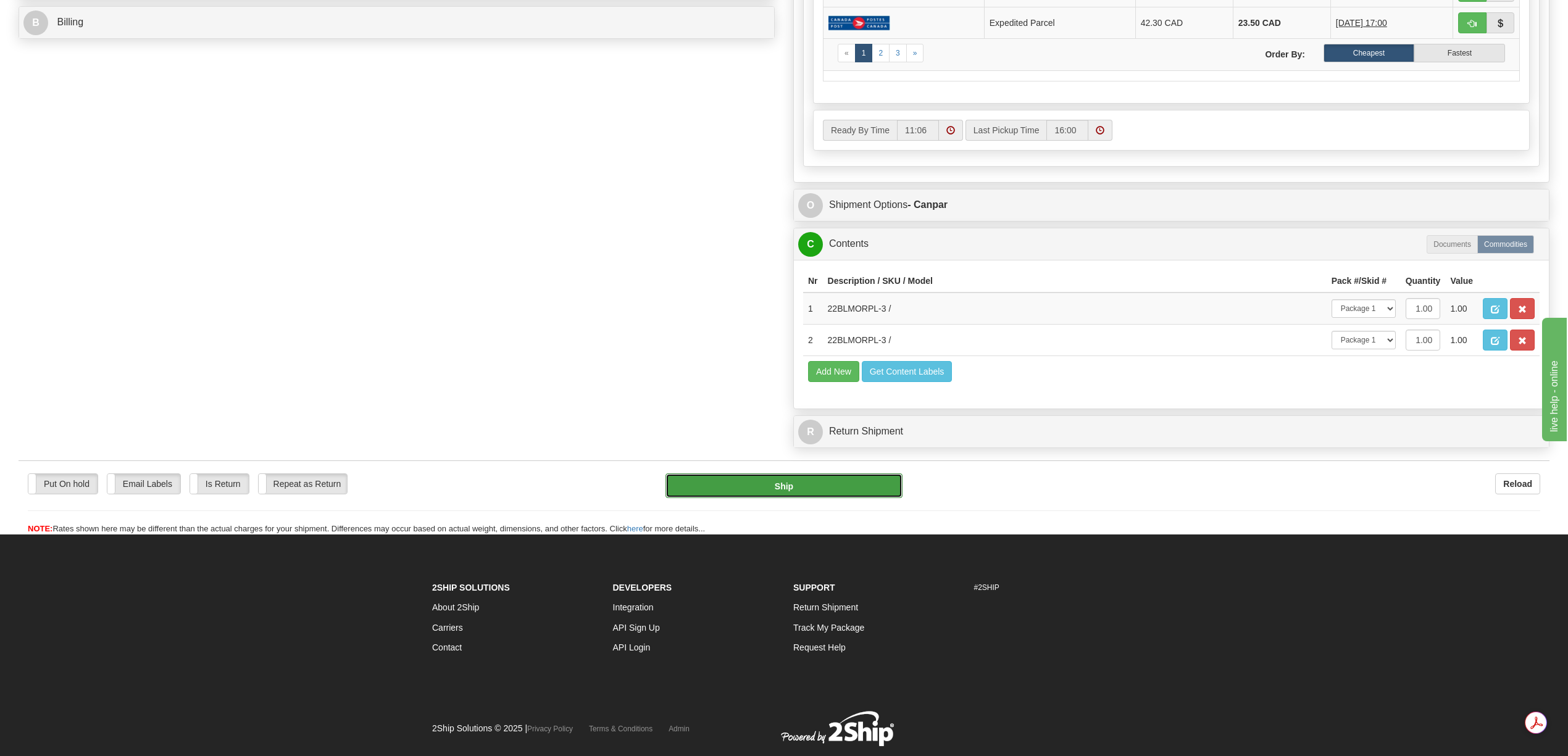
click at [815, 498] on button "Ship" at bounding box center [784, 485] width 237 height 25
type input "1"
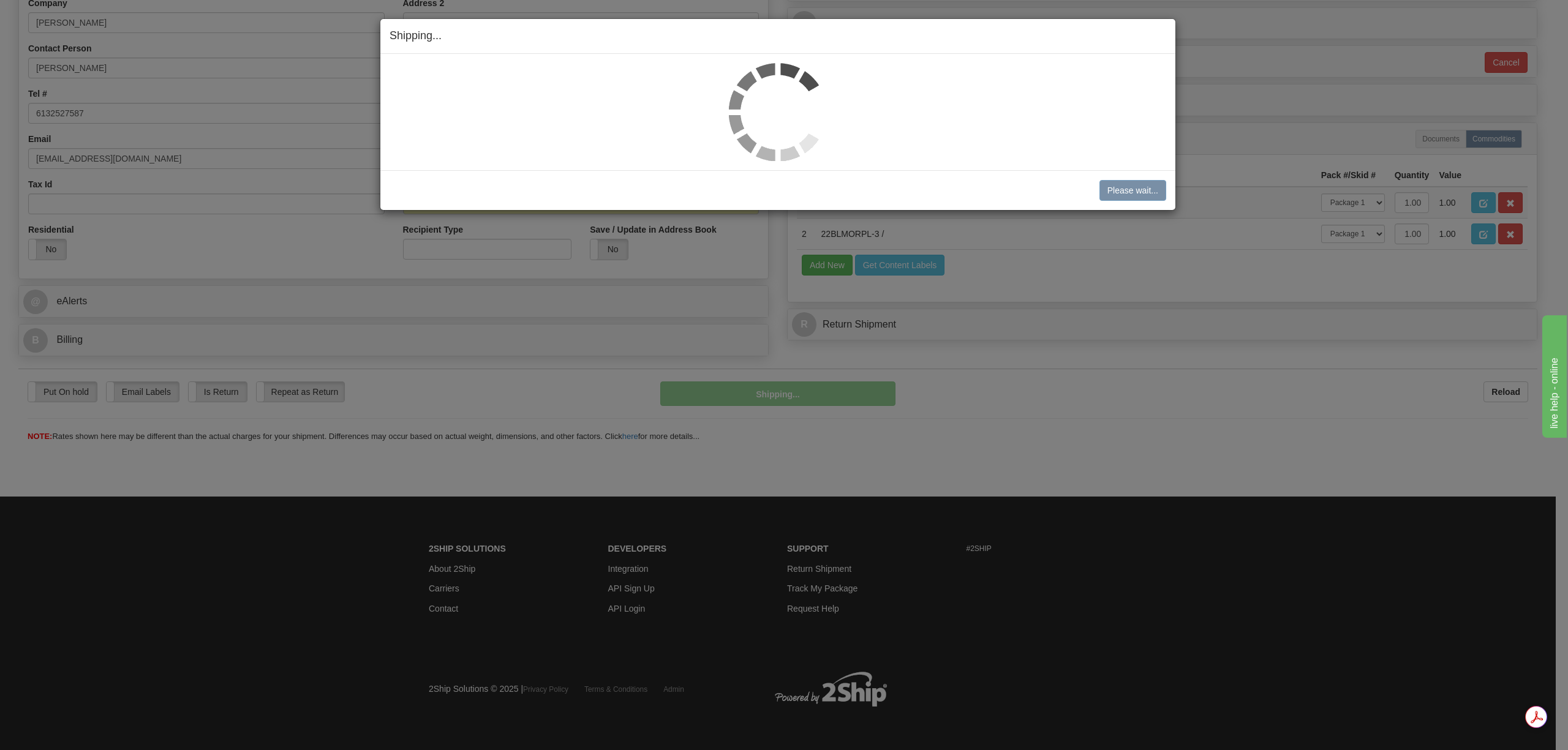
scroll to position [253, 0]
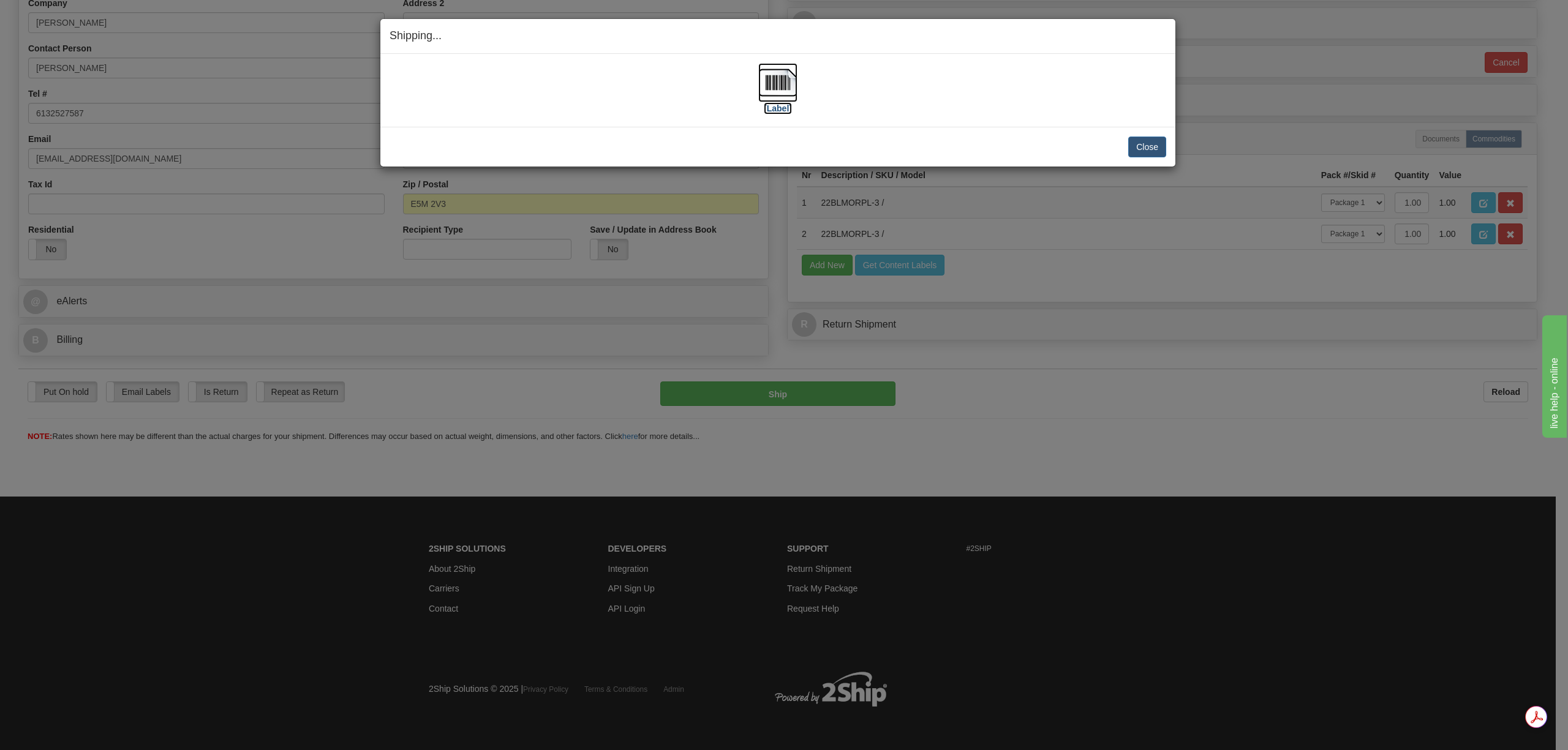
click at [770, 84] on img at bounding box center [778, 82] width 39 height 39
click at [1151, 141] on button "Close" at bounding box center [1147, 147] width 38 height 21
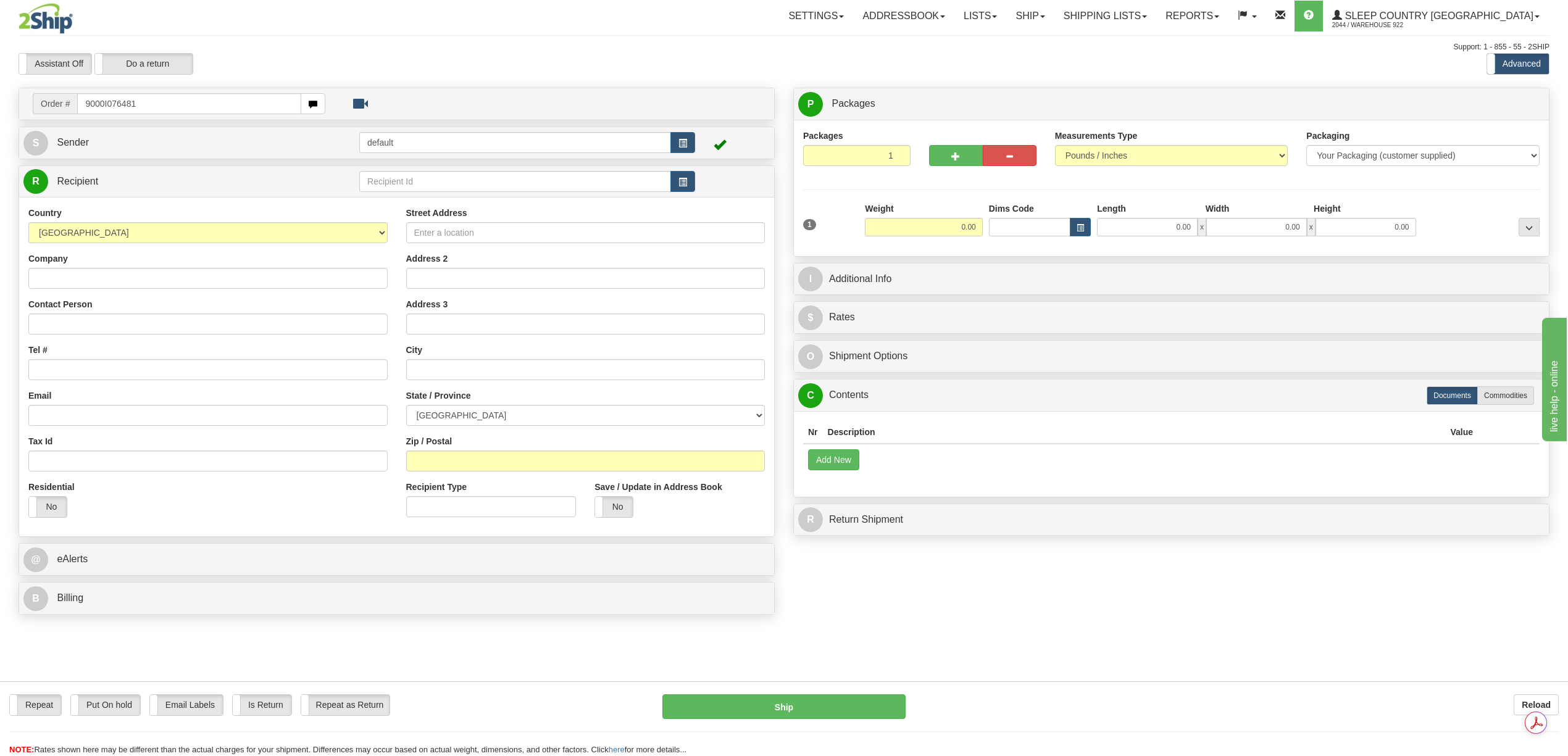
type input "9000I076481"
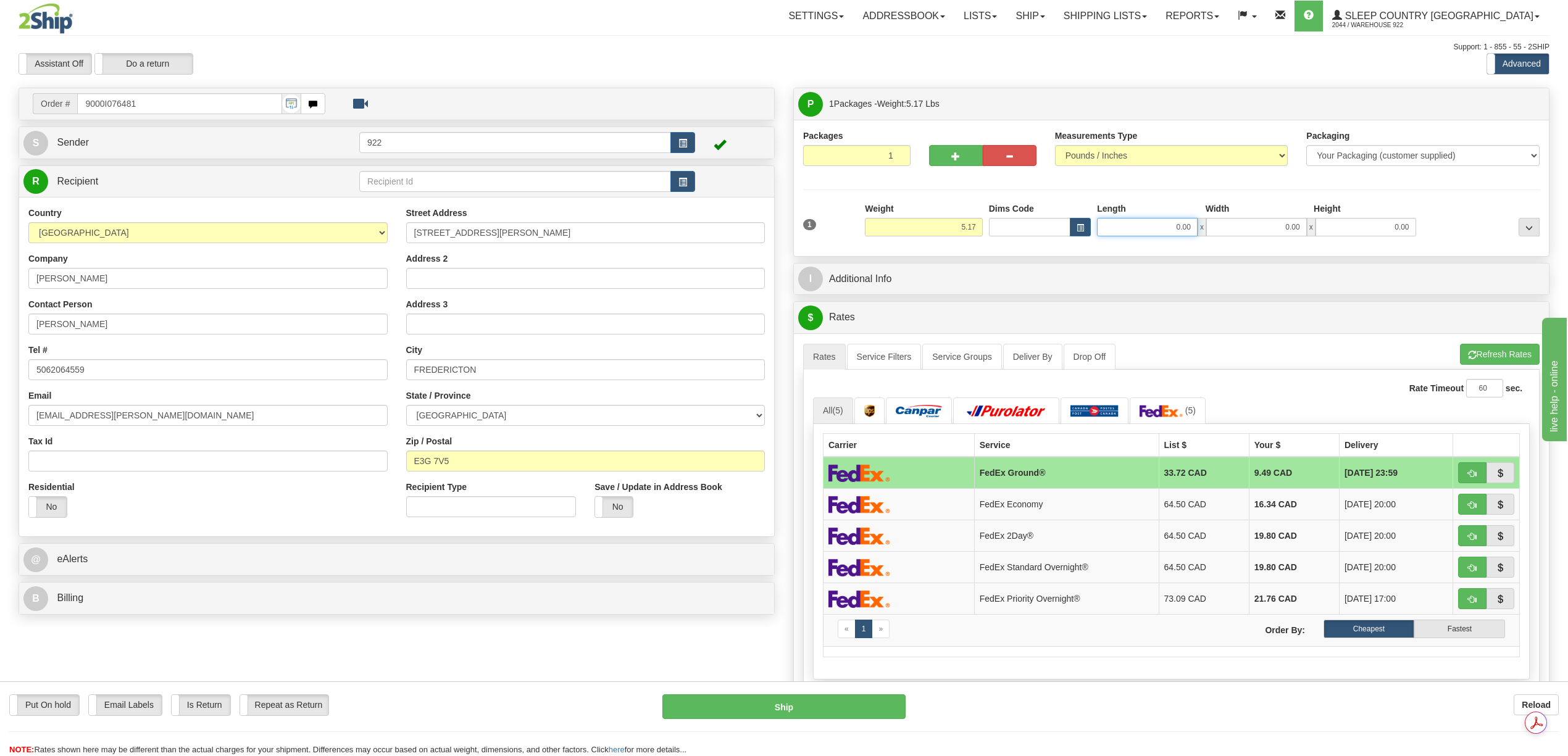
click at [1173, 223] on input "0.00" at bounding box center [1147, 227] width 101 height 19
type input "1"
type input "2"
type input "1.00"
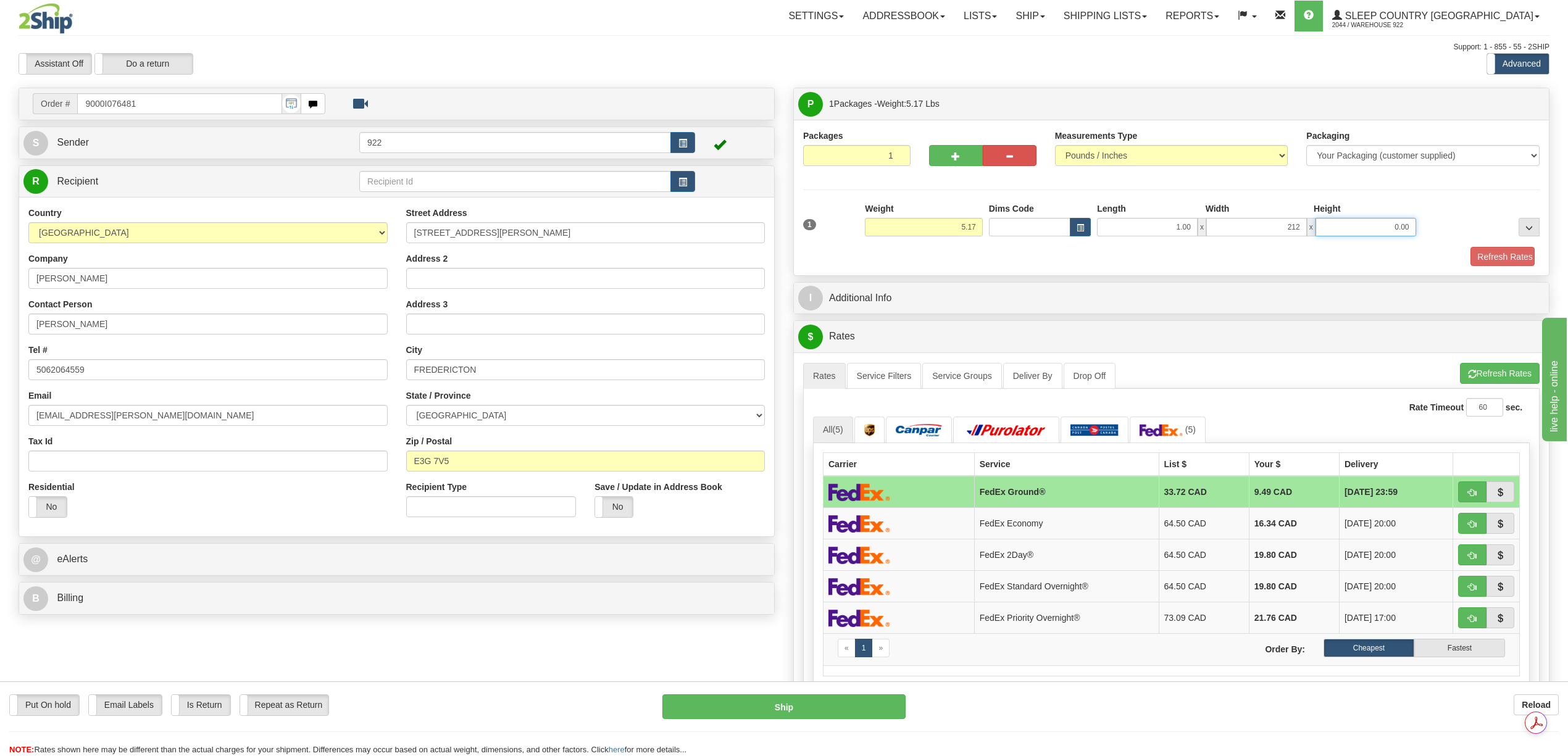
type input "212.00"
type input "12"
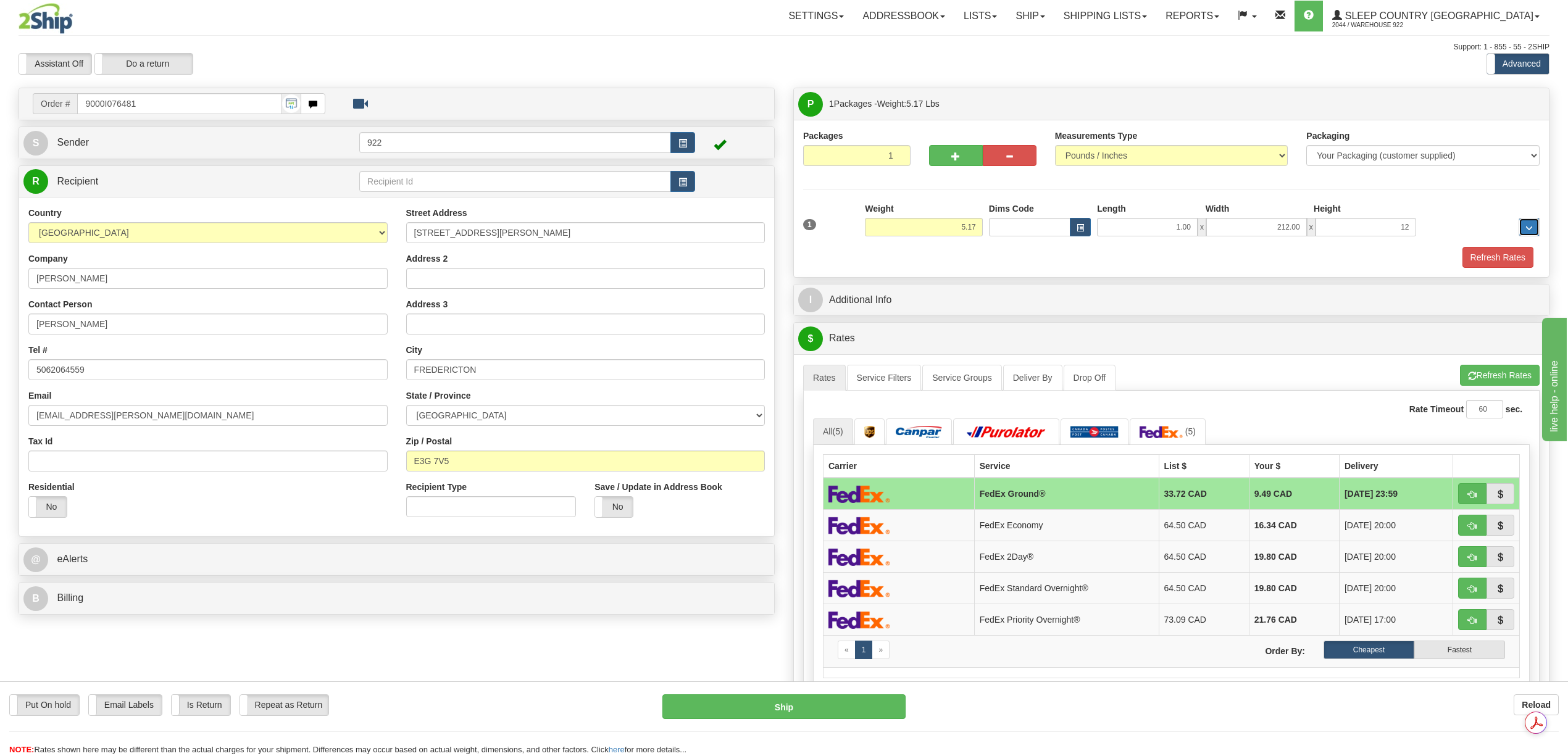
type input "12.00"
click at [1282, 227] on input "212.00" at bounding box center [1256, 227] width 101 height 19
type input "12.00"
click at [1178, 226] on input "1.00" at bounding box center [1147, 227] width 101 height 19
type input "12.00"
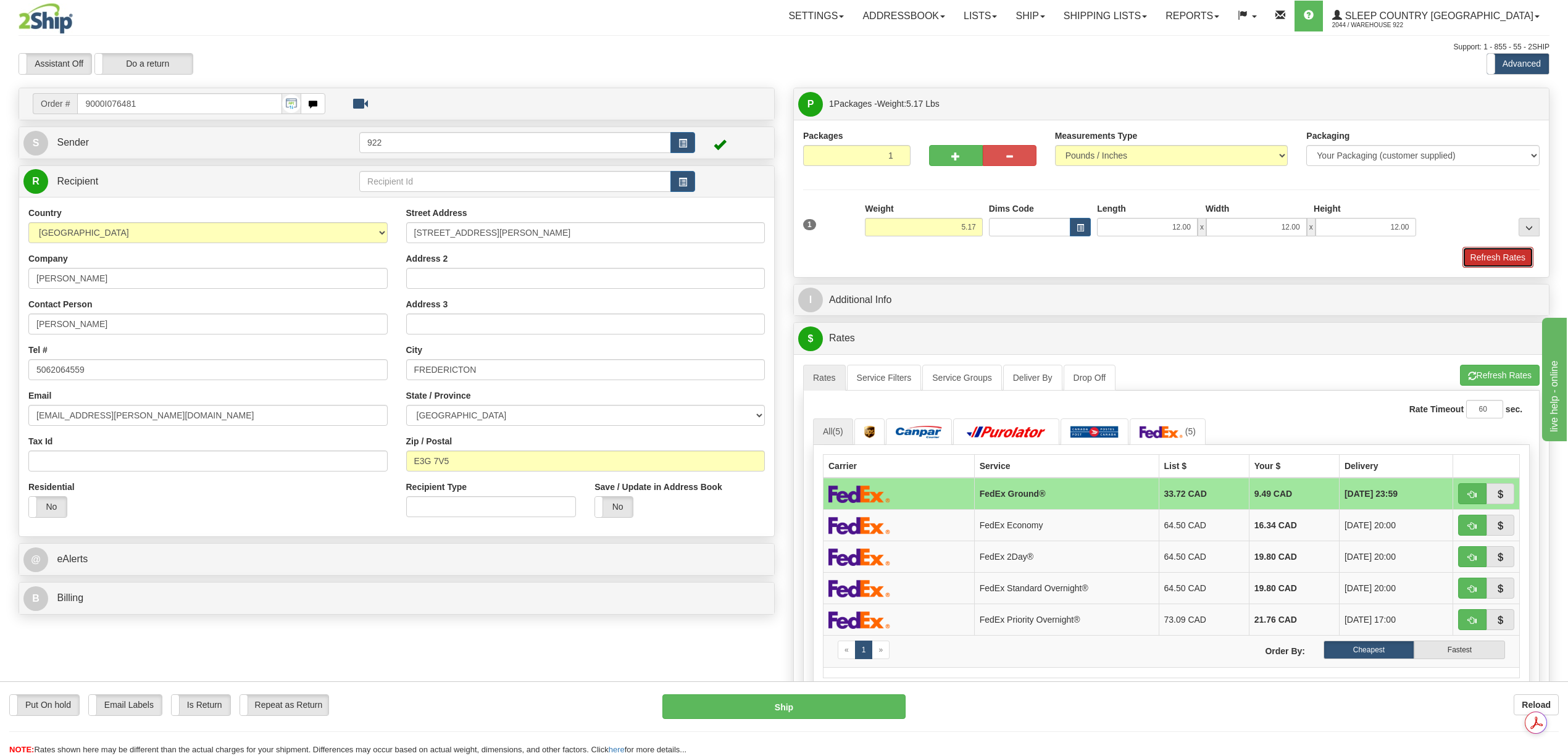
click at [1496, 257] on button "Refresh Rates" at bounding box center [1498, 257] width 71 height 21
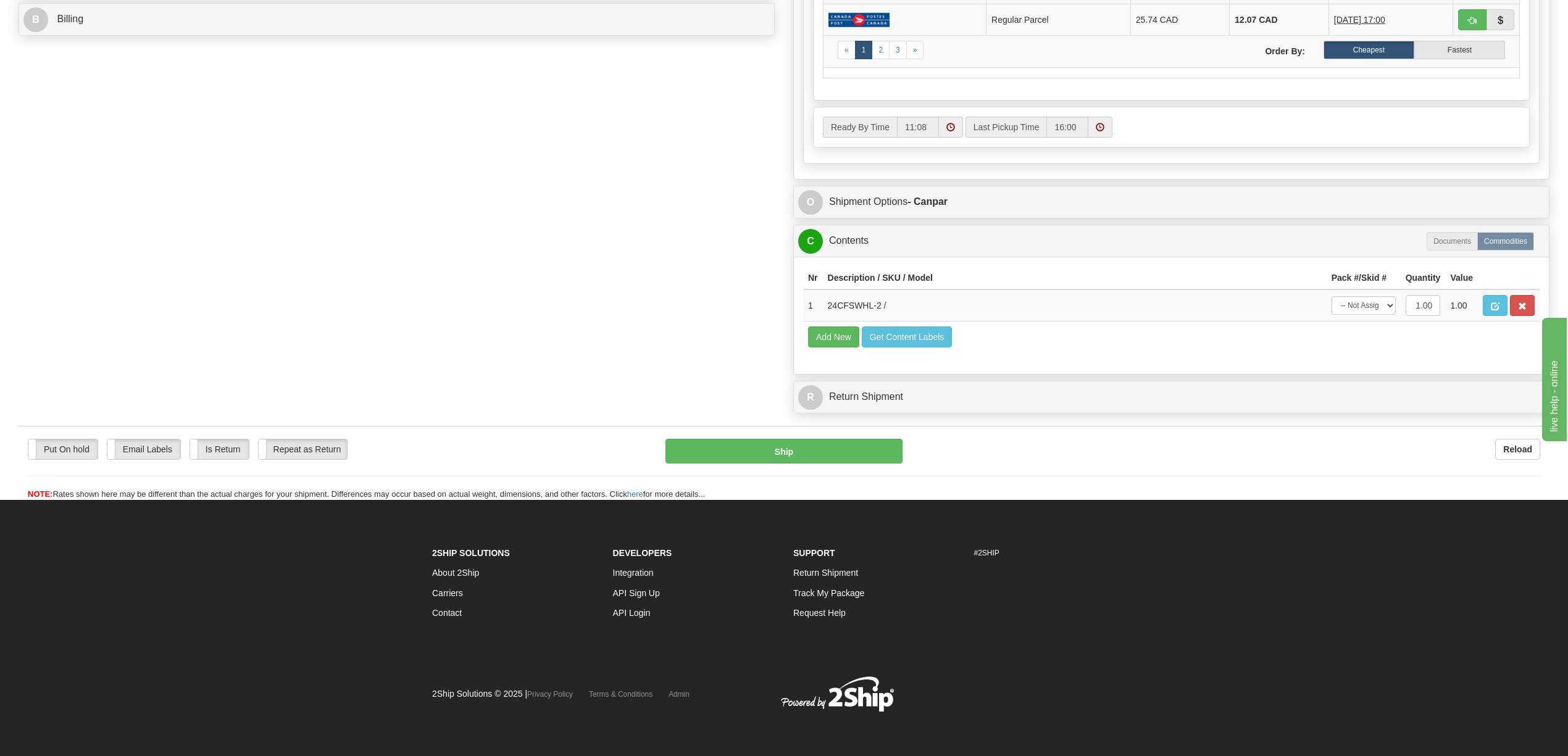
scroll to position [612, 0]
click at [1390, 296] on select "-- Not Assigned -- Package 1" at bounding box center [1363, 305] width 64 height 19
select select "0"
click at [1331, 296] on select "-- Not Assigned -- Package 1" at bounding box center [1363, 305] width 64 height 19
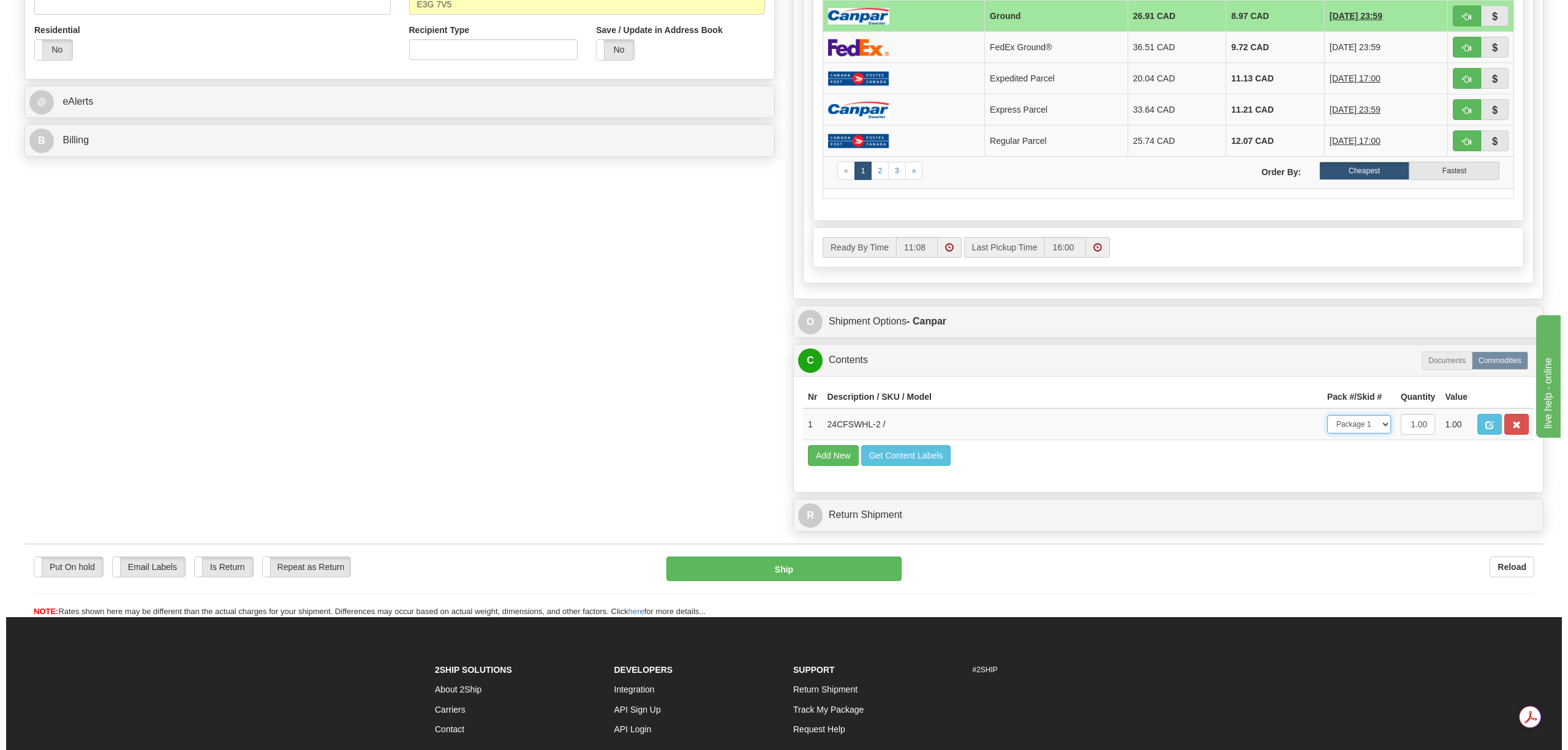
scroll to position [490, 0]
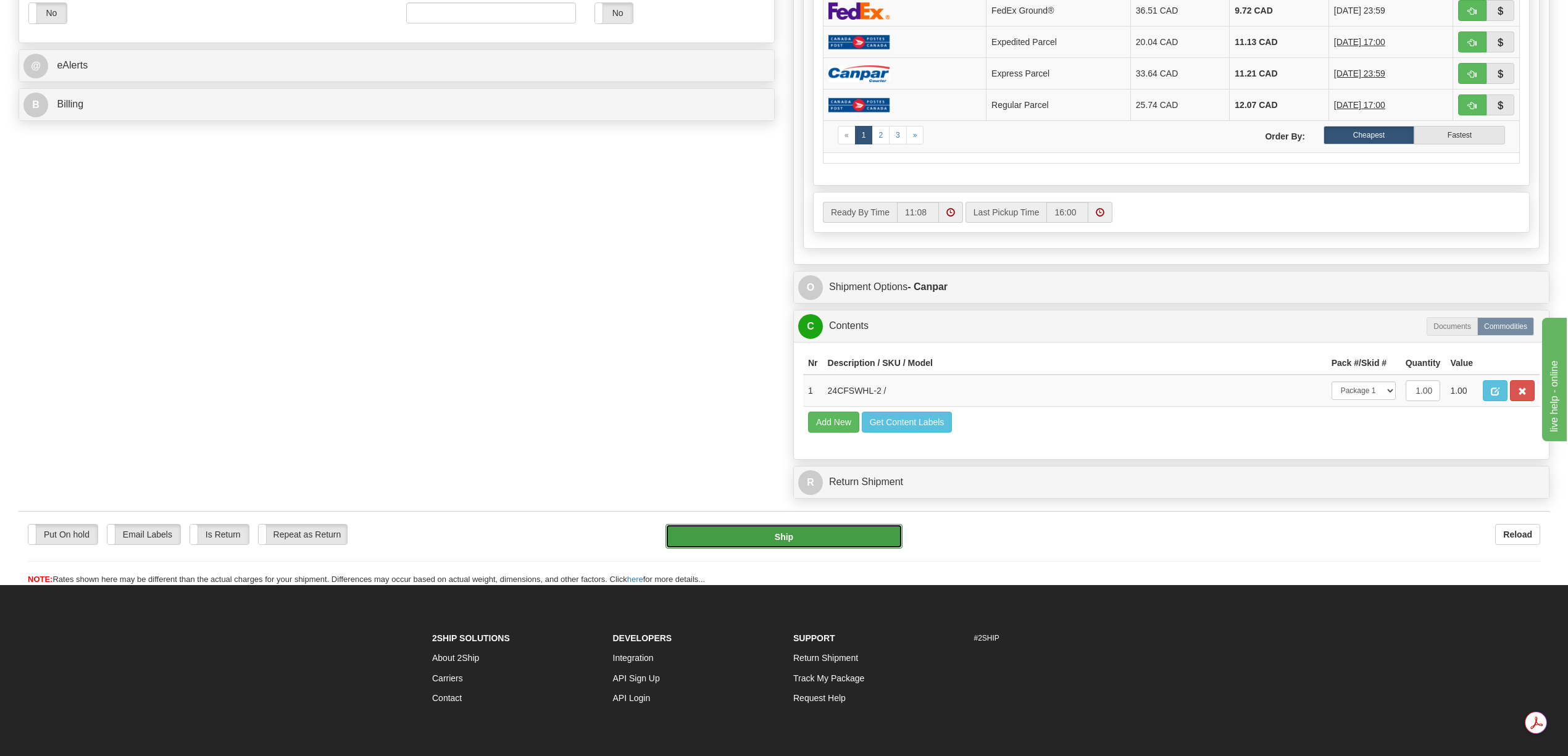
click at [796, 549] on button "Ship" at bounding box center [784, 536] width 237 height 25
type input "1"
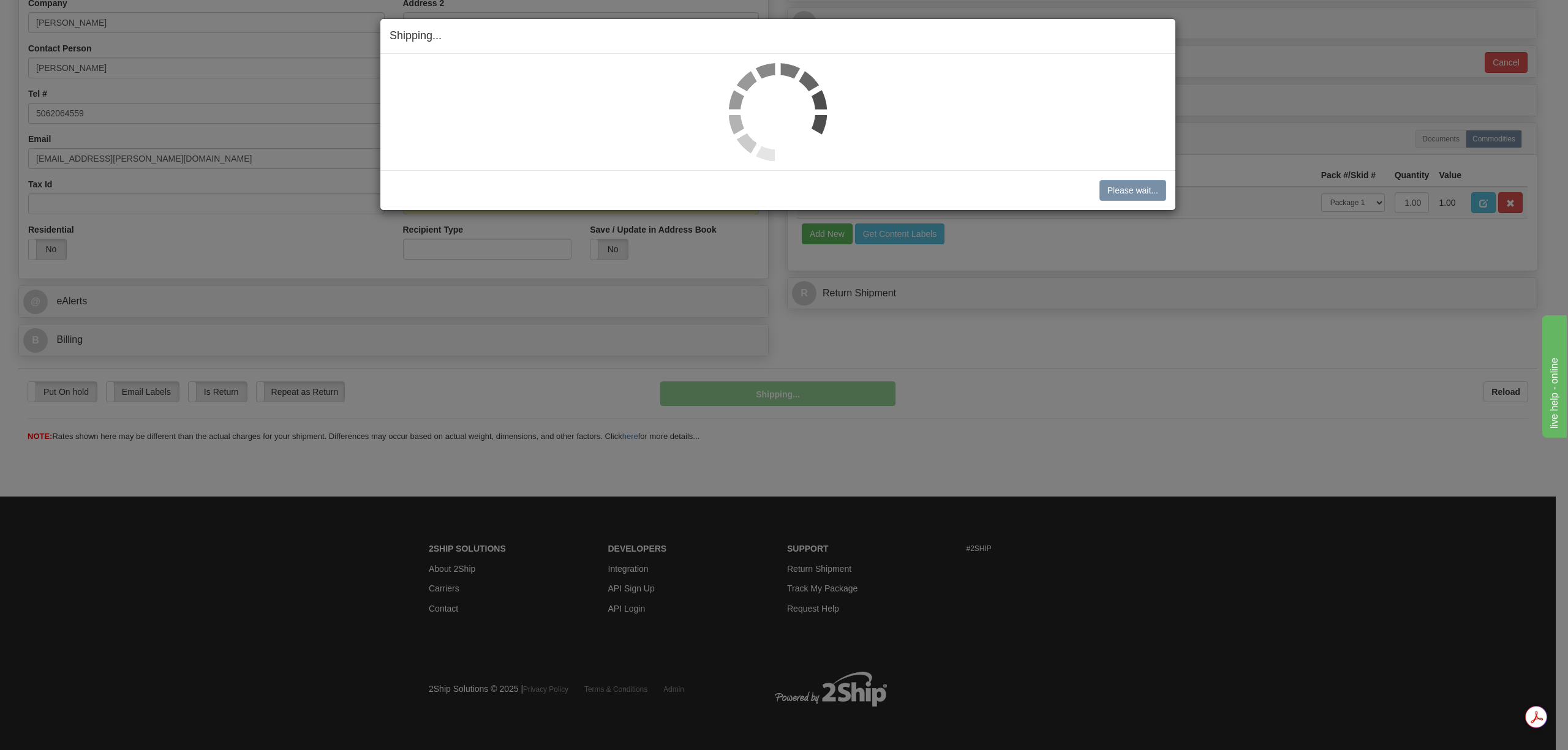
scroll to position [253, 0]
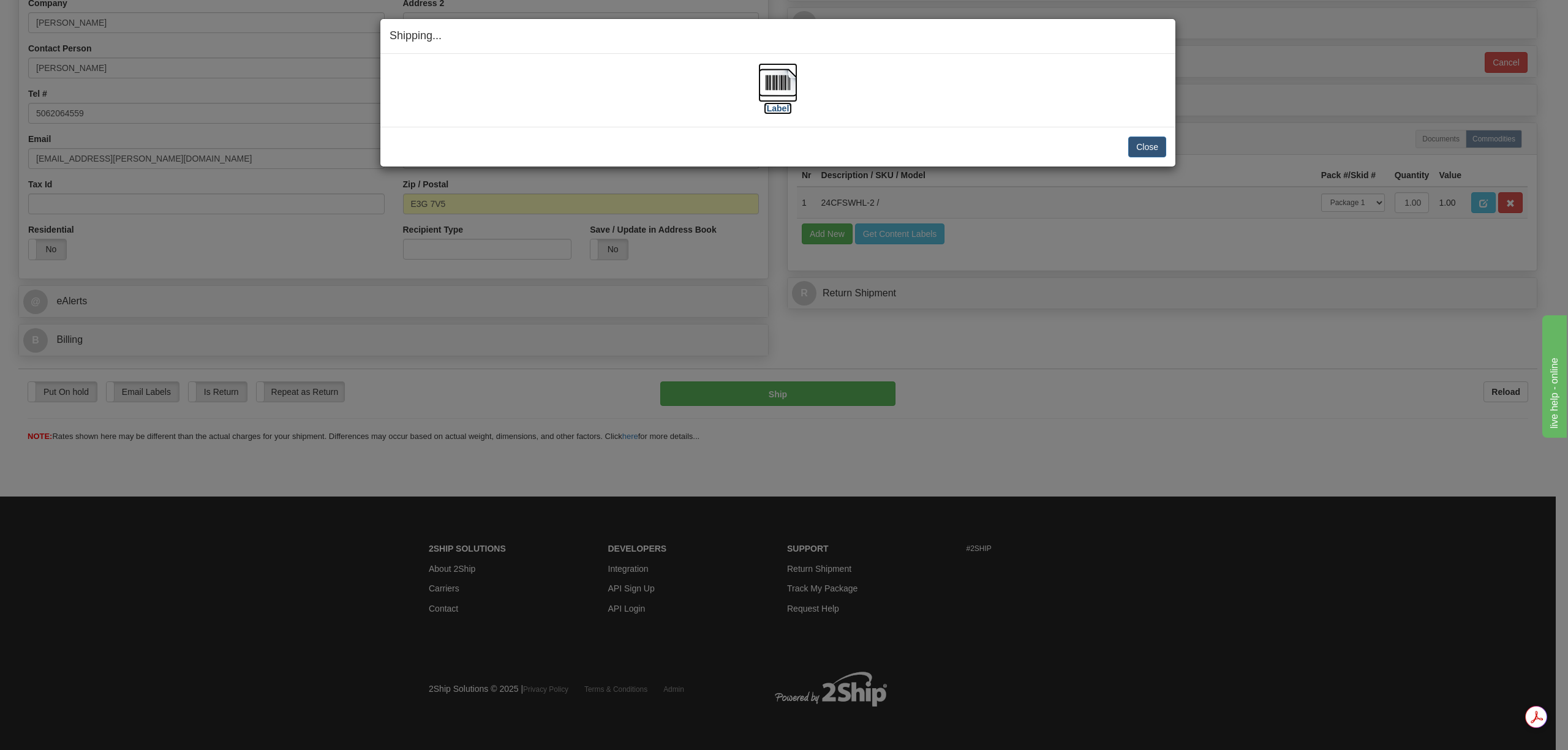
click at [776, 88] on img at bounding box center [778, 82] width 39 height 39
click at [1132, 139] on button "Close" at bounding box center [1147, 147] width 38 height 21
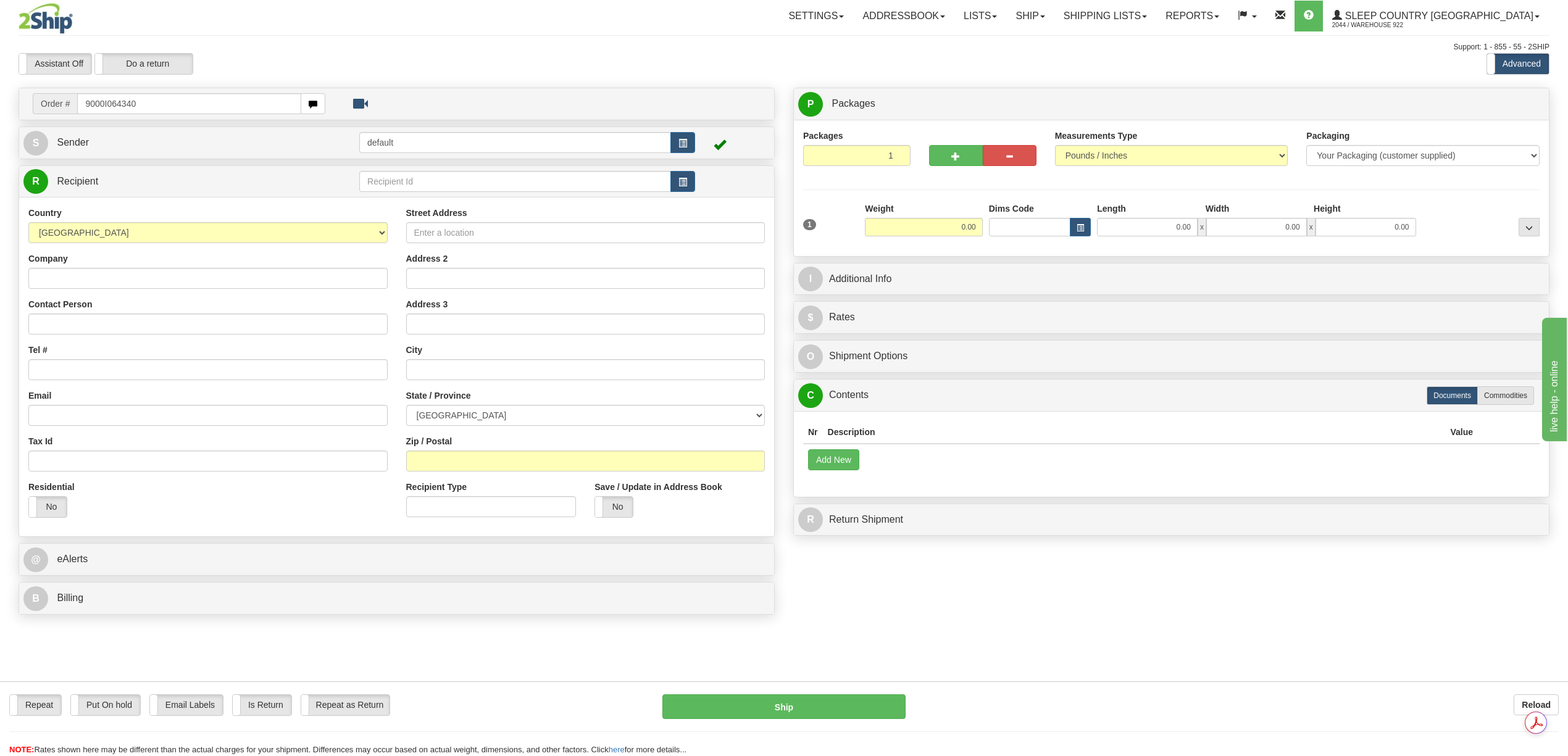
type input "9000I064340"
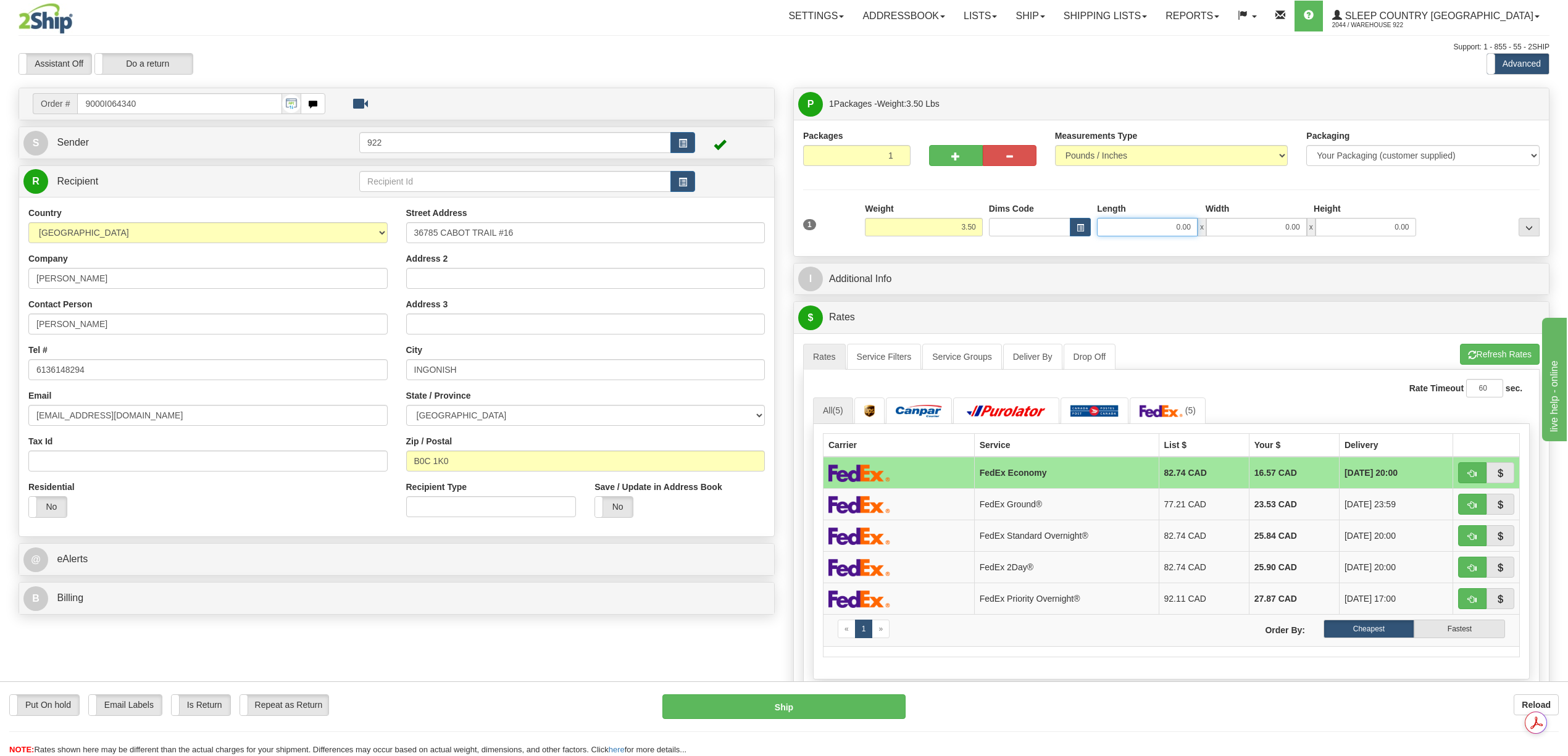
click at [1166, 235] on input "0.00" at bounding box center [1147, 227] width 101 height 19
type input "23.00"
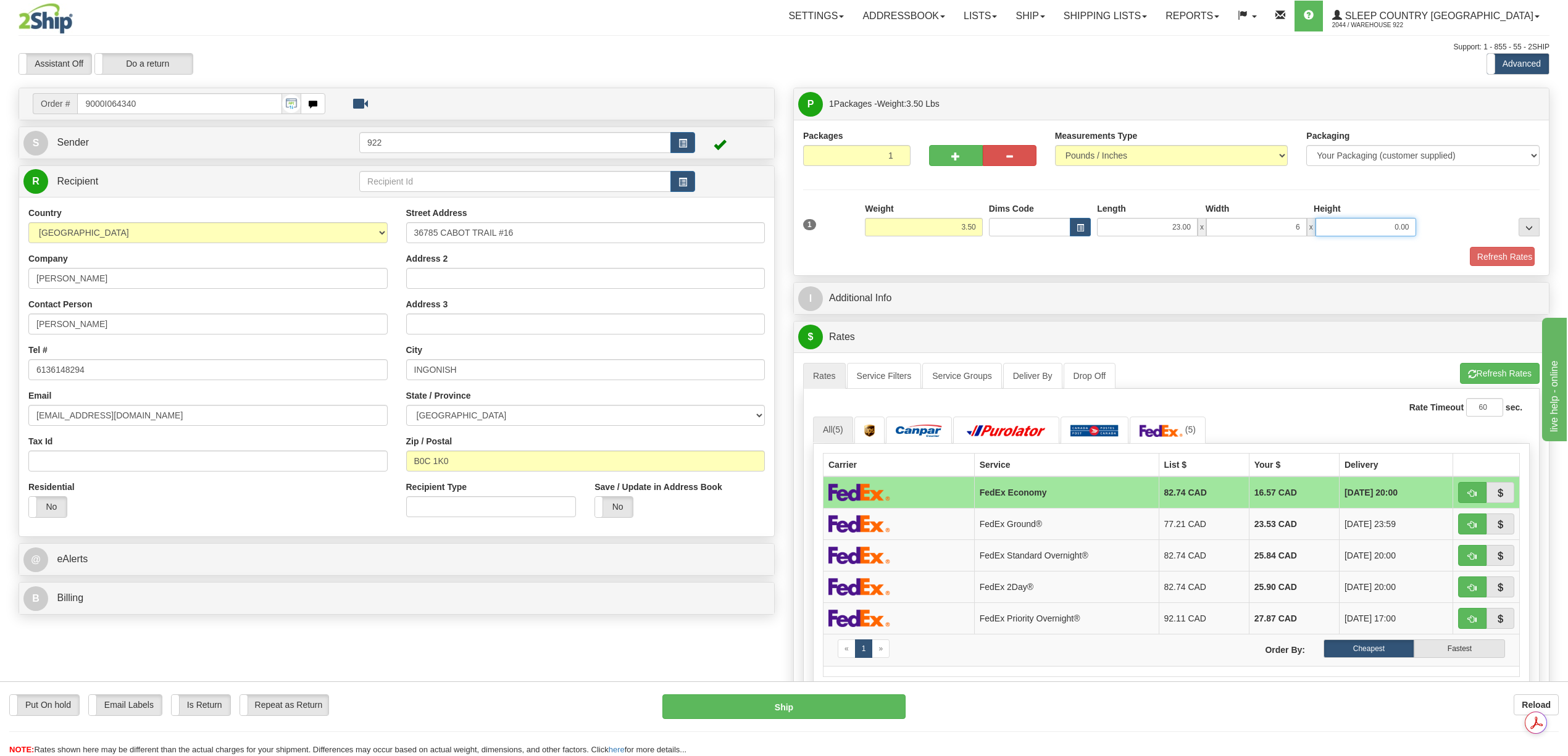
type input "6.00"
type input "1"
type input "23.00"
click at [1518, 260] on button "Refresh Rates" at bounding box center [1498, 257] width 71 height 21
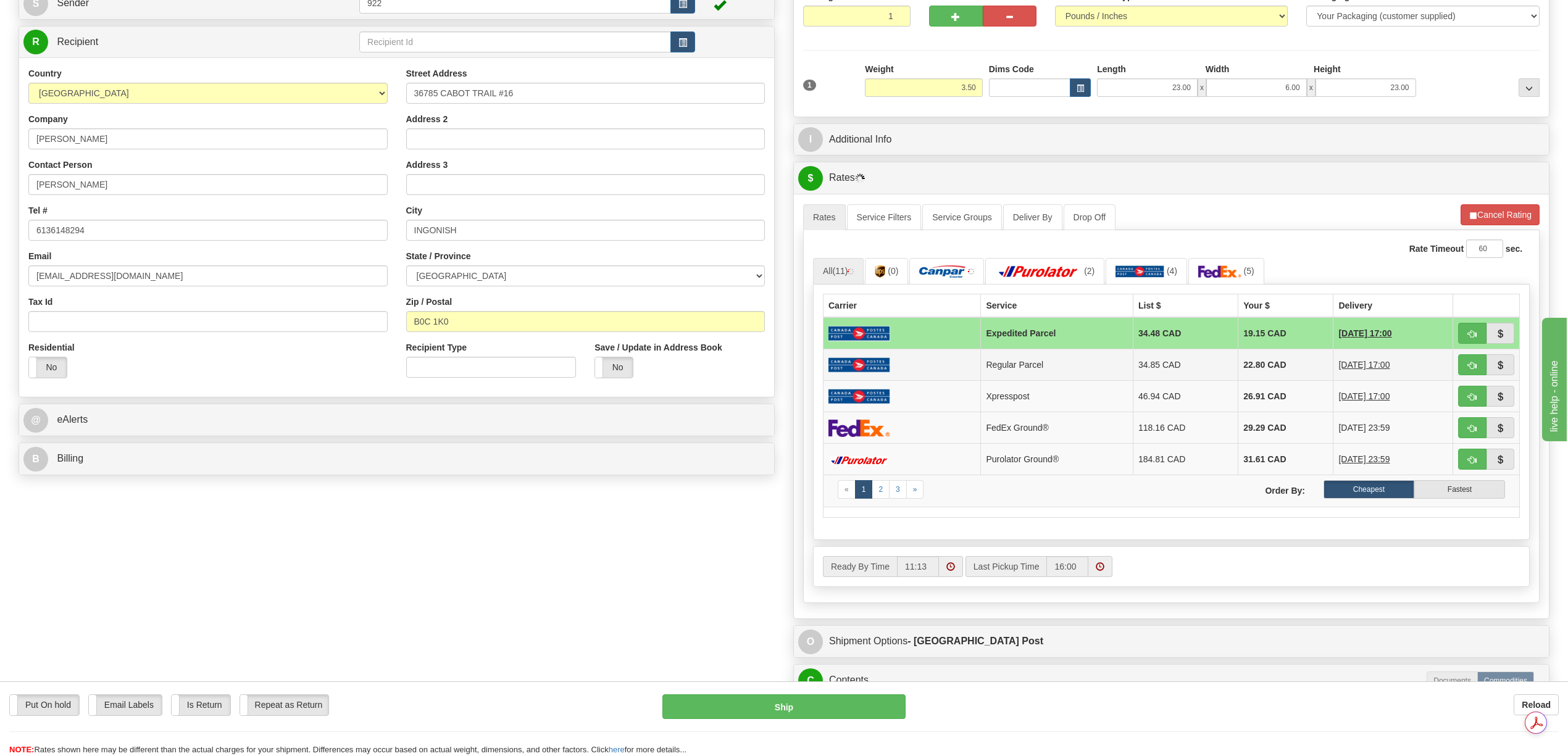
scroll to position [164, 0]
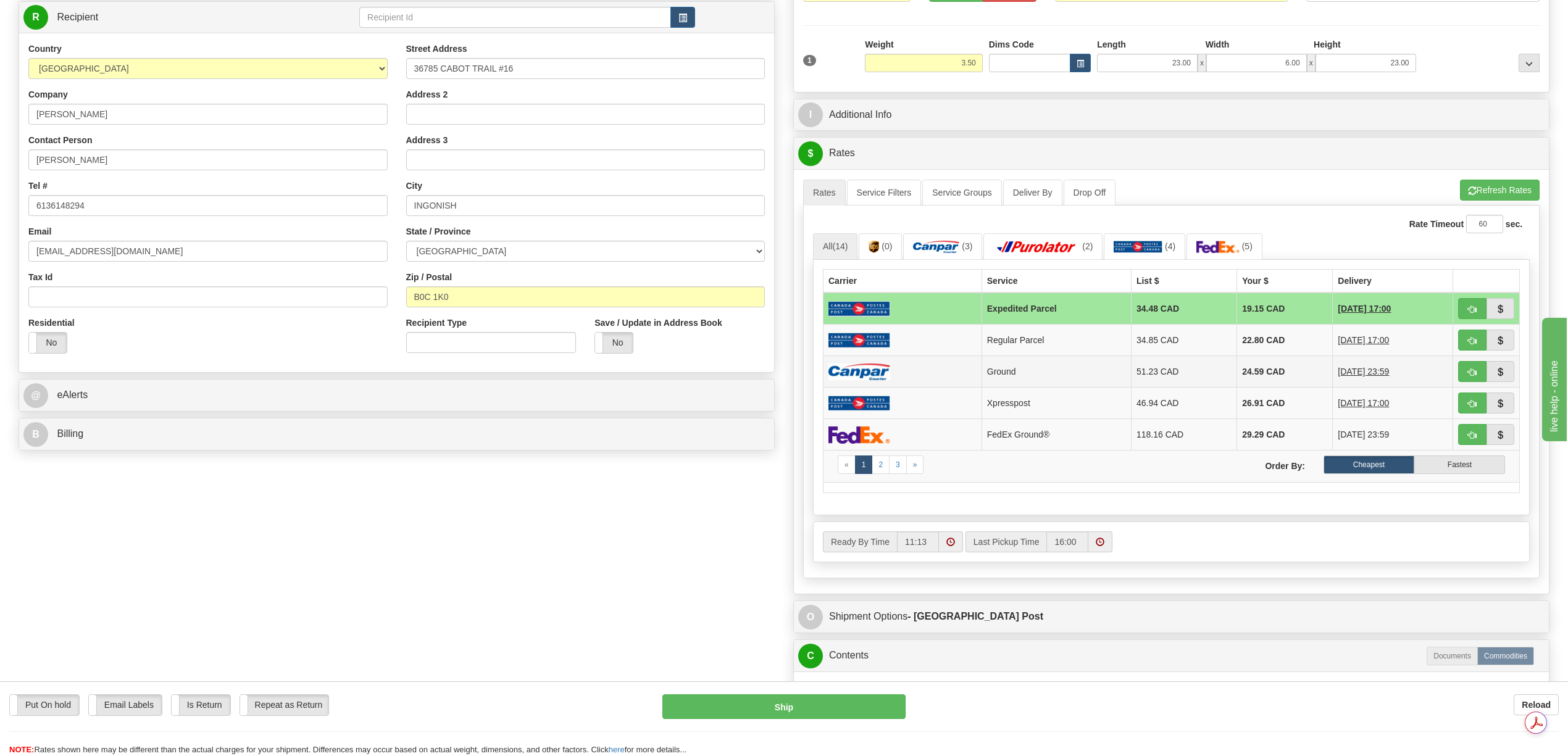
click at [1255, 376] on td "24.59 CAD" at bounding box center [1285, 371] width 96 height 31
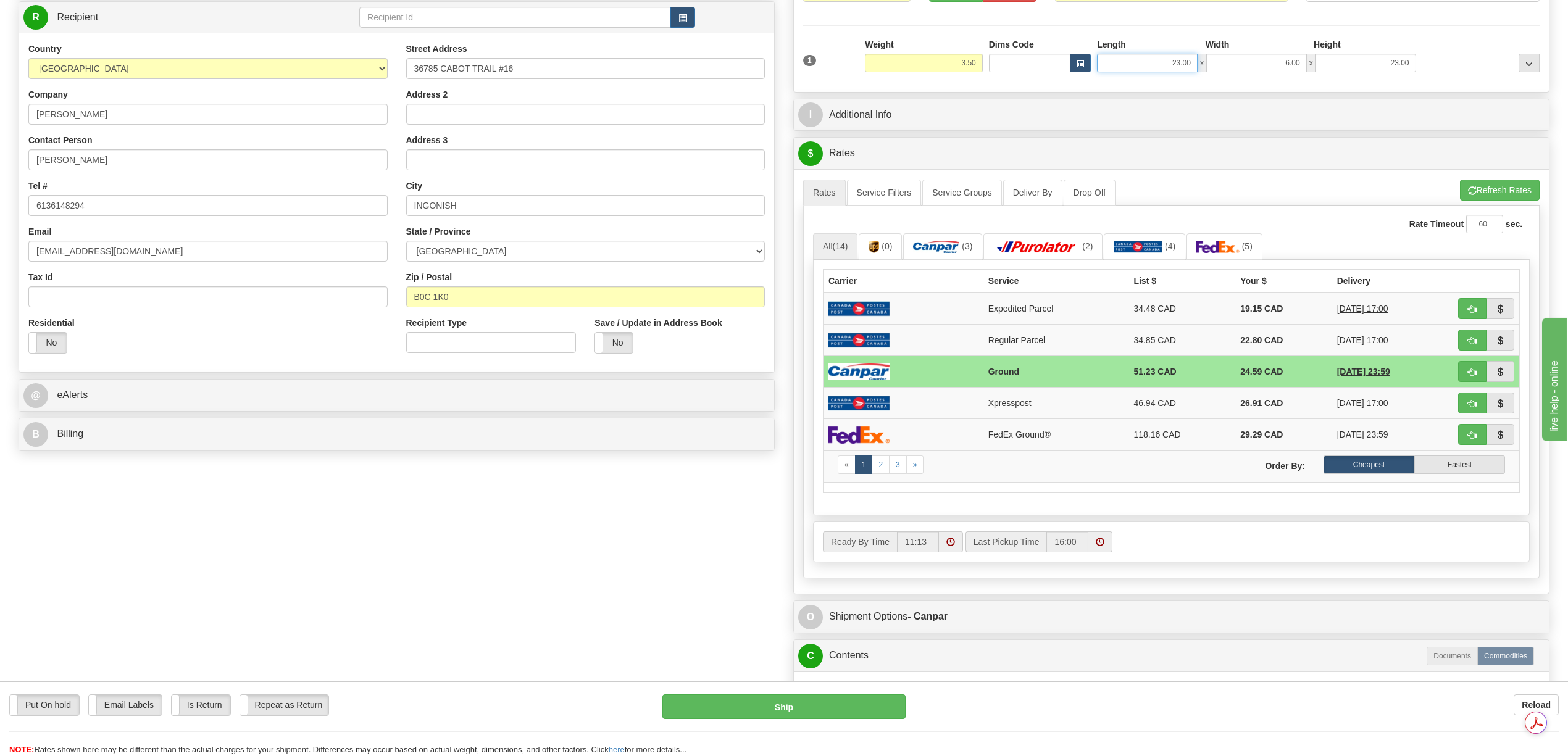
drag, startPoint x: 1169, startPoint y: 63, endPoint x: 1190, endPoint y: 63, distance: 21.0
click at [1190, 63] on input "23.00" at bounding box center [1147, 63] width 101 height 19
type input "12.00"
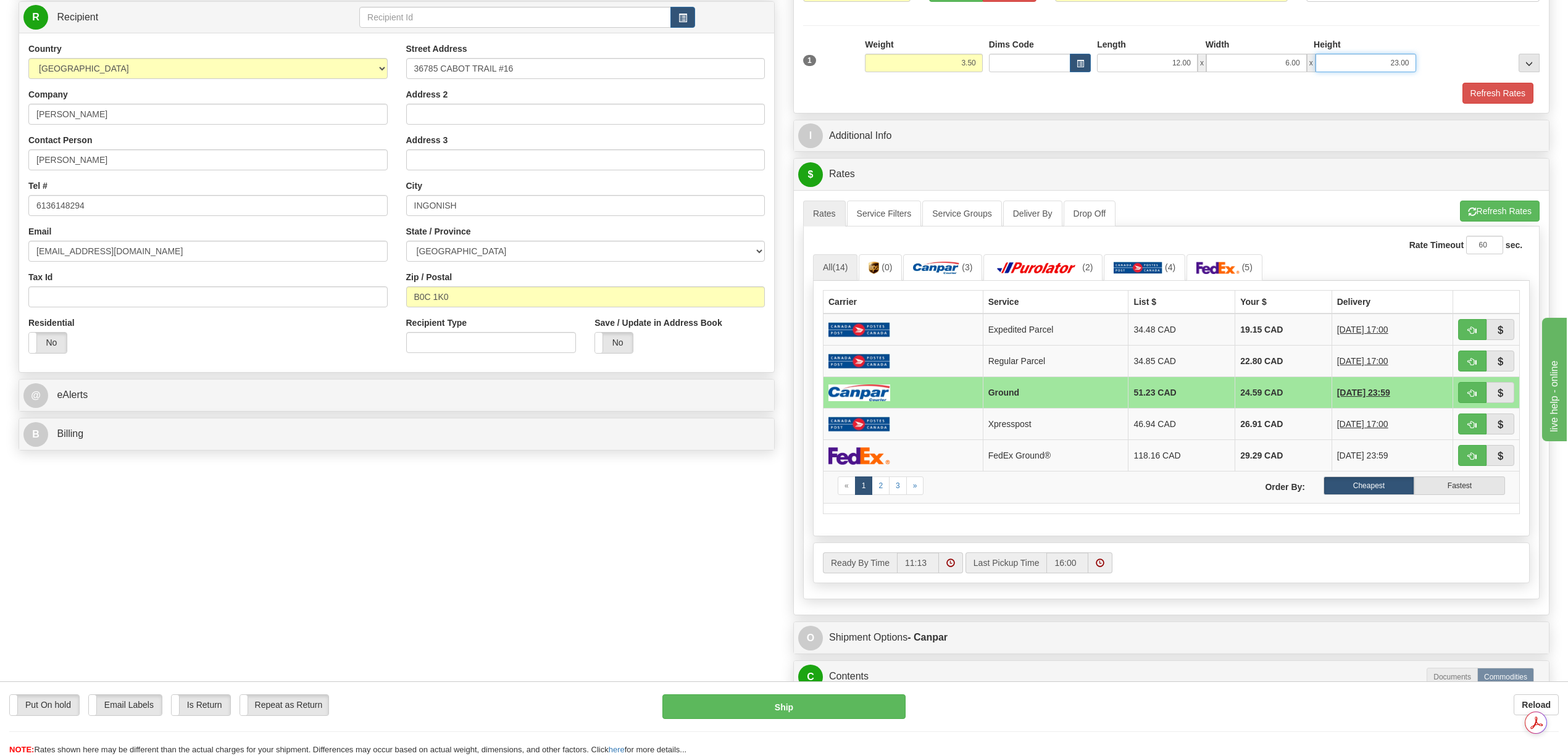
drag, startPoint x: 1381, startPoint y: 59, endPoint x: 1413, endPoint y: 89, distance: 43.9
click at [1423, 68] on div "1 Weight 3.50 Dims Code x x" at bounding box center [1171, 60] width 743 height 44
type input "12.00"
click at [1505, 92] on button "Refresh Rates" at bounding box center [1498, 93] width 71 height 21
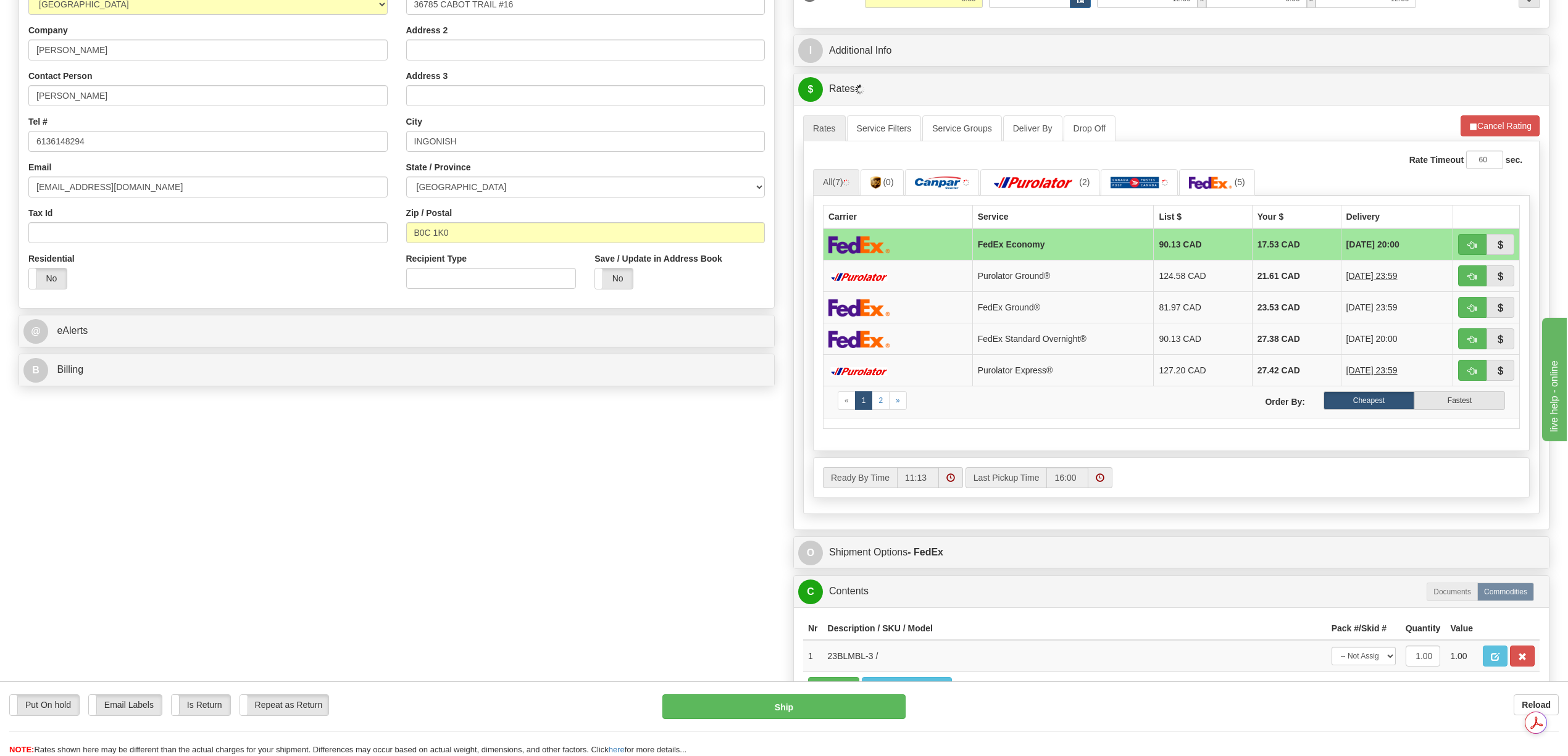
scroll to position [329, 0]
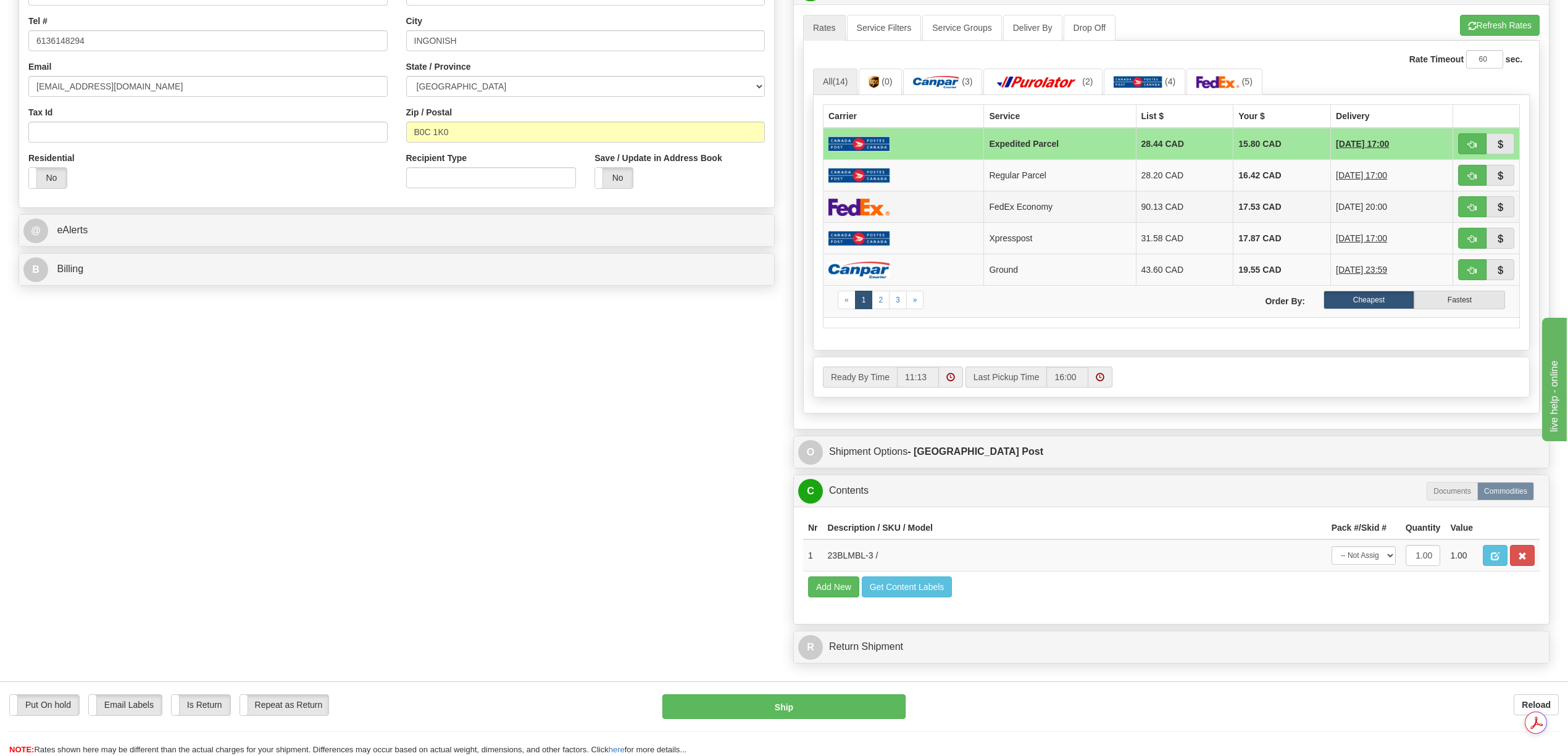
click at [1253, 208] on td "17.53 CAD" at bounding box center [1281, 206] width 97 height 31
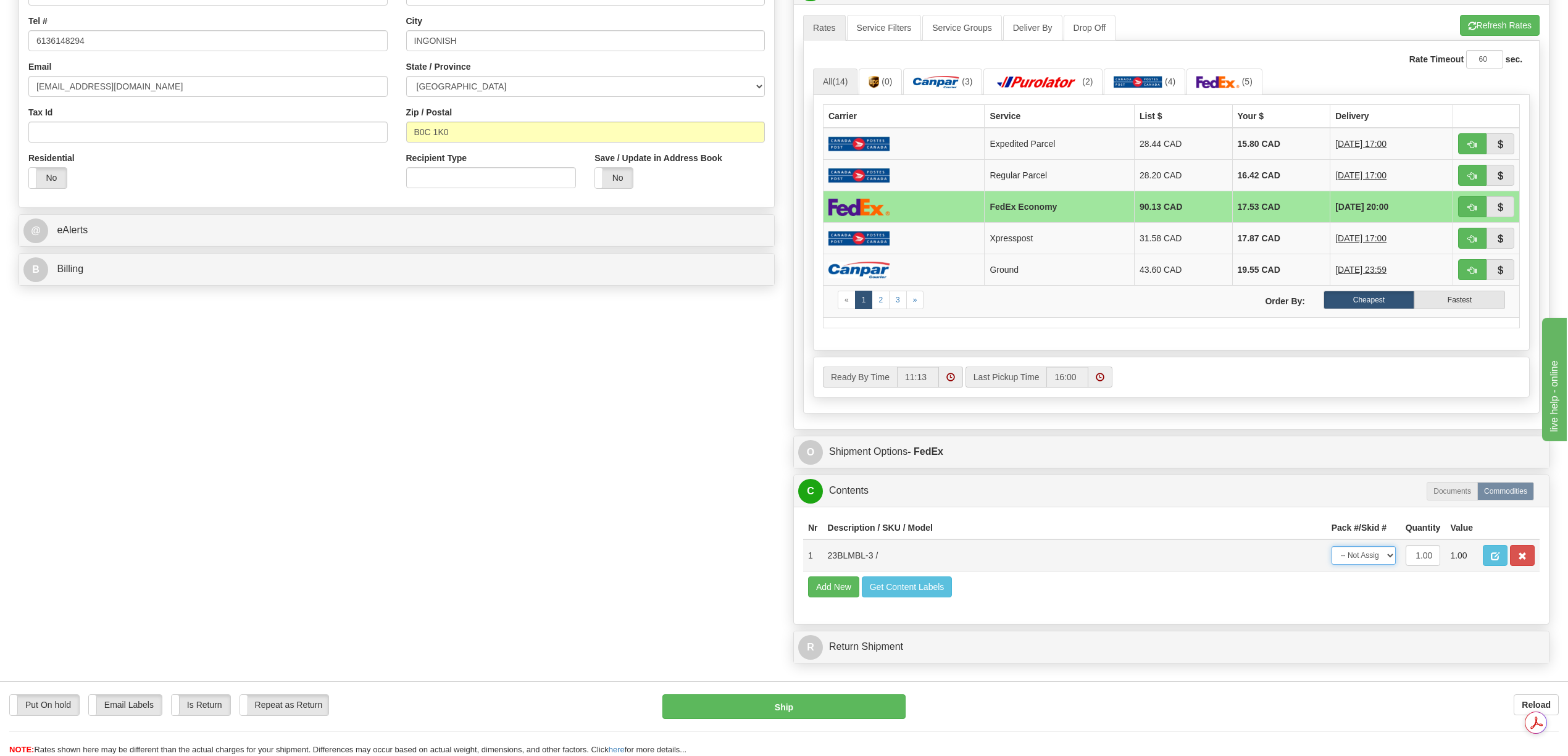
click at [1389, 565] on select "-- Not Assigned -- Package 1" at bounding box center [1363, 556] width 64 height 19
select select "0"
click at [1331, 565] on select "-- Not Assigned -- Package 1" at bounding box center [1363, 556] width 64 height 19
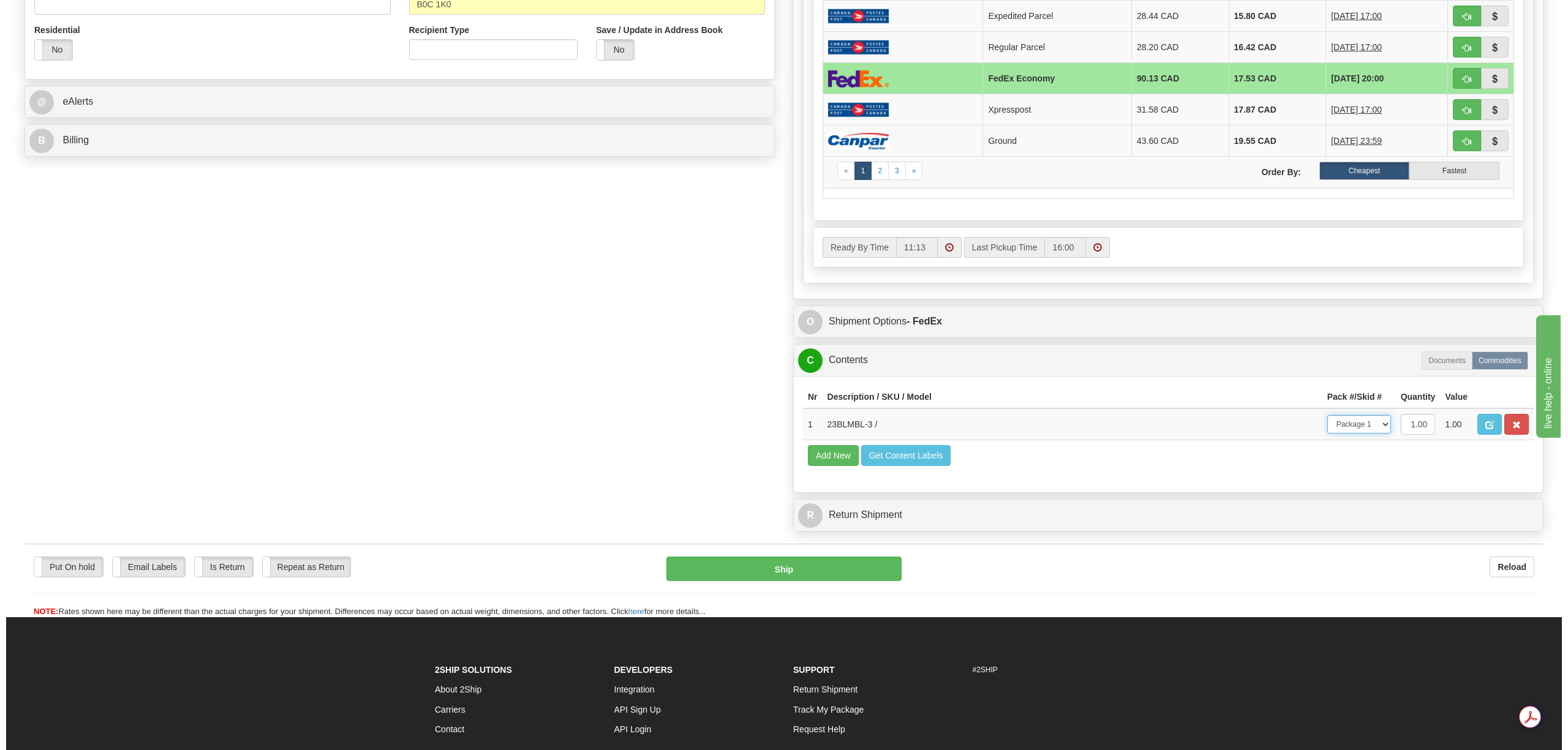
scroll to position [490, 0]
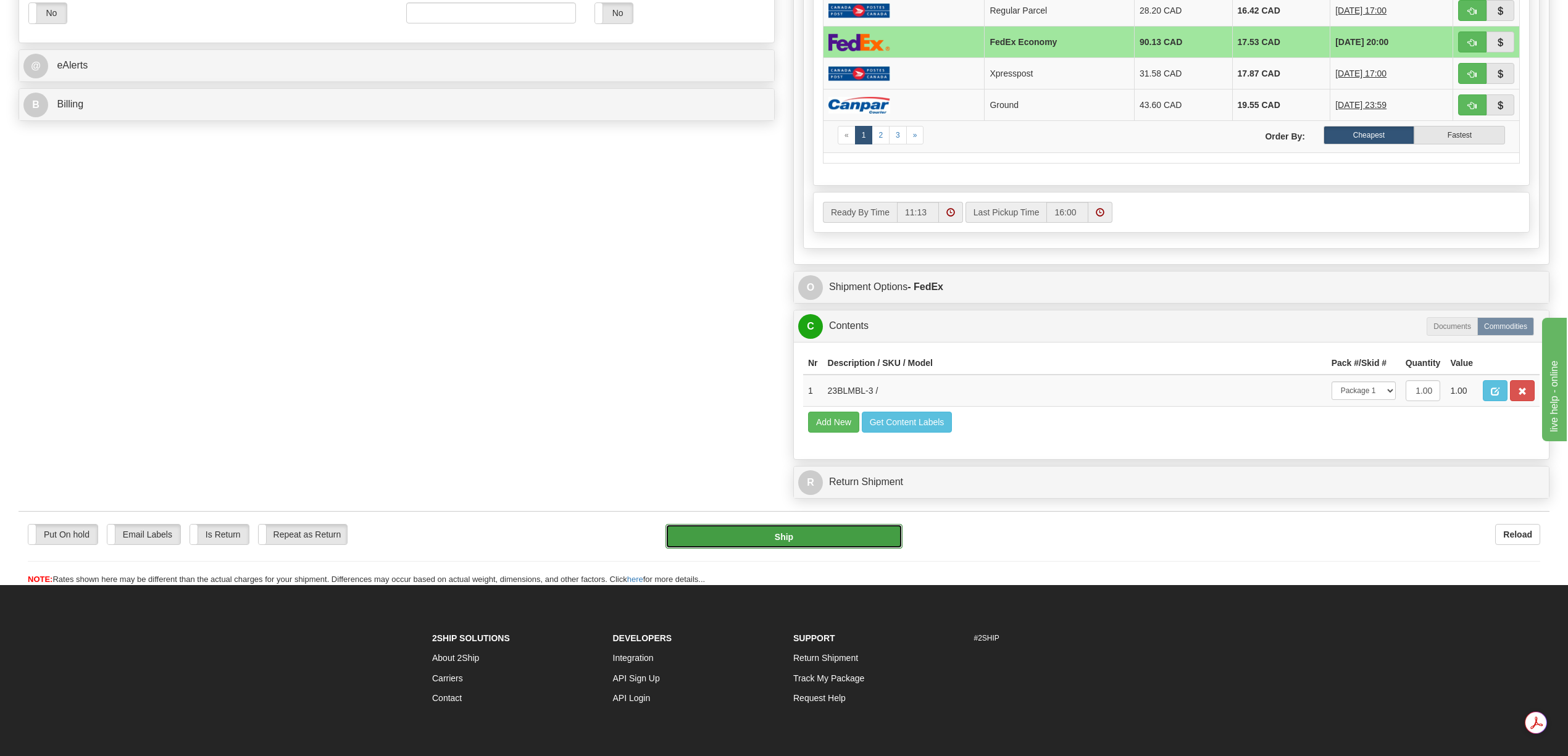
click at [838, 549] on button "Ship" at bounding box center [784, 536] width 237 height 25
type input "20"
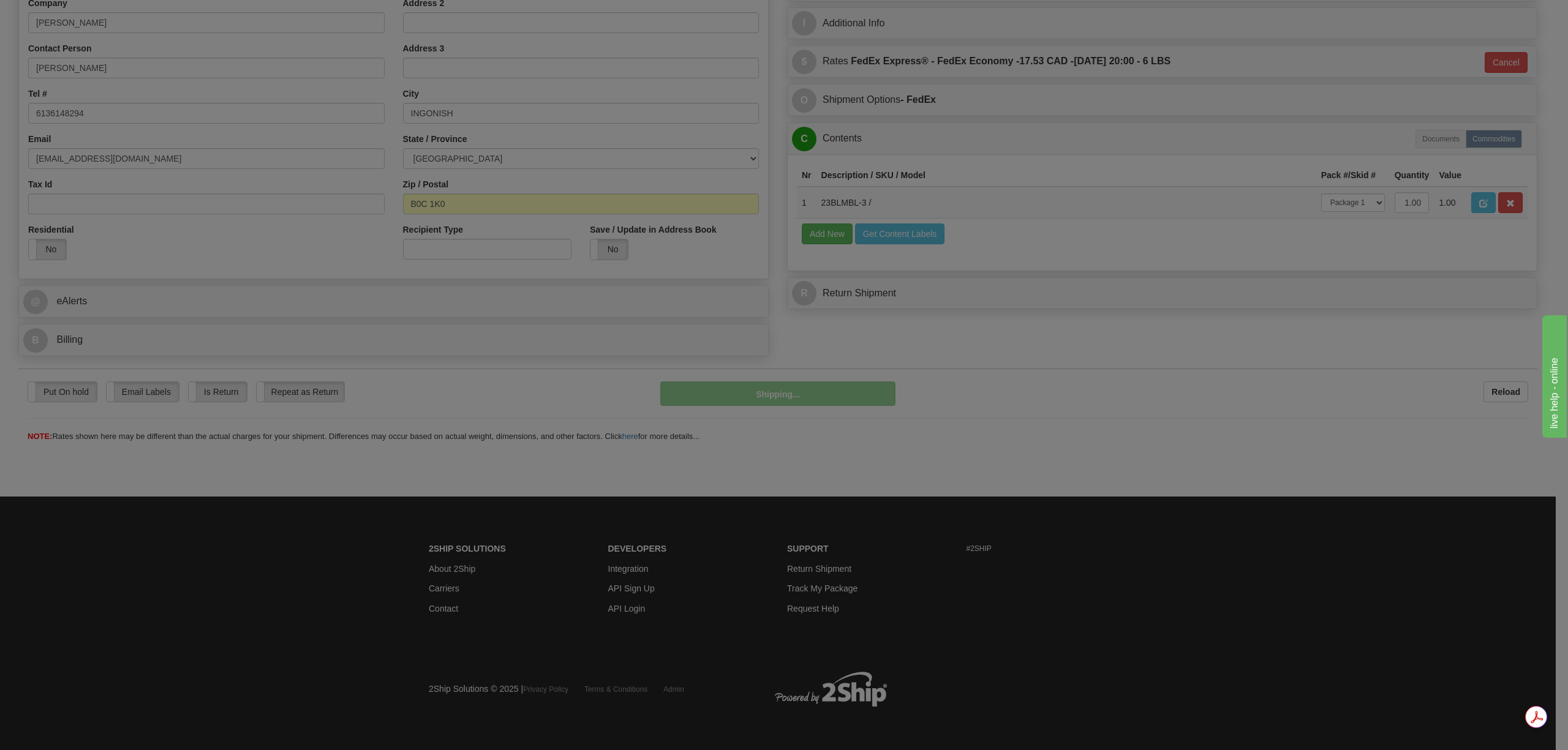
scroll to position [253, 0]
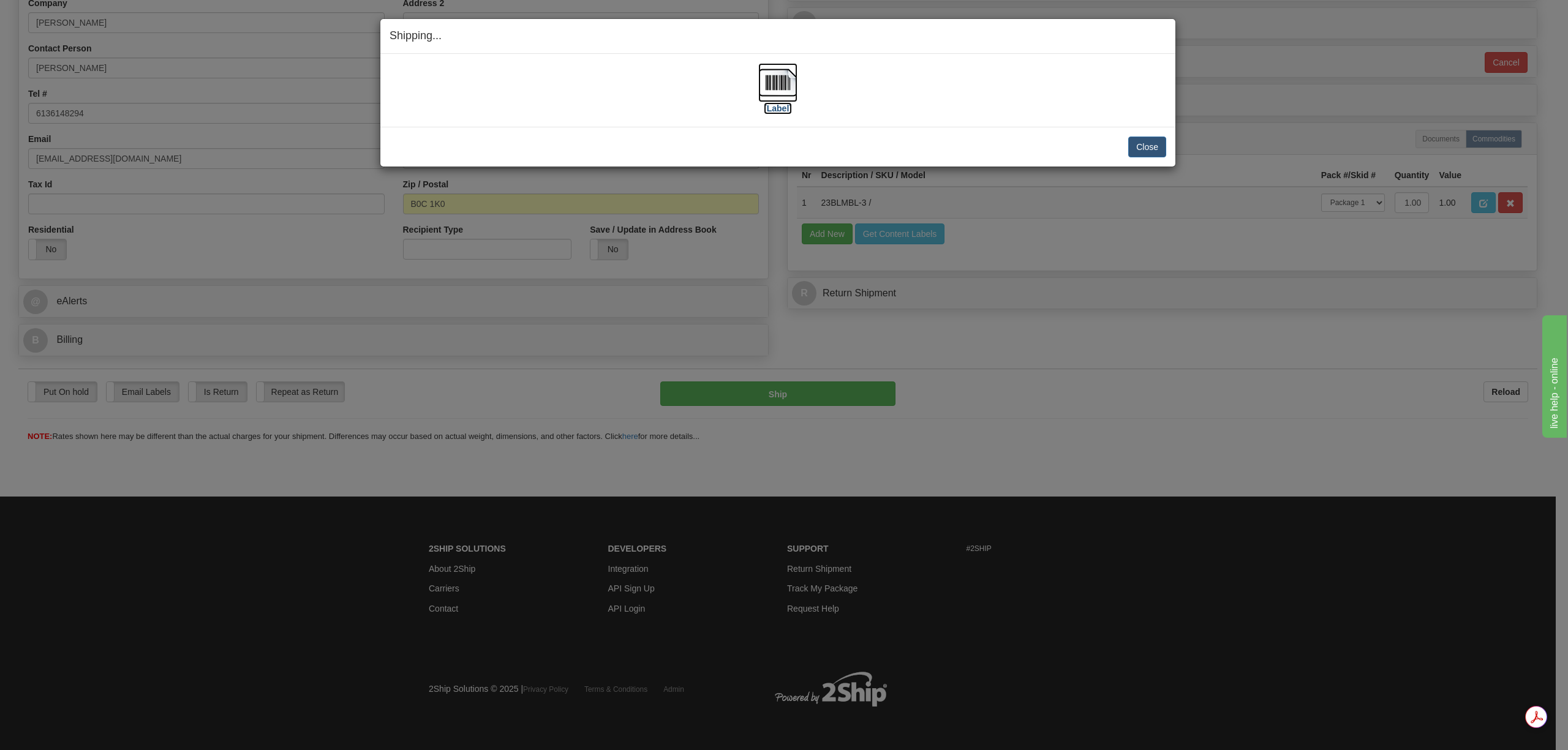
click at [777, 91] on img at bounding box center [778, 82] width 39 height 39
click at [1138, 150] on button "Close" at bounding box center [1147, 147] width 38 height 21
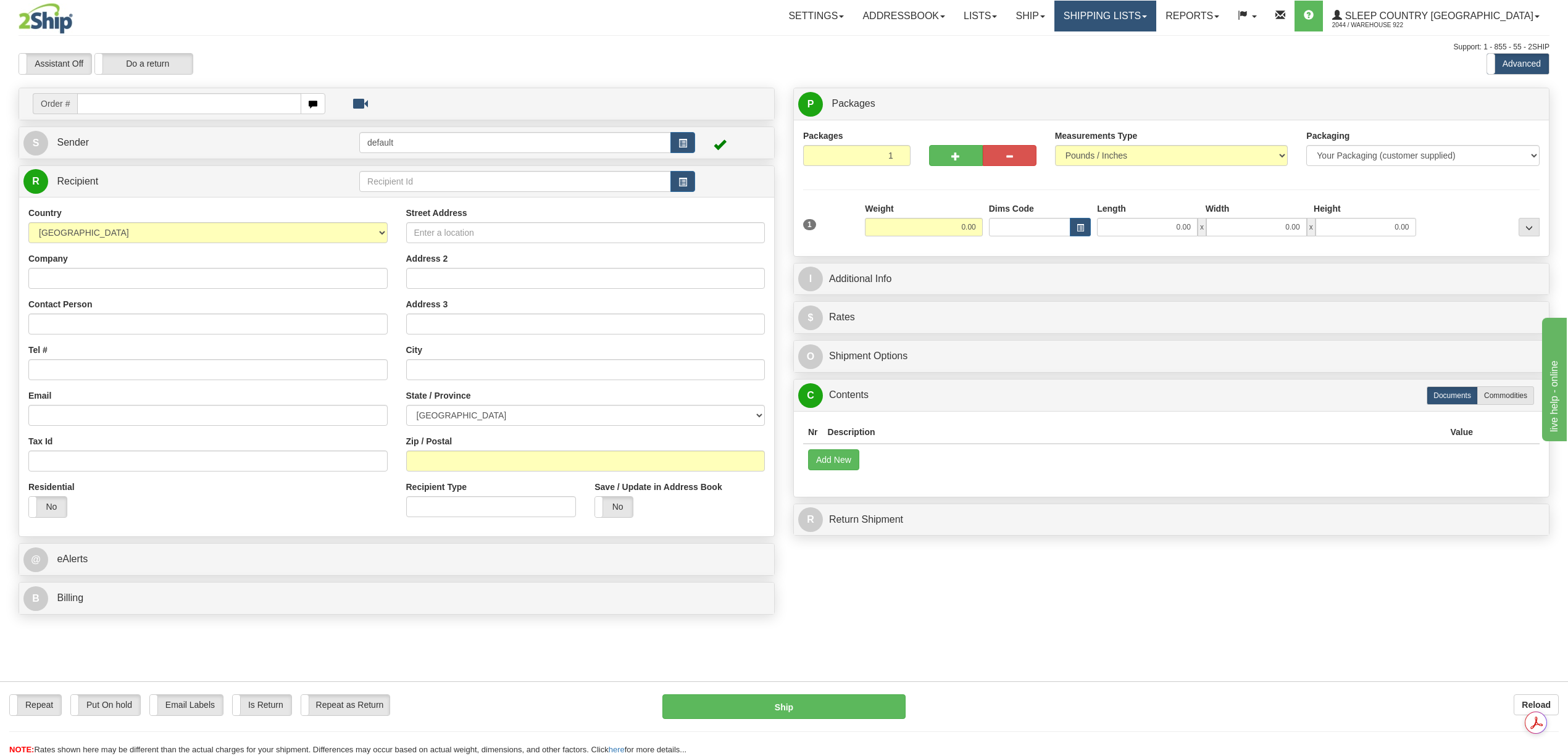
click at [1156, 18] on link "Shipping lists" at bounding box center [1105, 16] width 101 height 30
click at [1155, 42] on link "Current Shipments" at bounding box center [1095, 43] width 120 height 16
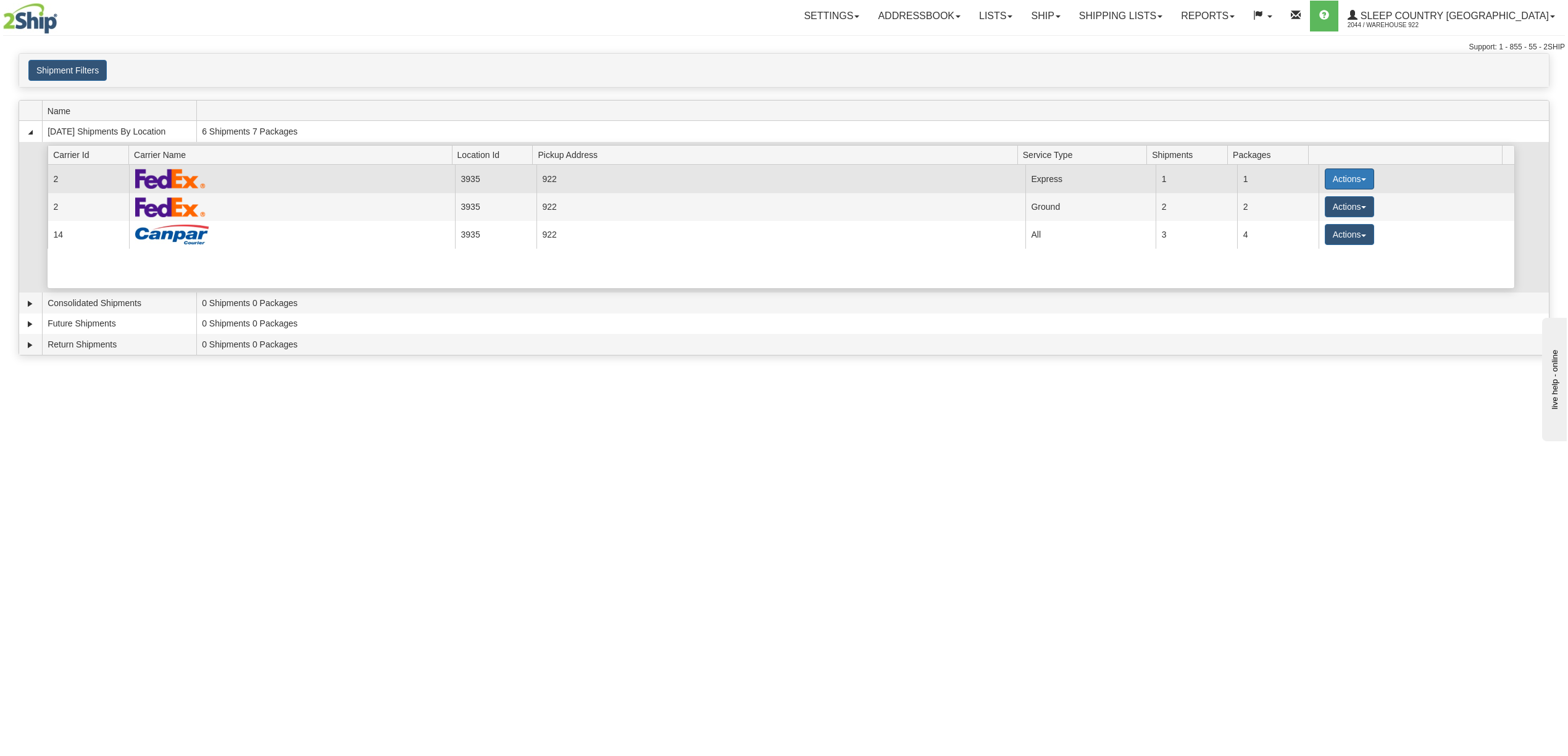
click at [1344, 176] on button "Actions" at bounding box center [1349, 178] width 49 height 21
click at [1322, 211] on link "Details" at bounding box center [1324, 202] width 99 height 16
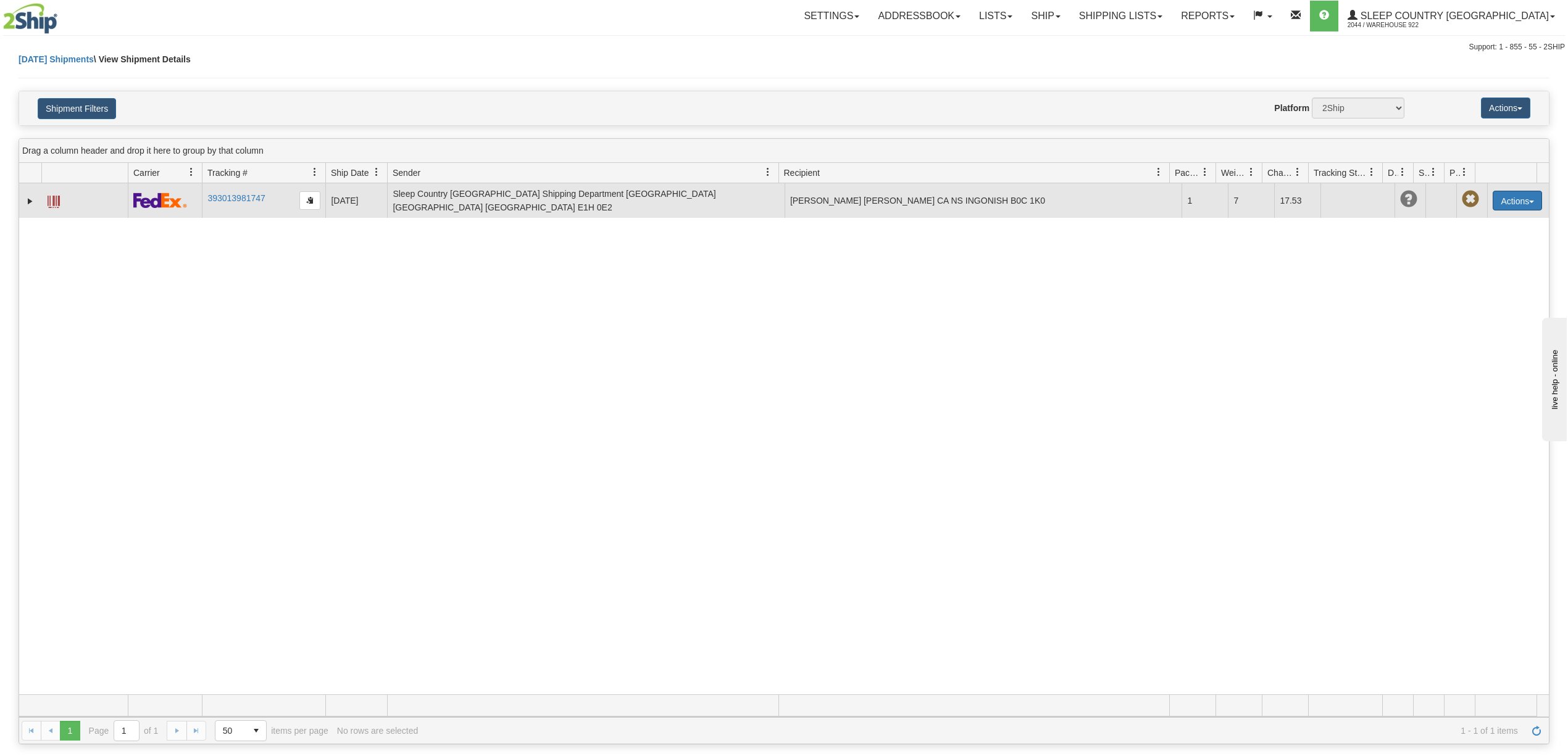
click at [1516, 200] on button "Actions" at bounding box center [1517, 200] width 49 height 19
click at [1498, 225] on link "Edit" at bounding box center [1492, 223] width 99 height 16
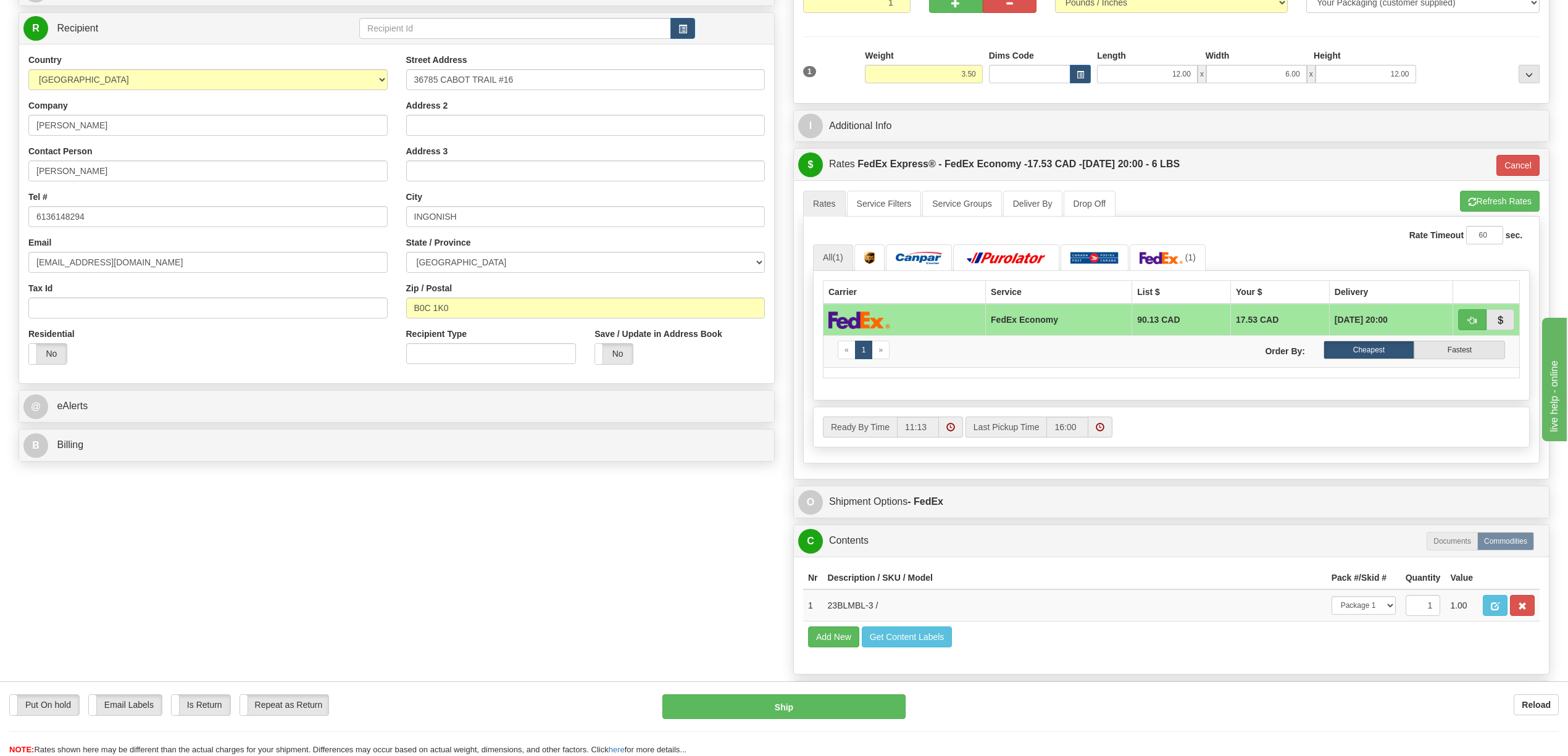
scroll to position [247, 0]
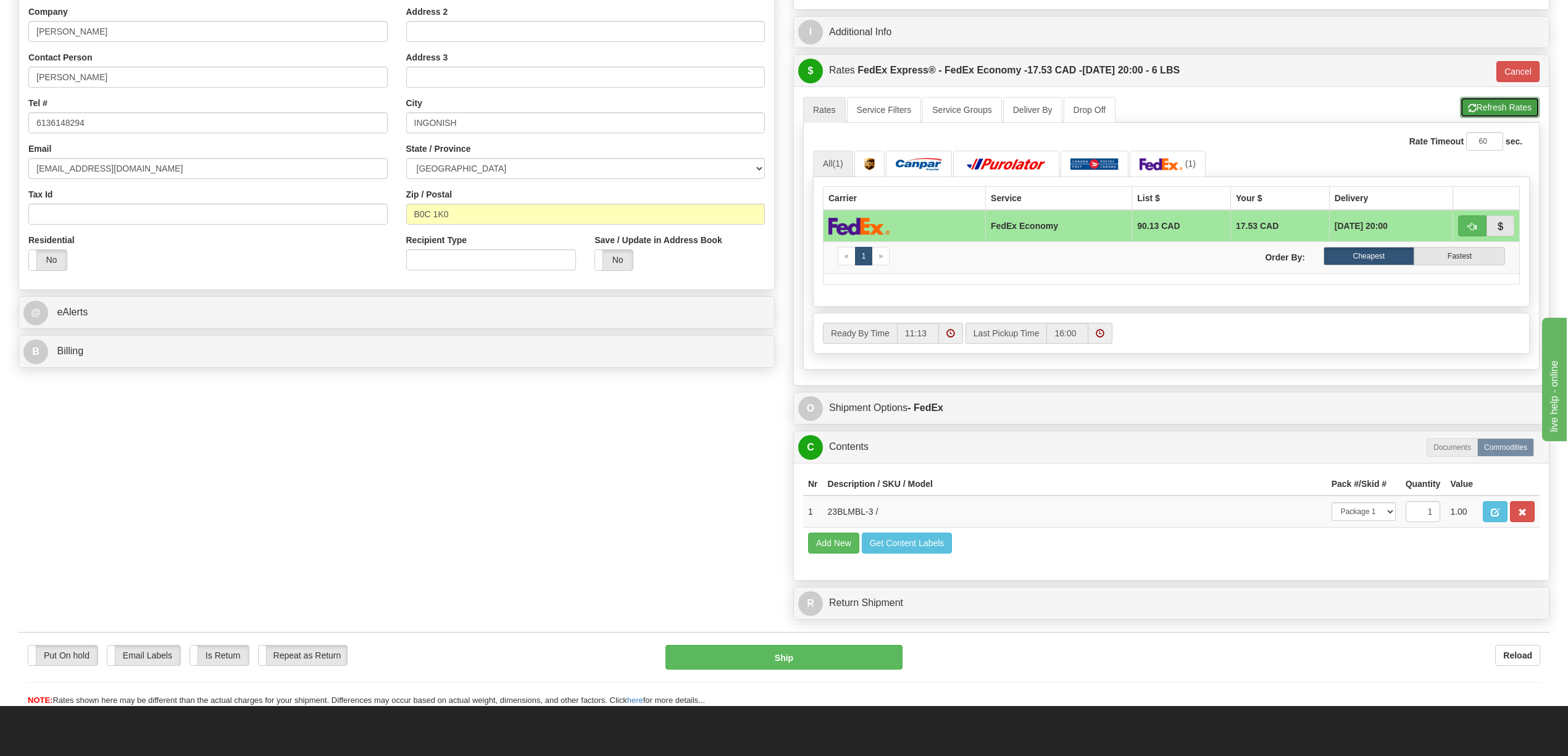
click at [1489, 114] on button "Refresh Rates" at bounding box center [1499, 107] width 79 height 21
click at [1176, 167] on img at bounding box center [1160, 164] width 43 height 13
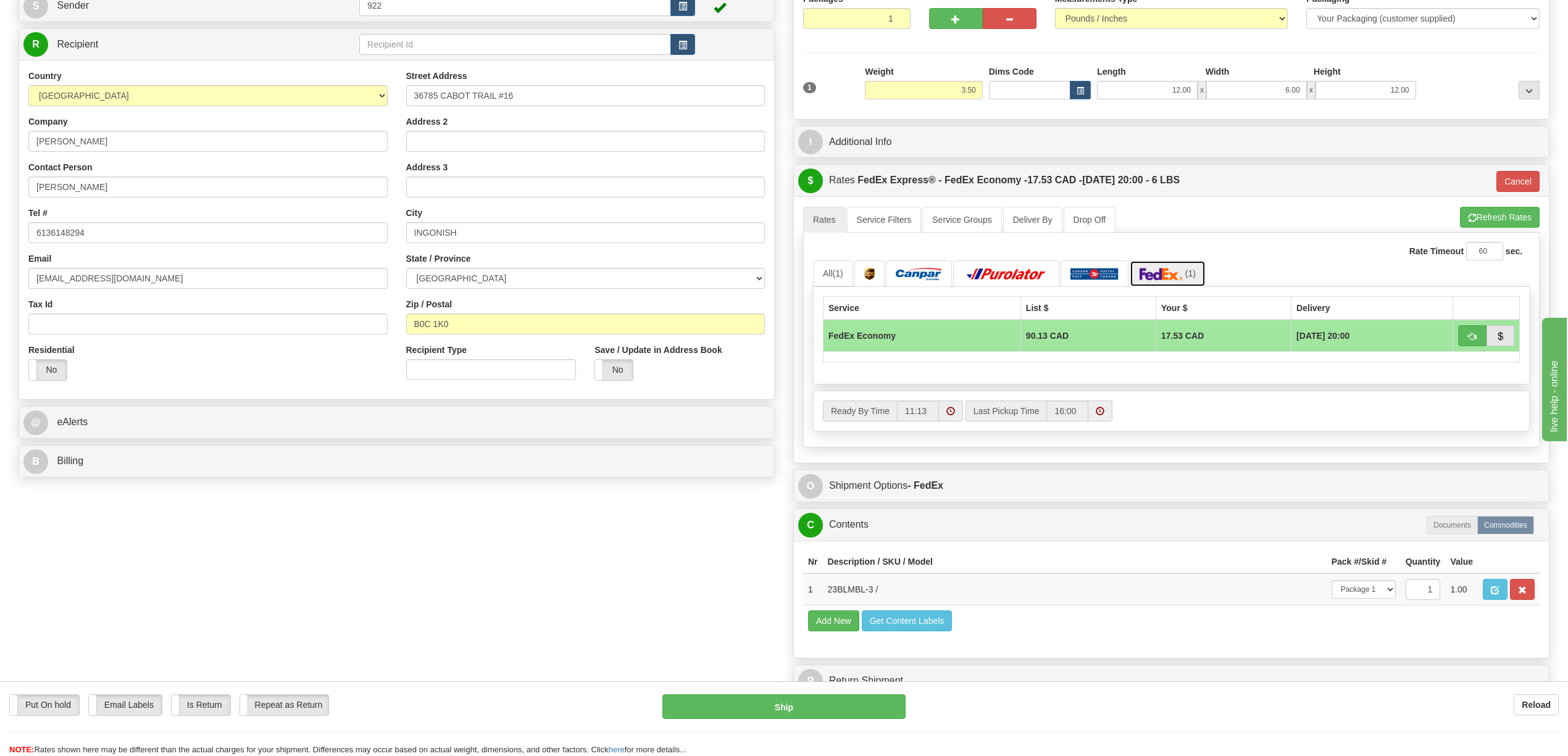
scroll to position [164, 0]
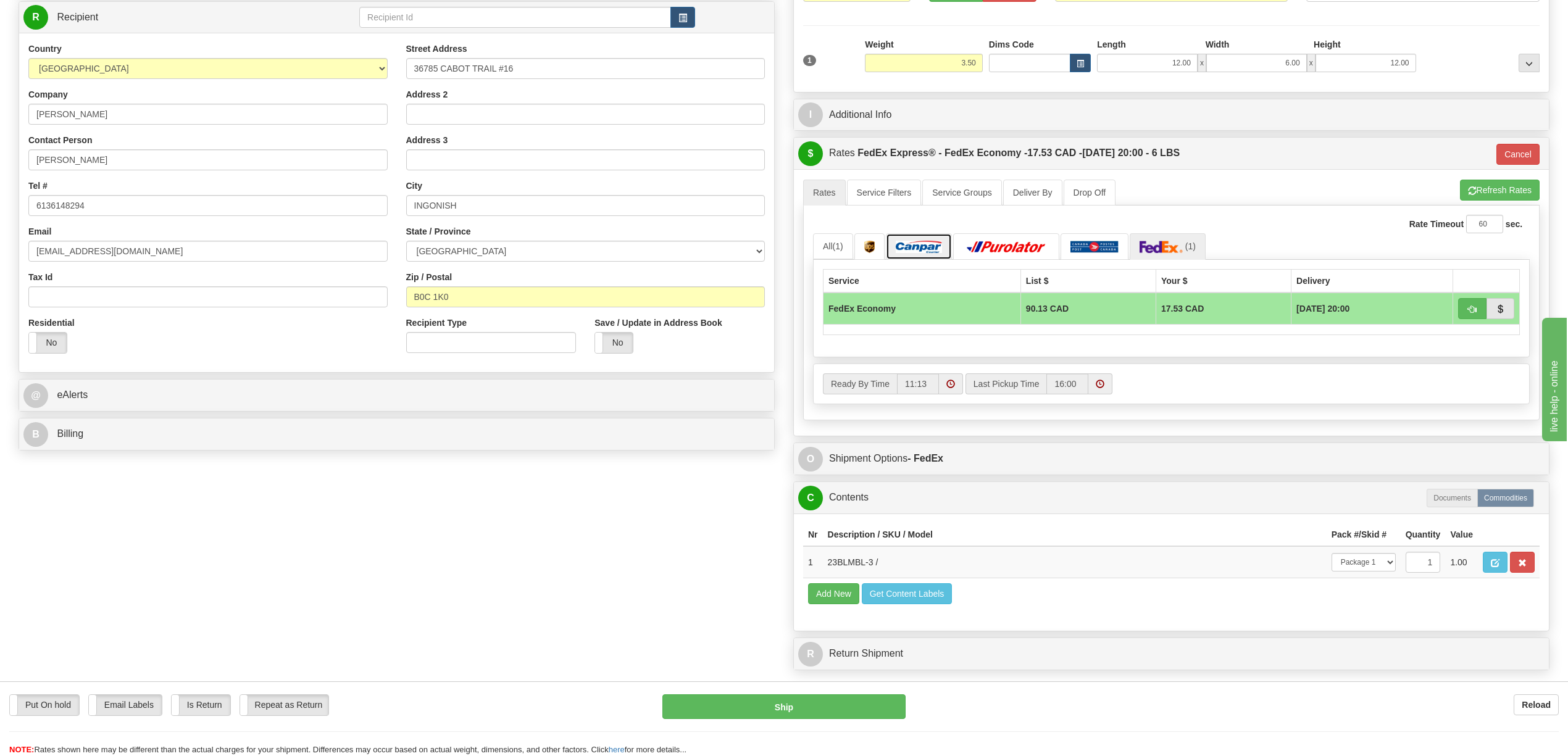
click at [904, 253] on img at bounding box center [918, 247] width 47 height 13
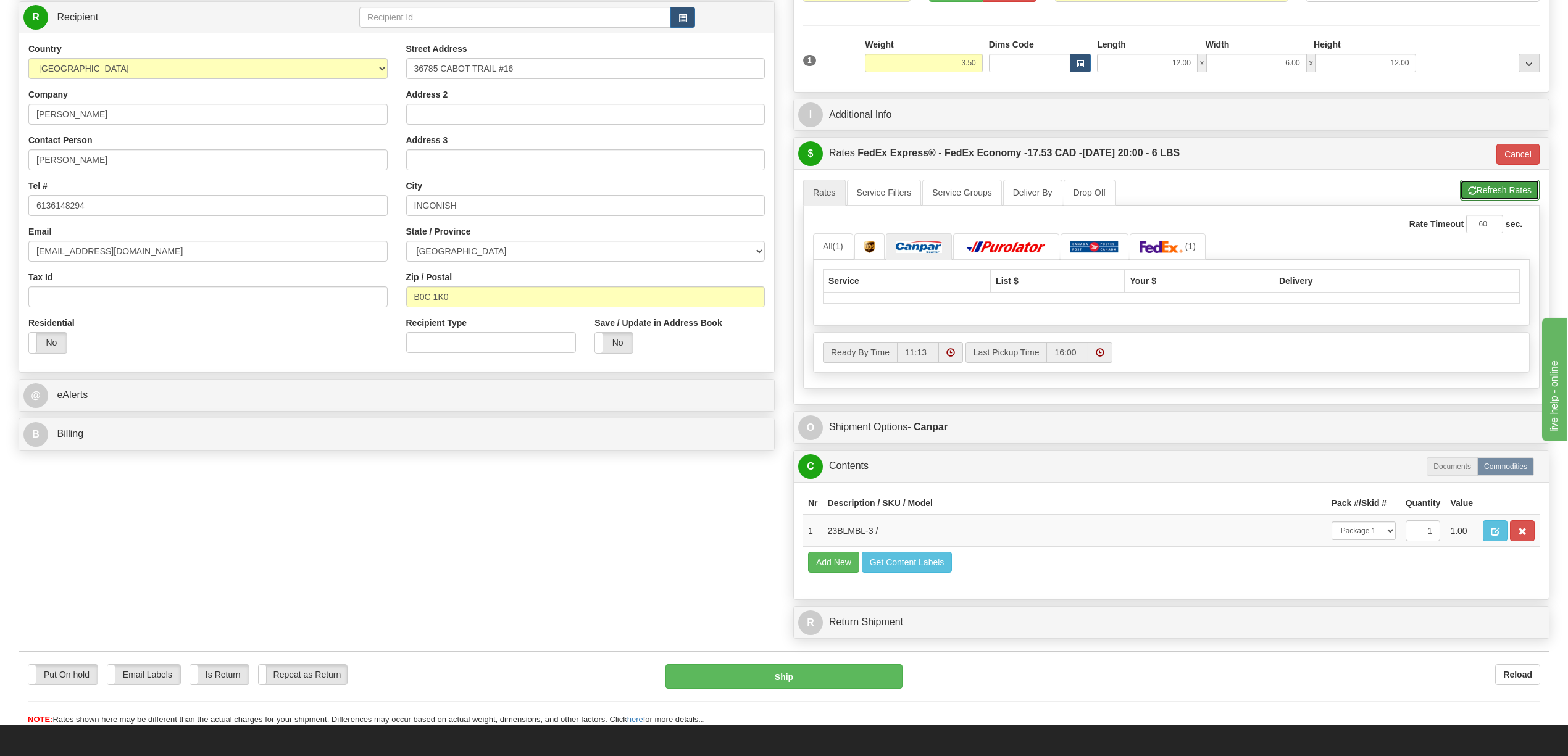
click at [1527, 193] on button "Refresh Rates" at bounding box center [1499, 189] width 79 height 21
type input "20"
click at [899, 200] on link "Service Filters" at bounding box center [884, 192] width 74 height 26
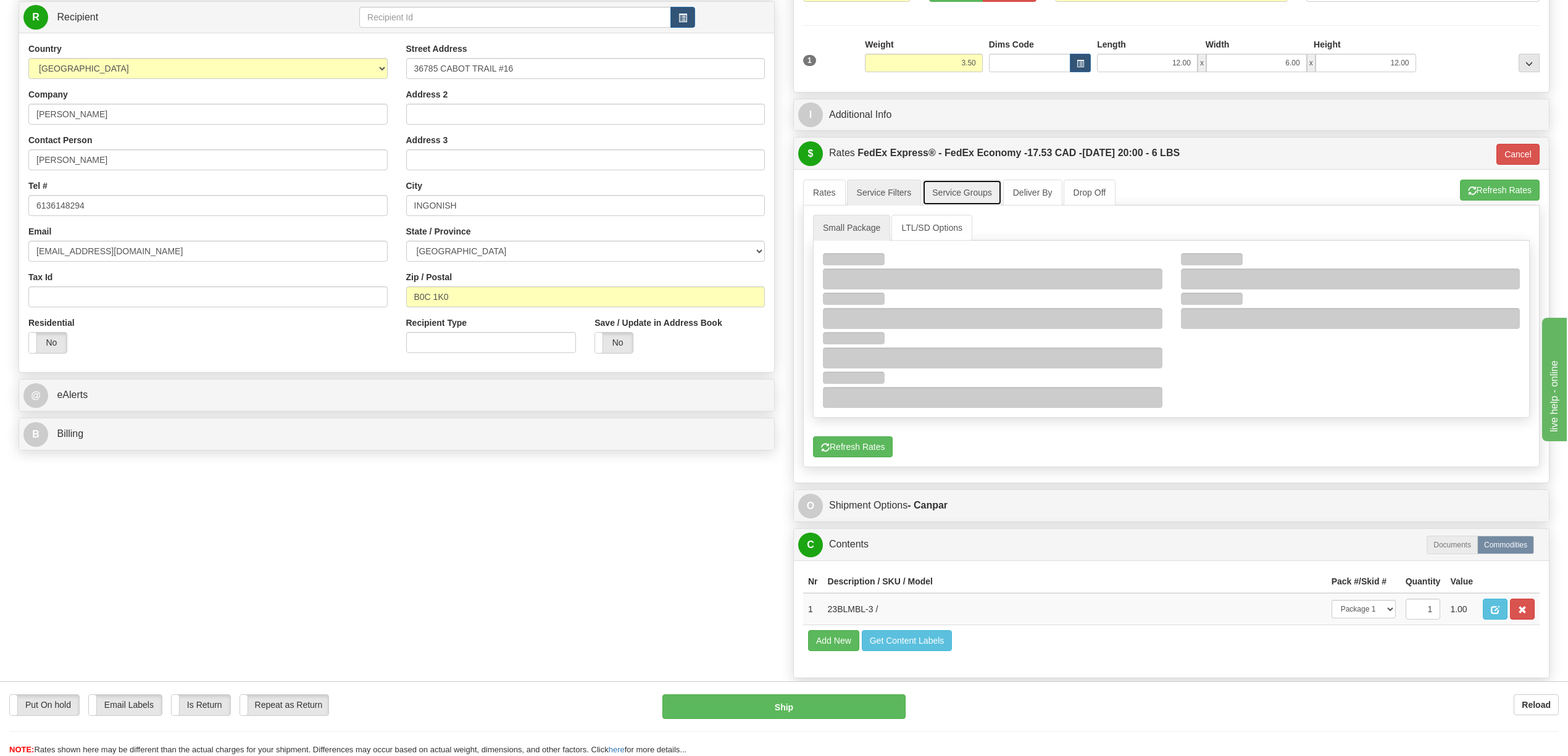
click at [947, 198] on link "Service Groups" at bounding box center [961, 192] width 79 height 26
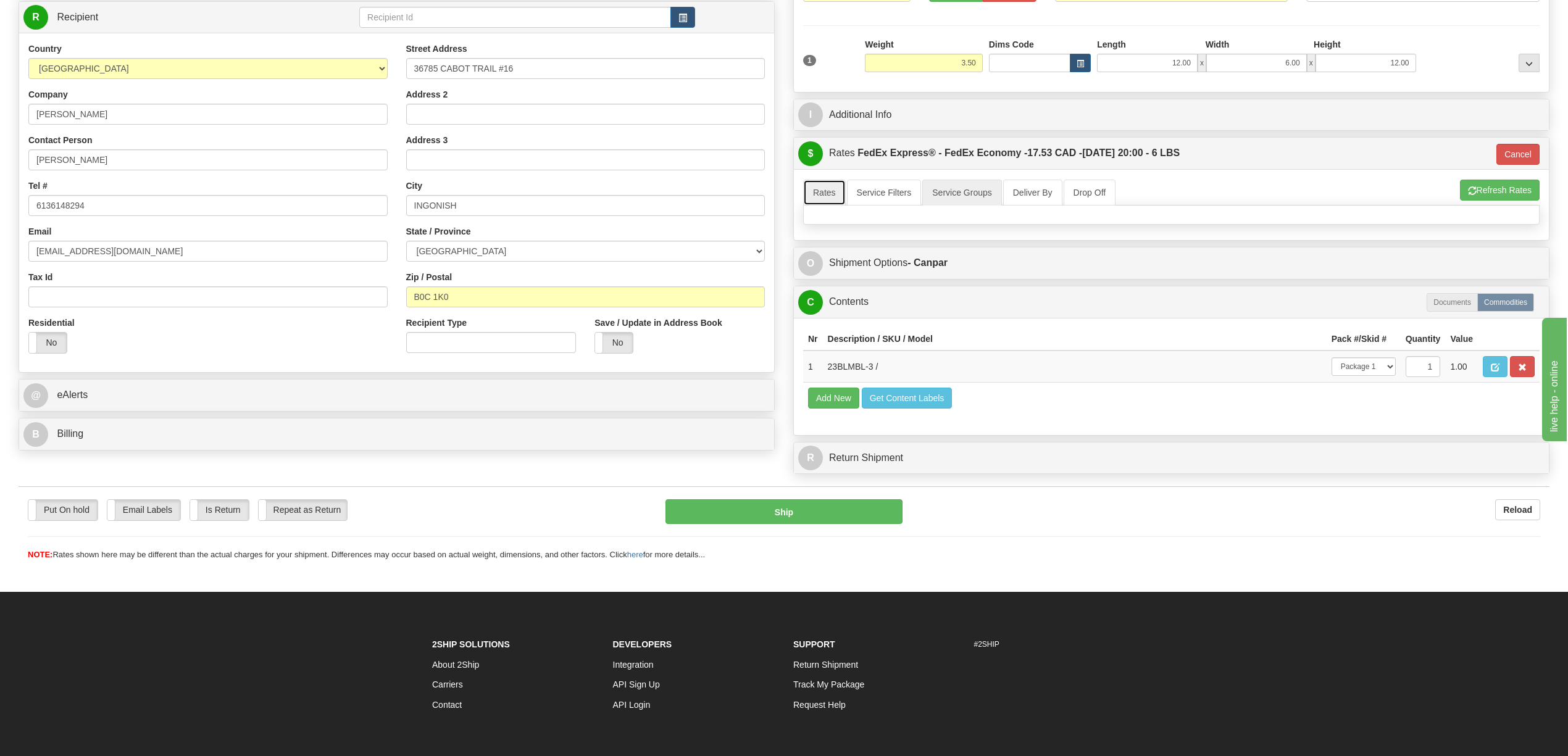
click at [842, 189] on link "Rates" at bounding box center [825, 192] width 42 height 26
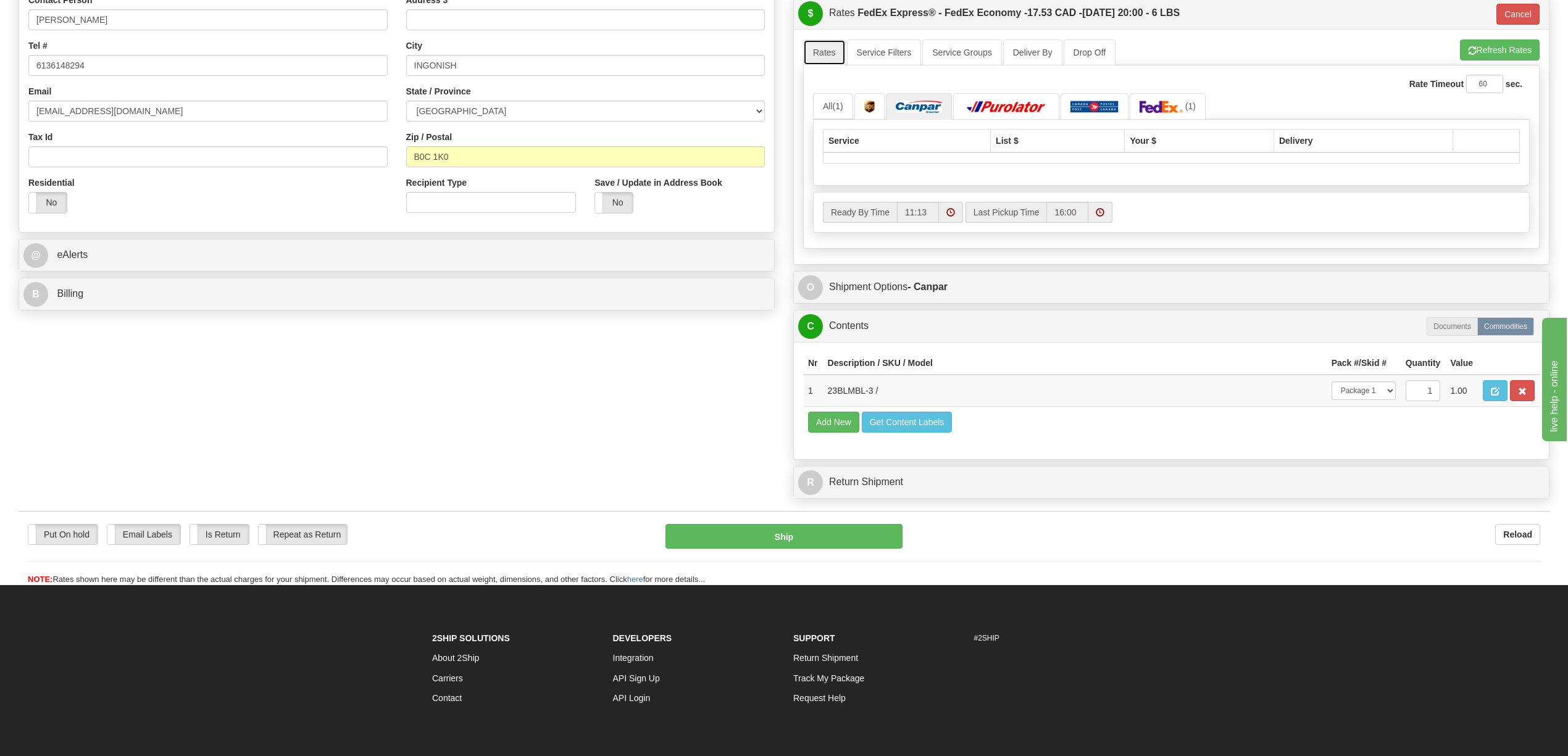
scroll to position [329, 0]
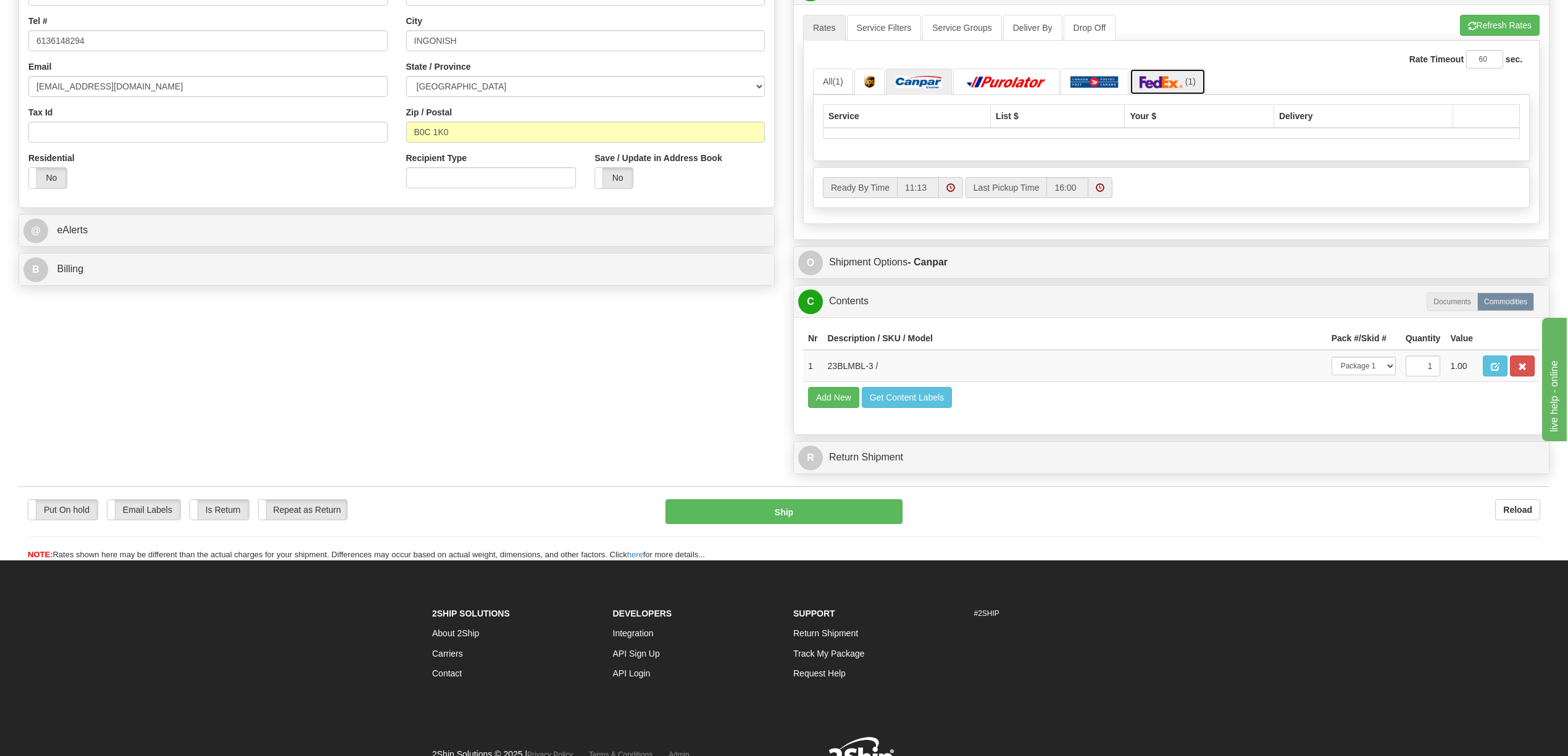
click at [1149, 92] on link "(1)" at bounding box center [1168, 81] width 76 height 26
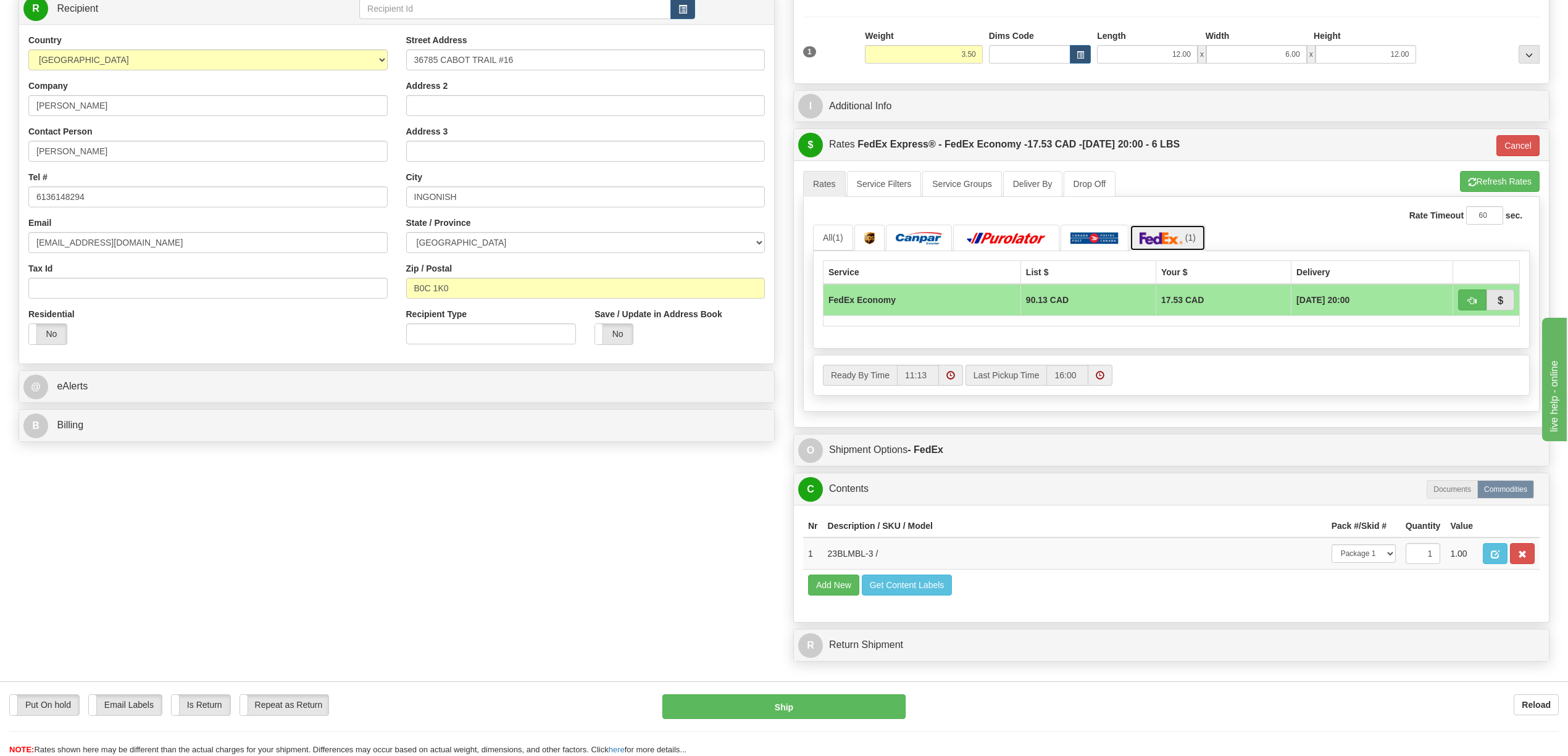
scroll to position [164, 0]
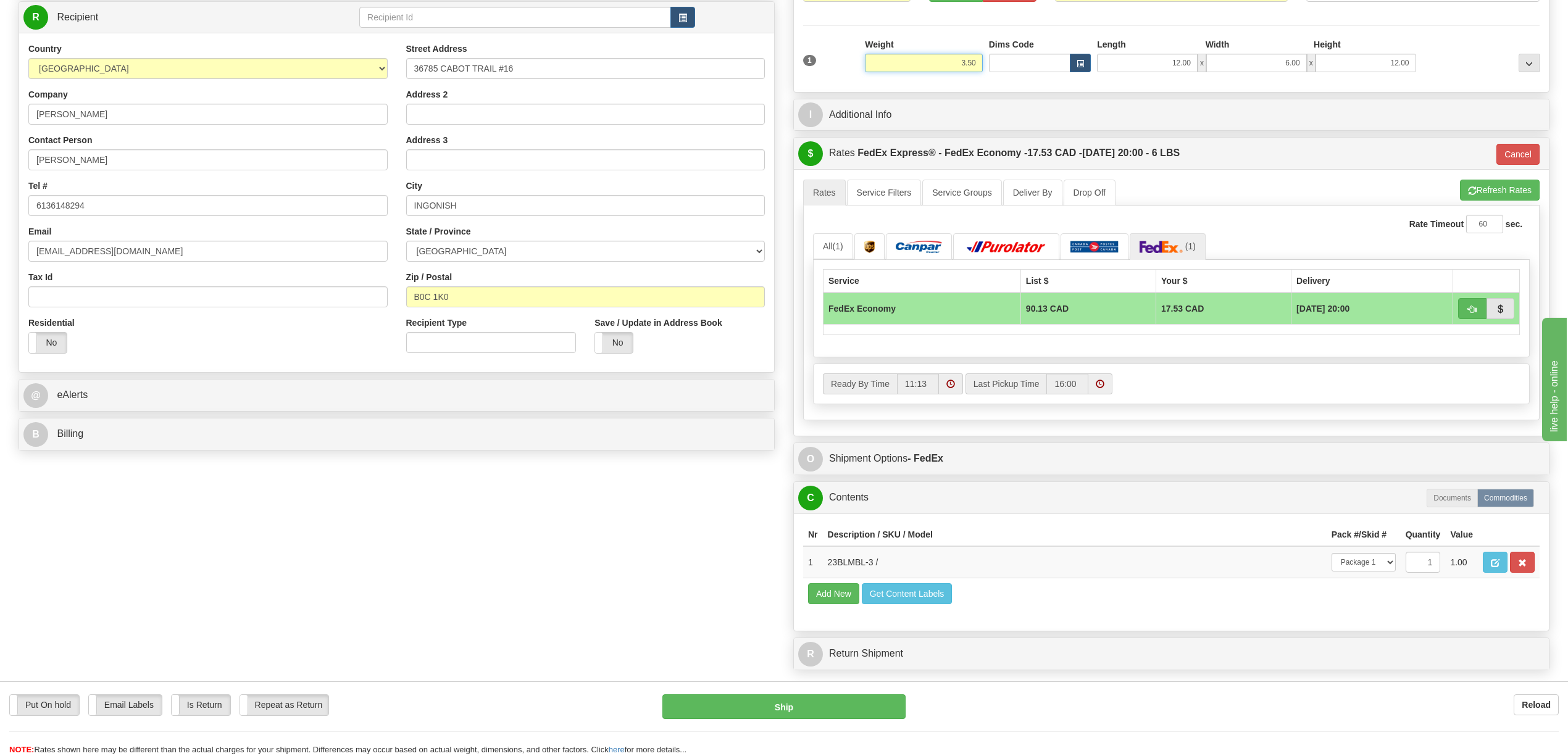
drag, startPoint x: 946, startPoint y: 63, endPoint x: 981, endPoint y: 67, distance: 35.2
click at [981, 67] on input "3.50" at bounding box center [923, 63] width 118 height 19
type input "50.00"
type input "20"
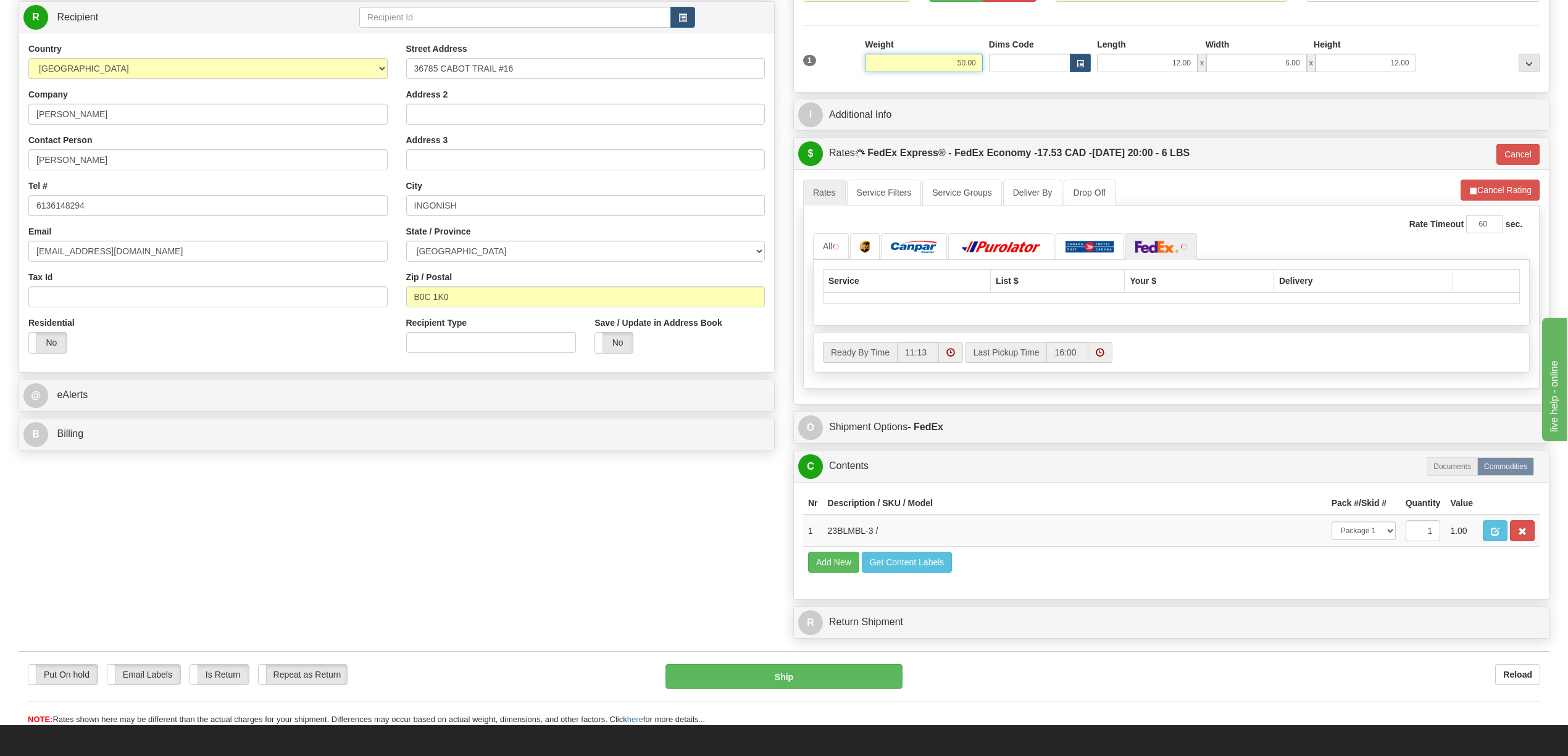
click at [963, 65] on input "50.00" at bounding box center [923, 63] width 118 height 19
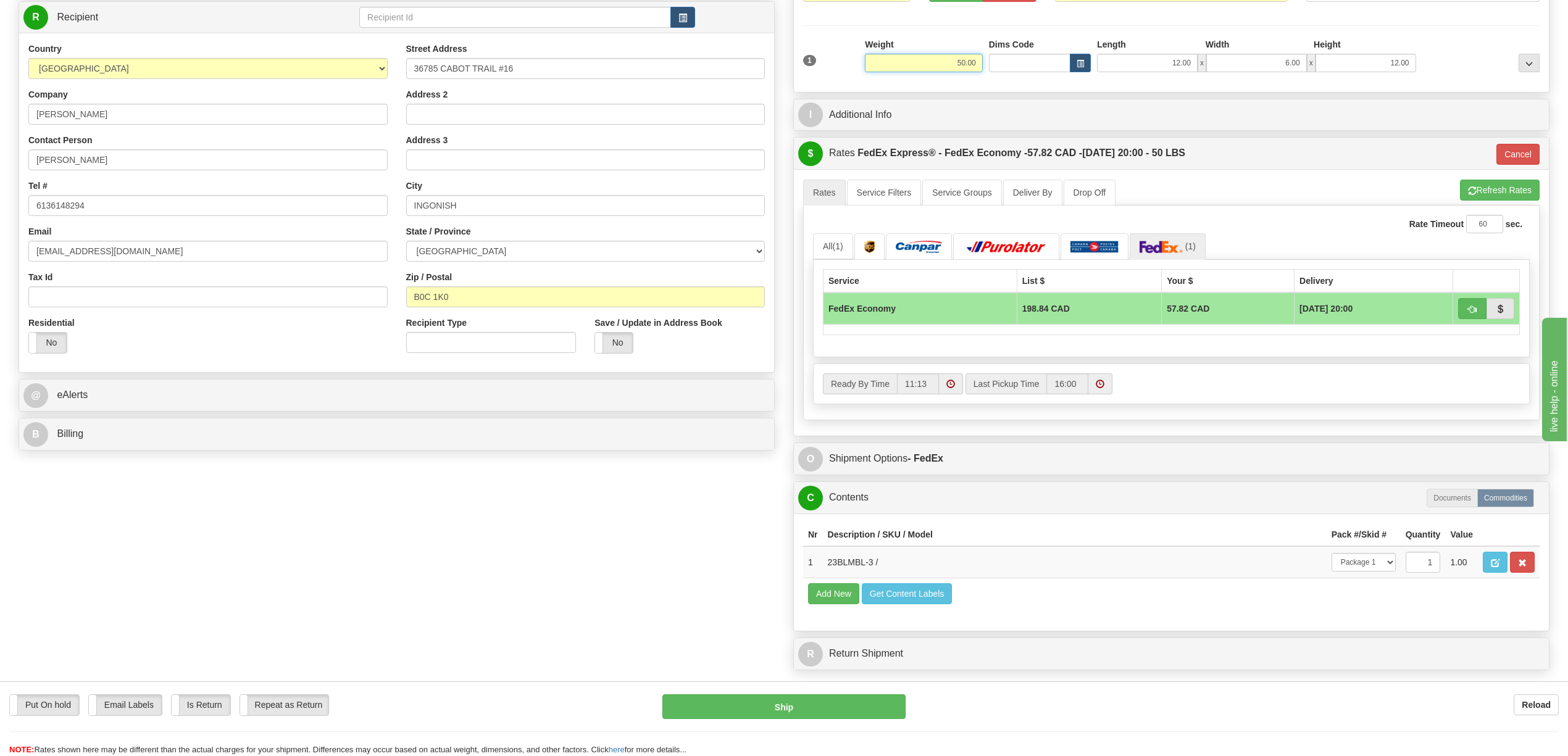
drag, startPoint x: 975, startPoint y: 65, endPoint x: 996, endPoint y: 65, distance: 21.0
click at [996, 65] on div "1 Weight 50.00 Dims Code x x" at bounding box center [1171, 60] width 743 height 44
click at [968, 62] on input "5>00" at bounding box center [923, 63] width 118 height 19
type input "5.00"
click button "Delete" at bounding box center [0, 0] width 0 height 0
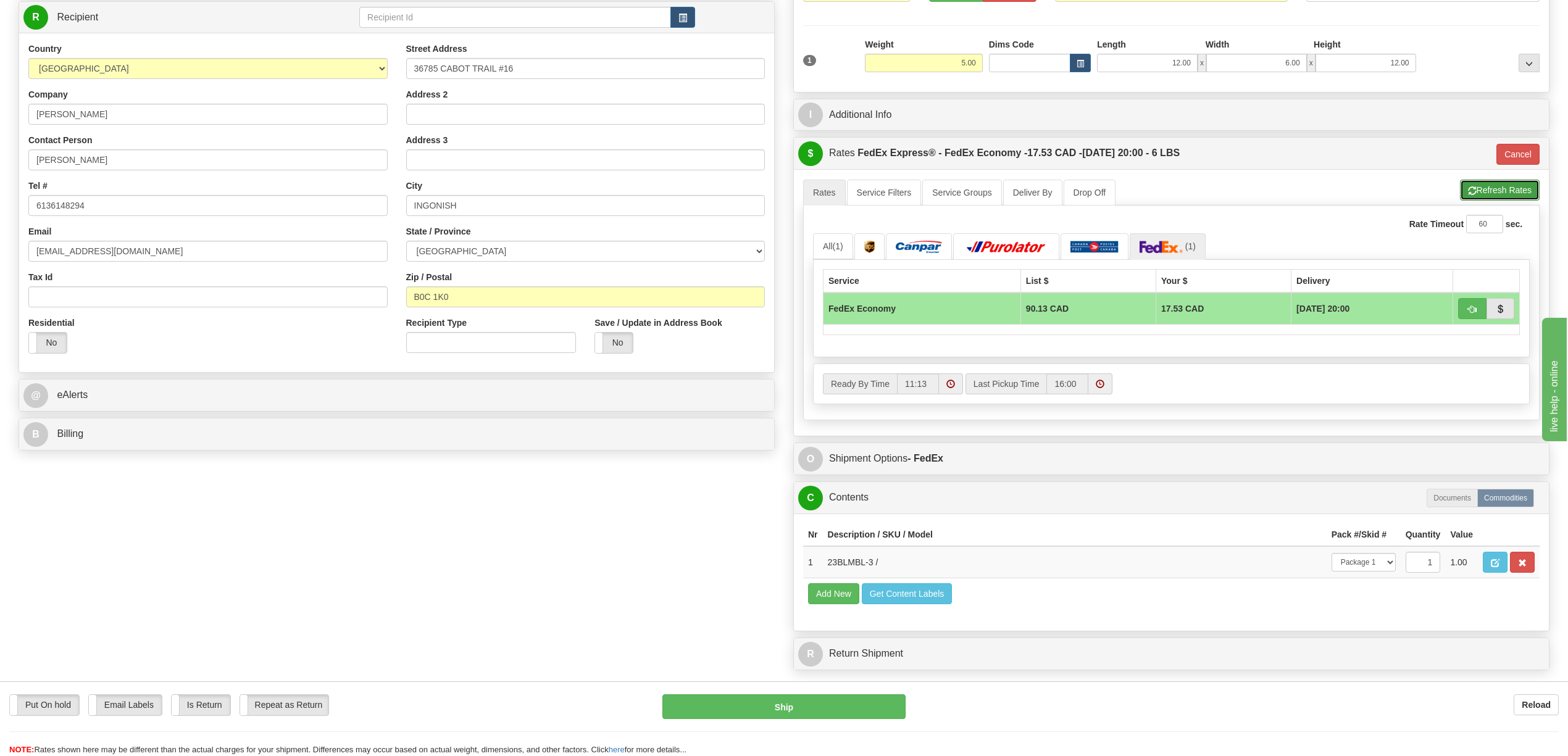
click at [1477, 189] on button "Refresh Rates" at bounding box center [1499, 189] width 79 height 21
type input "20"
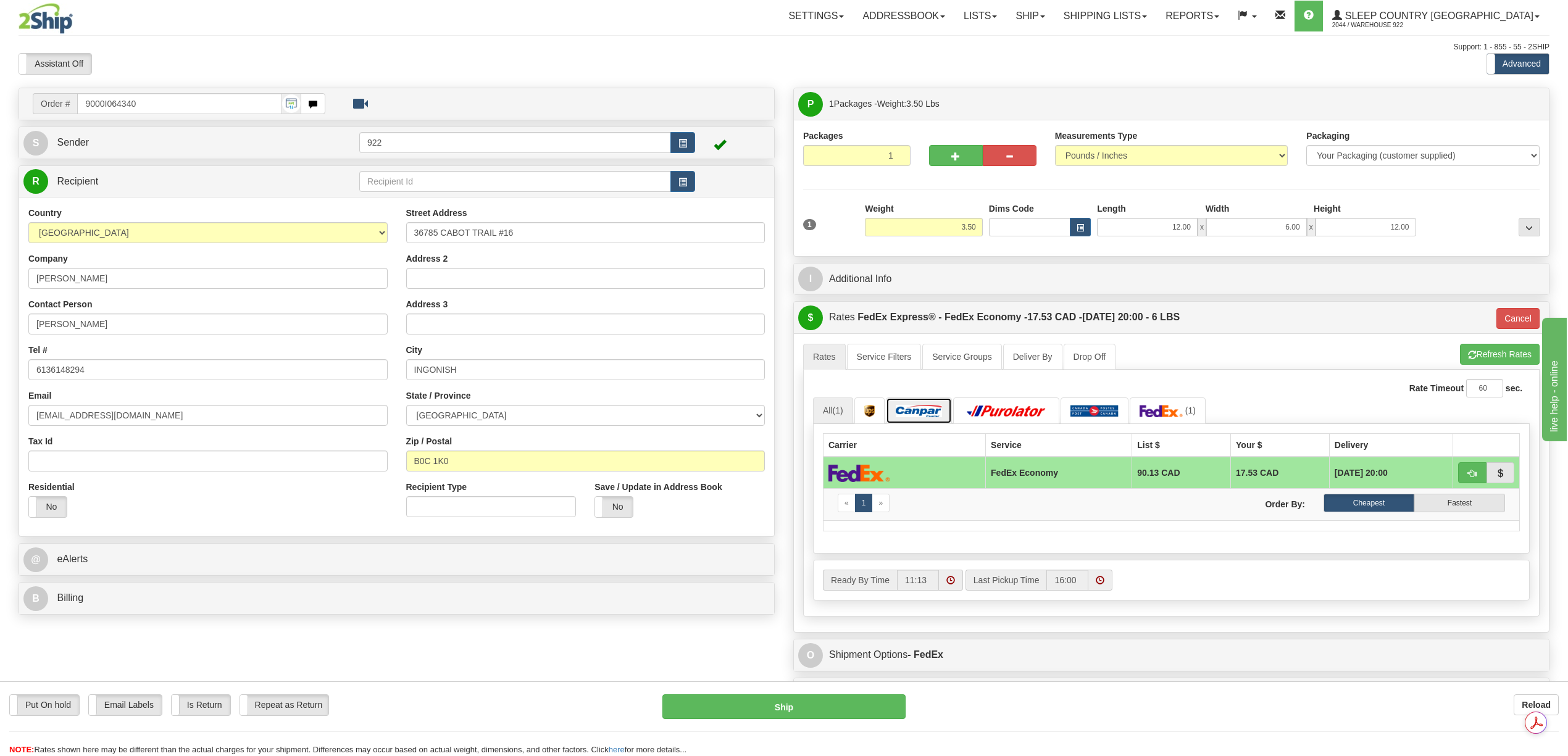
click at [929, 424] on link at bounding box center [918, 410] width 66 height 26
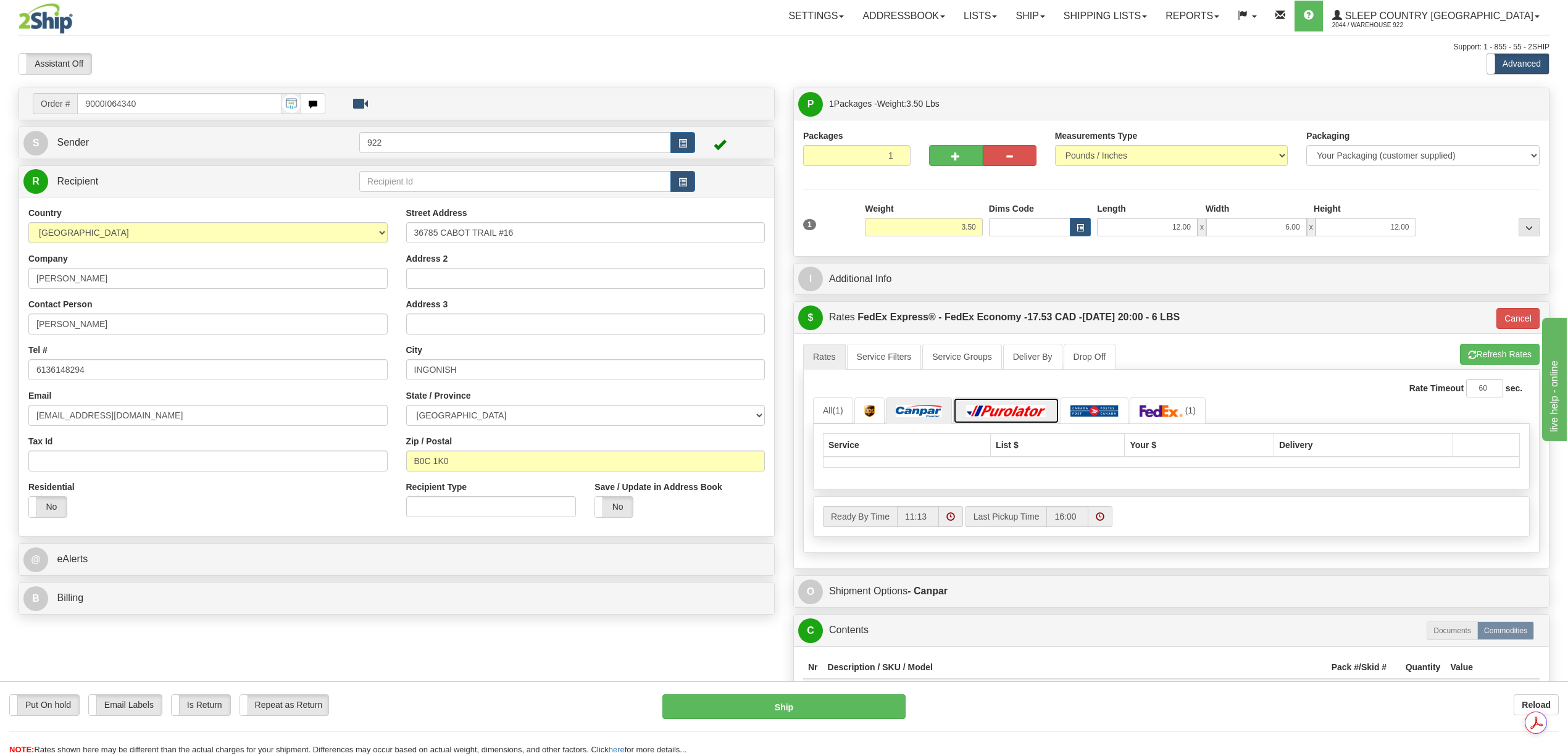
click at [994, 424] on link at bounding box center [1006, 410] width 107 height 26
click at [1098, 417] on img at bounding box center [1095, 411] width 49 height 13
click at [1189, 421] on link "(1)" at bounding box center [1168, 410] width 76 height 26
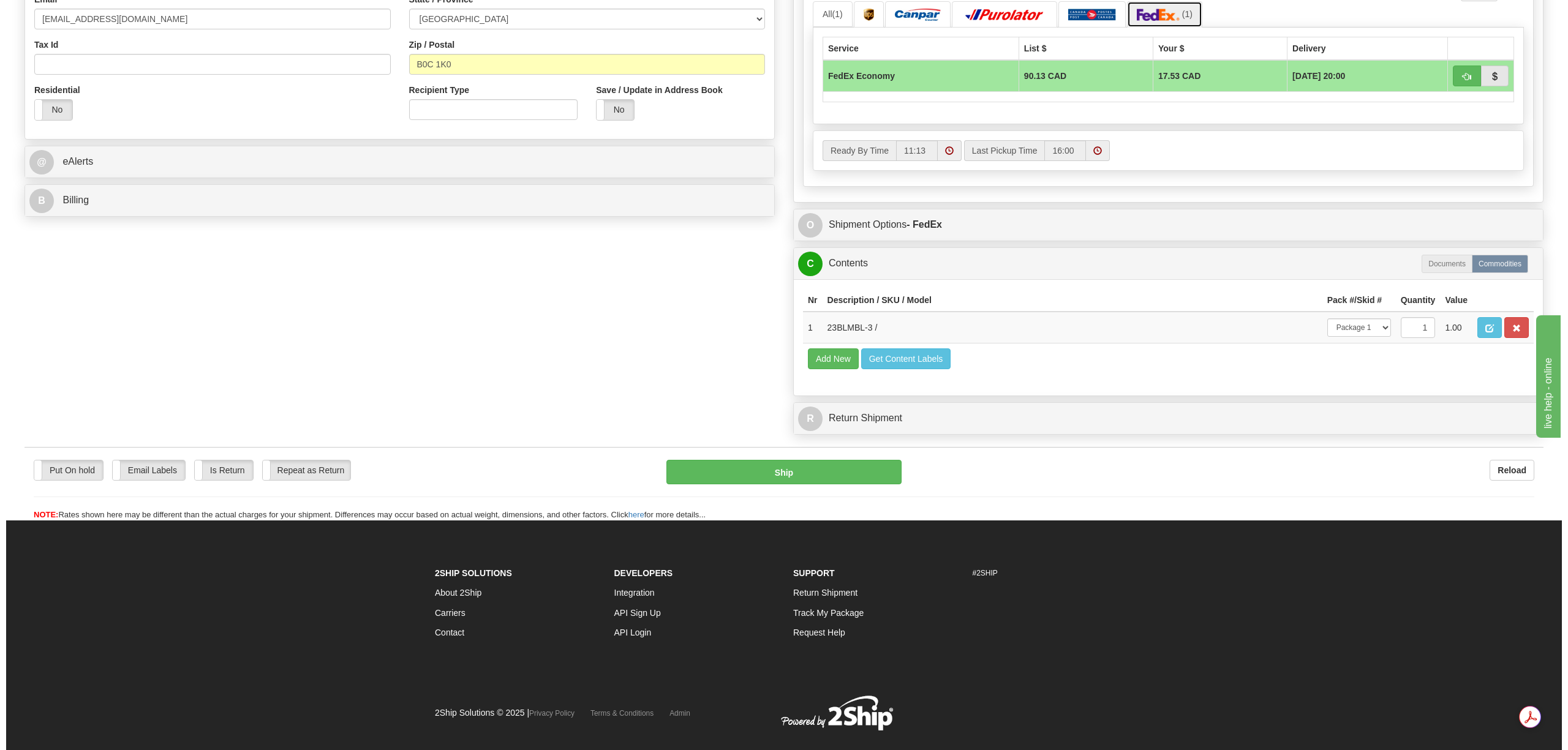
scroll to position [408, 0]
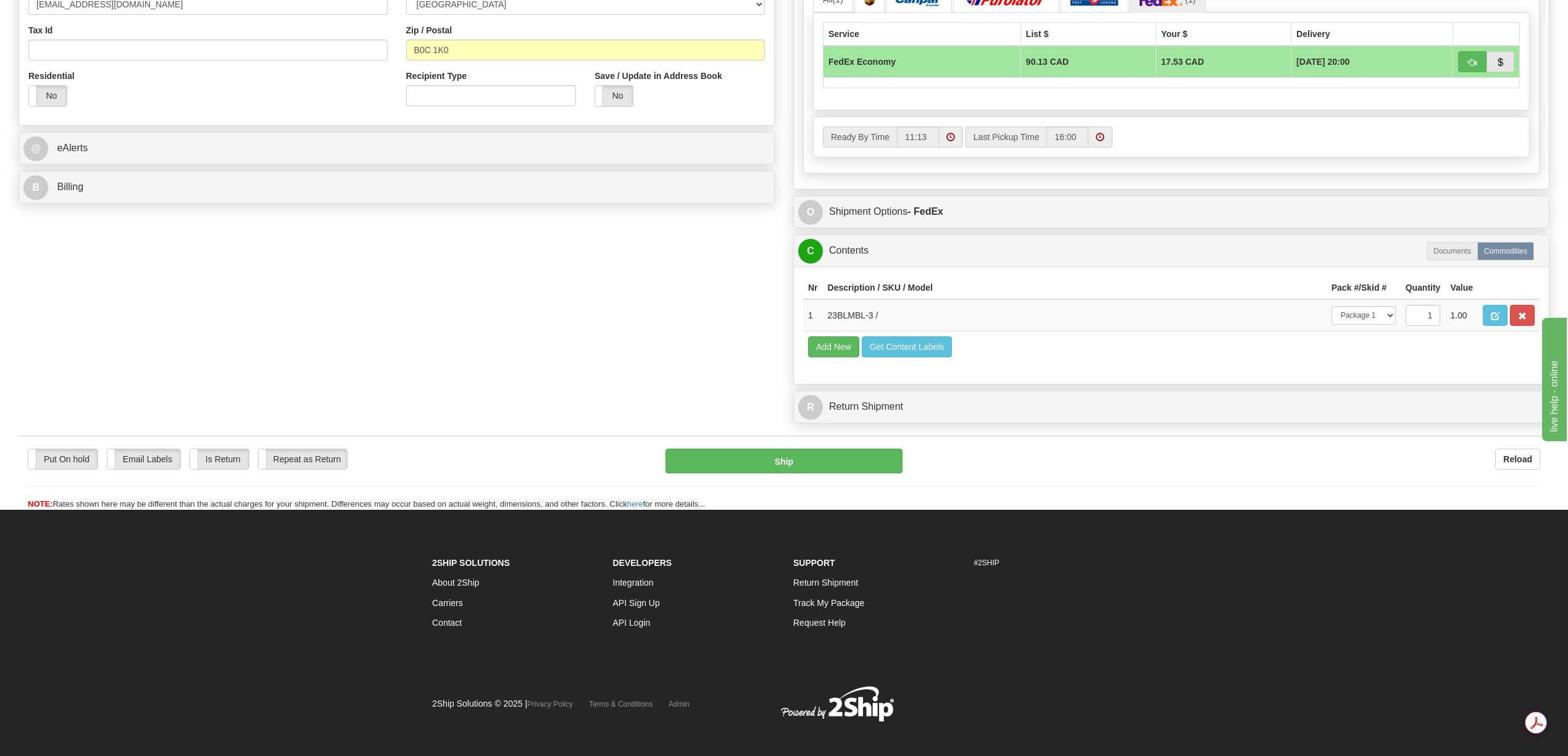
click at [837, 504] on div "Put On hold Put On hold Print Order Slip Print Order Slip Email Labels Email La…" at bounding box center [784, 479] width 1531 height 62
click at [837, 474] on button "Ship" at bounding box center [784, 461] width 237 height 25
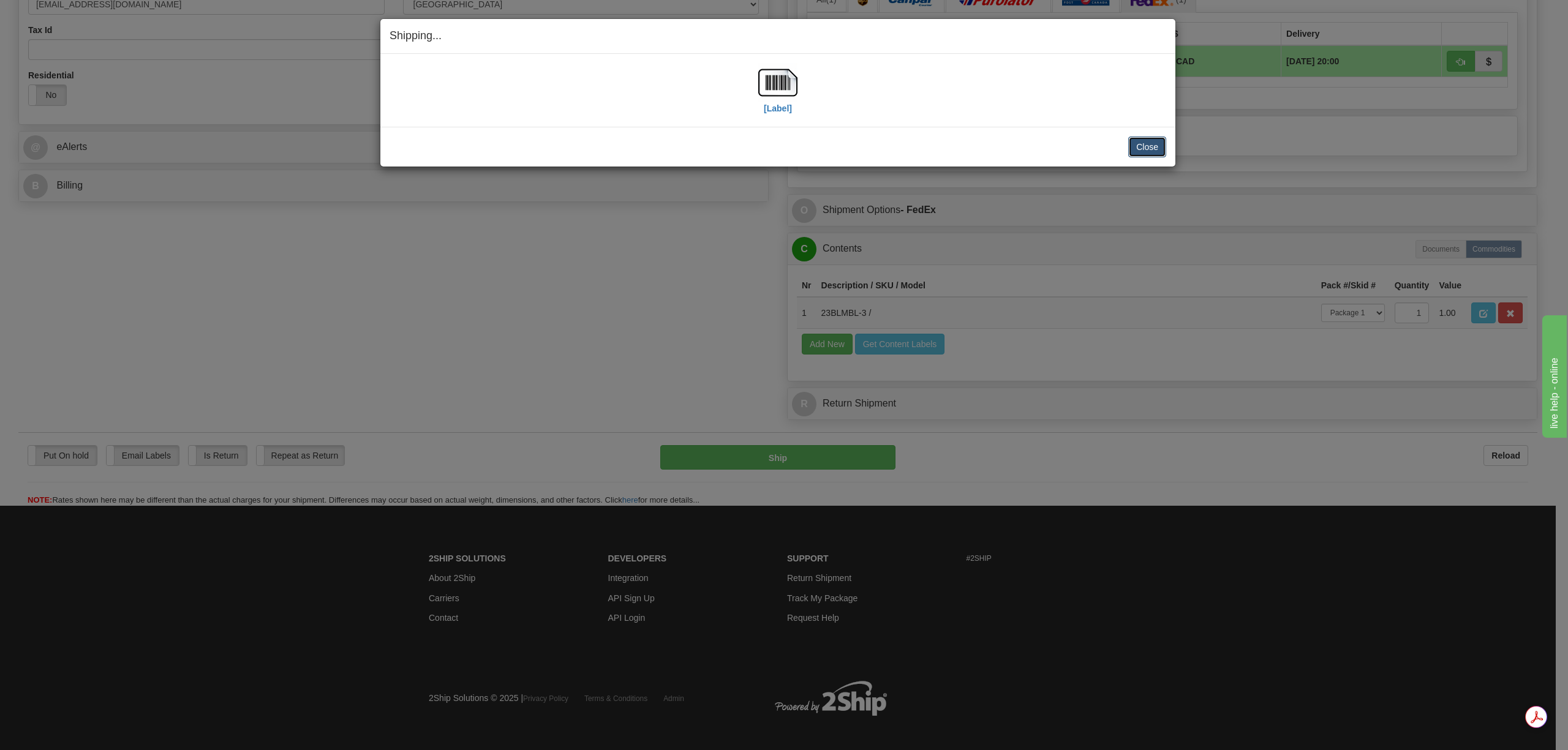
click at [1141, 153] on button "Close" at bounding box center [1147, 147] width 38 height 21
